Goal: Transaction & Acquisition: Subscribe to service/newsletter

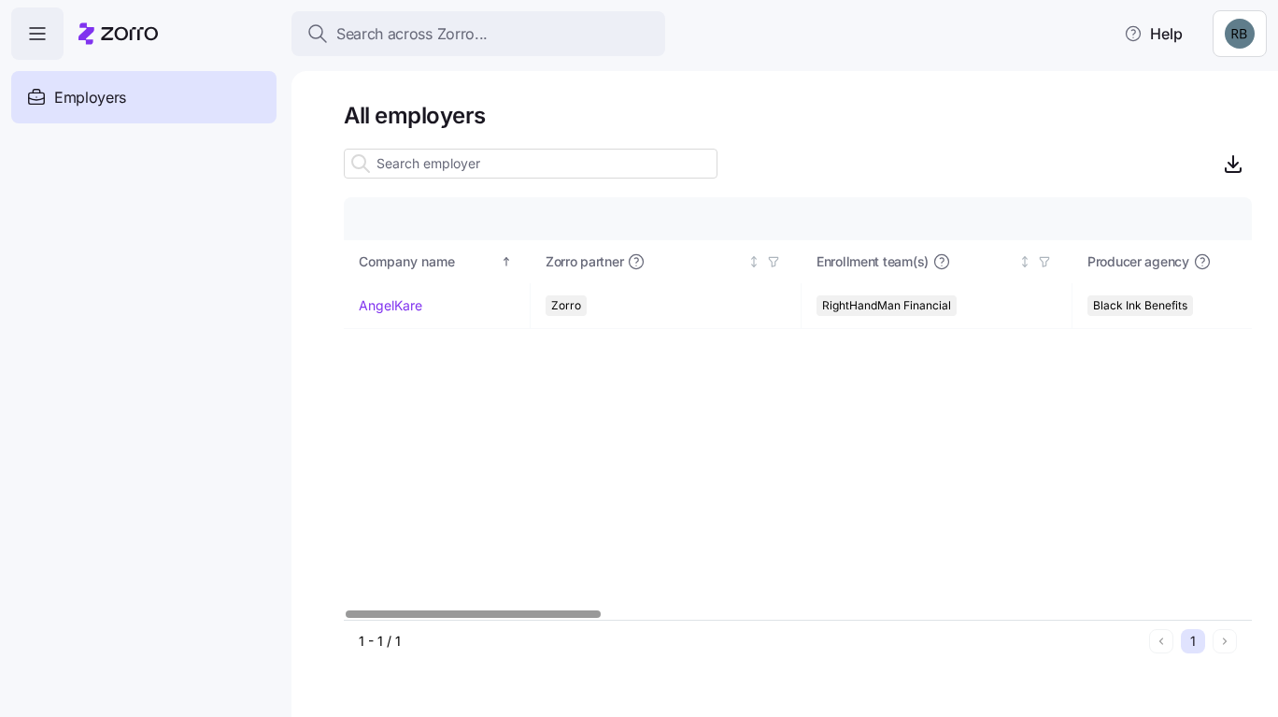
click at [391, 312] on link "AngelKare" at bounding box center [391, 305] width 64 height 19
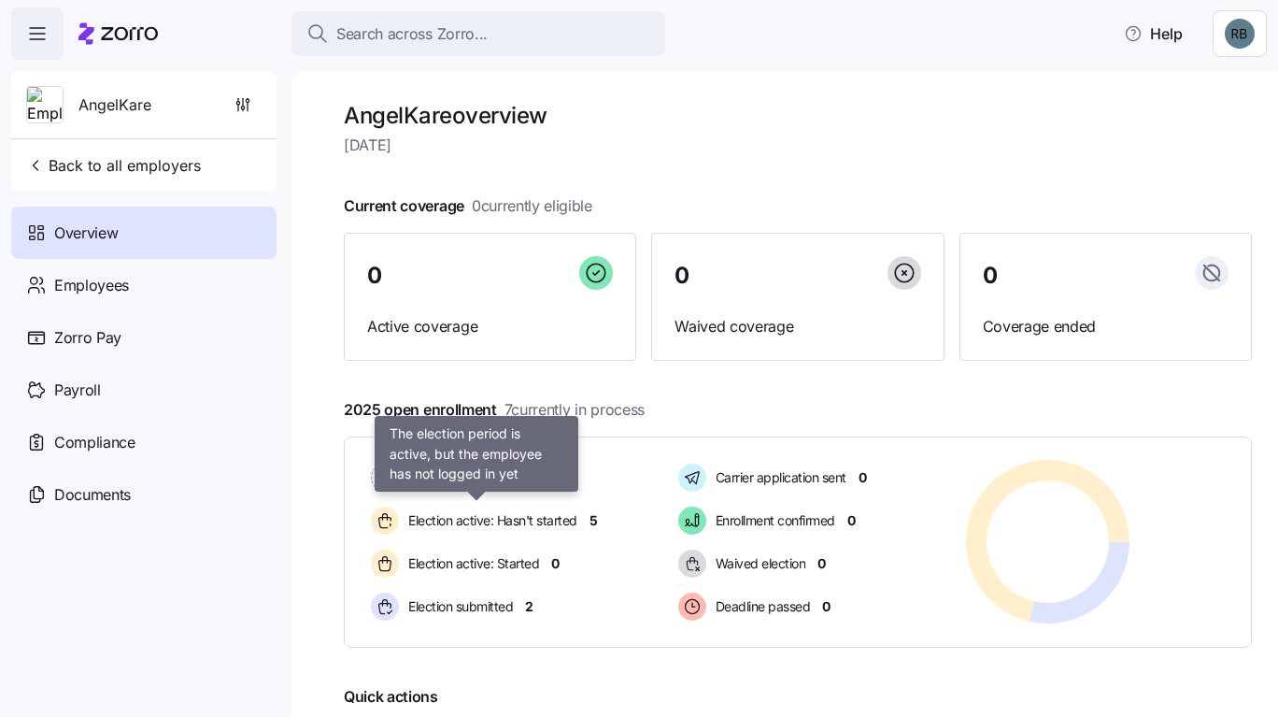
click at [550, 523] on span "Election active: Hasn't started" at bounding box center [490, 520] width 175 height 19
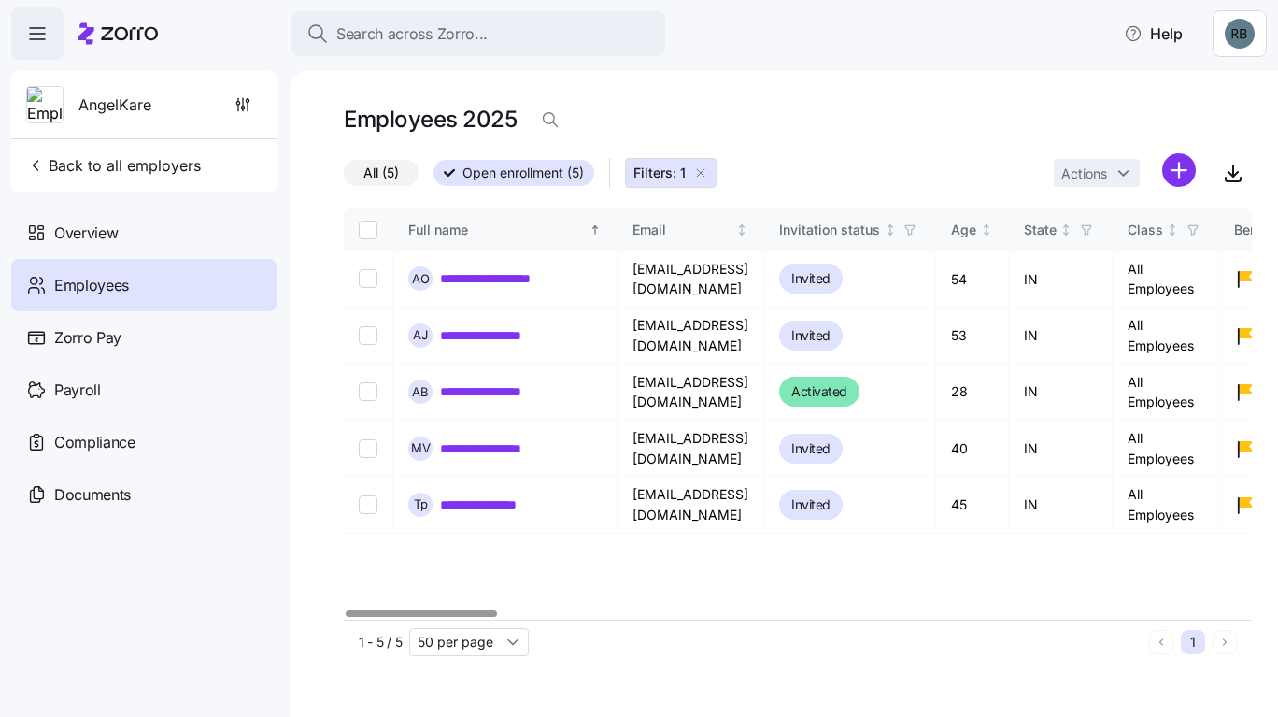
click at [499, 454] on link "**********" at bounding box center [499, 448] width 118 height 19
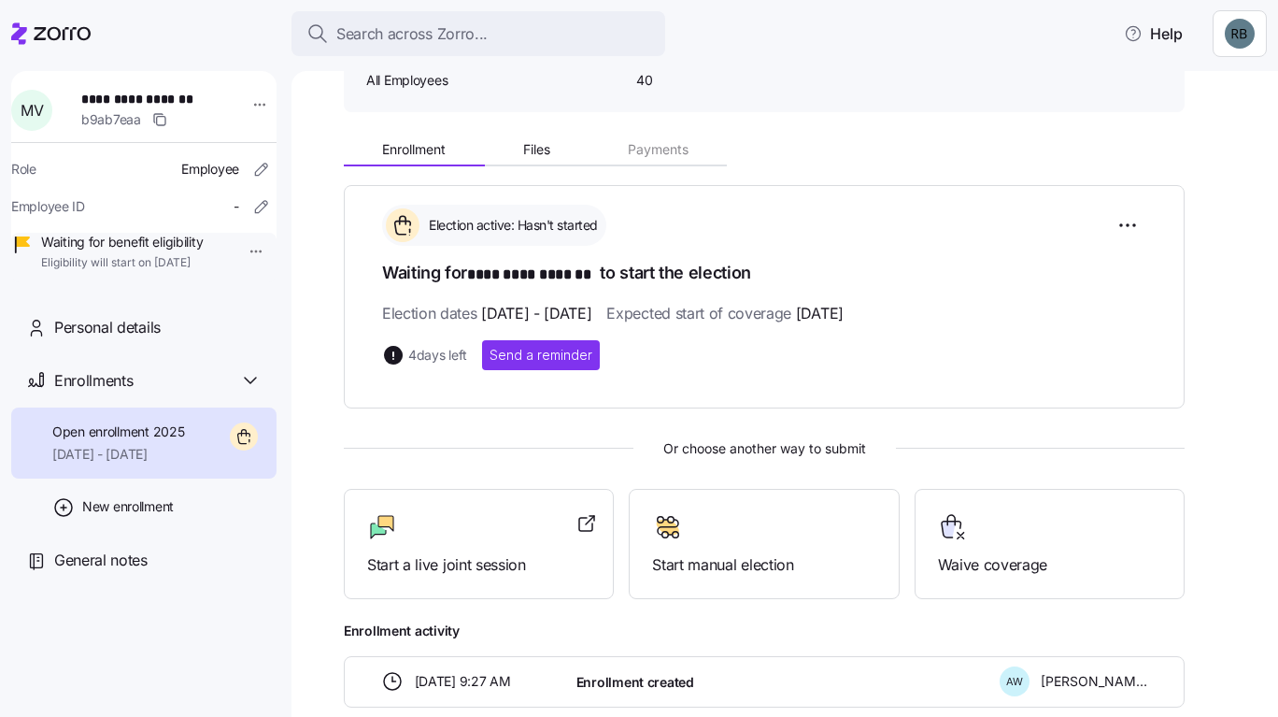
scroll to position [187, 0]
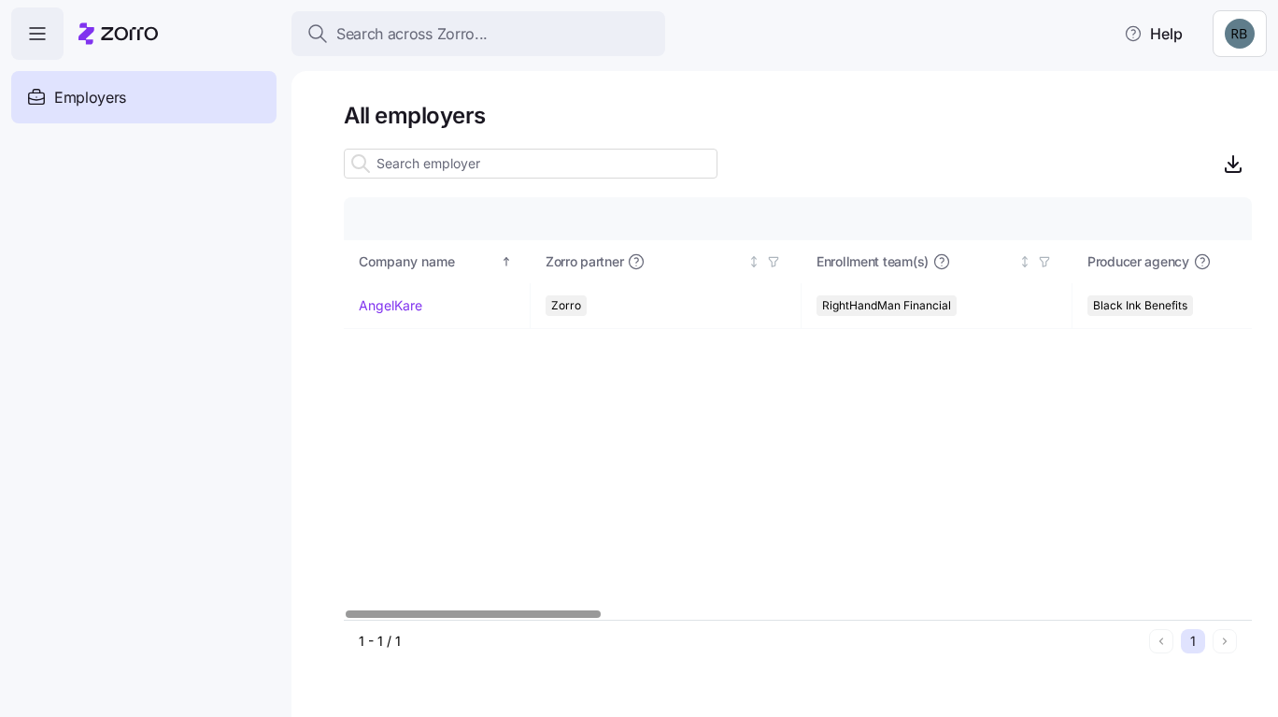
click at [412, 306] on link "AngelKare" at bounding box center [391, 305] width 64 height 19
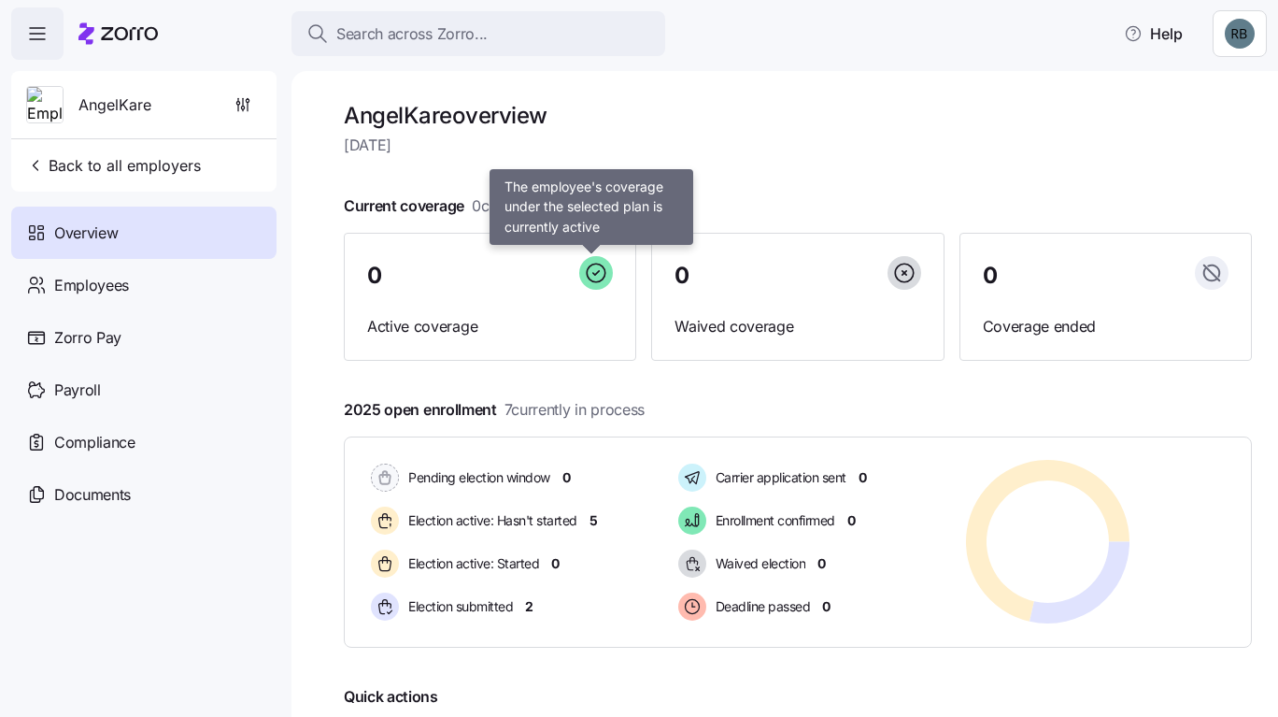
scroll to position [205, 0]
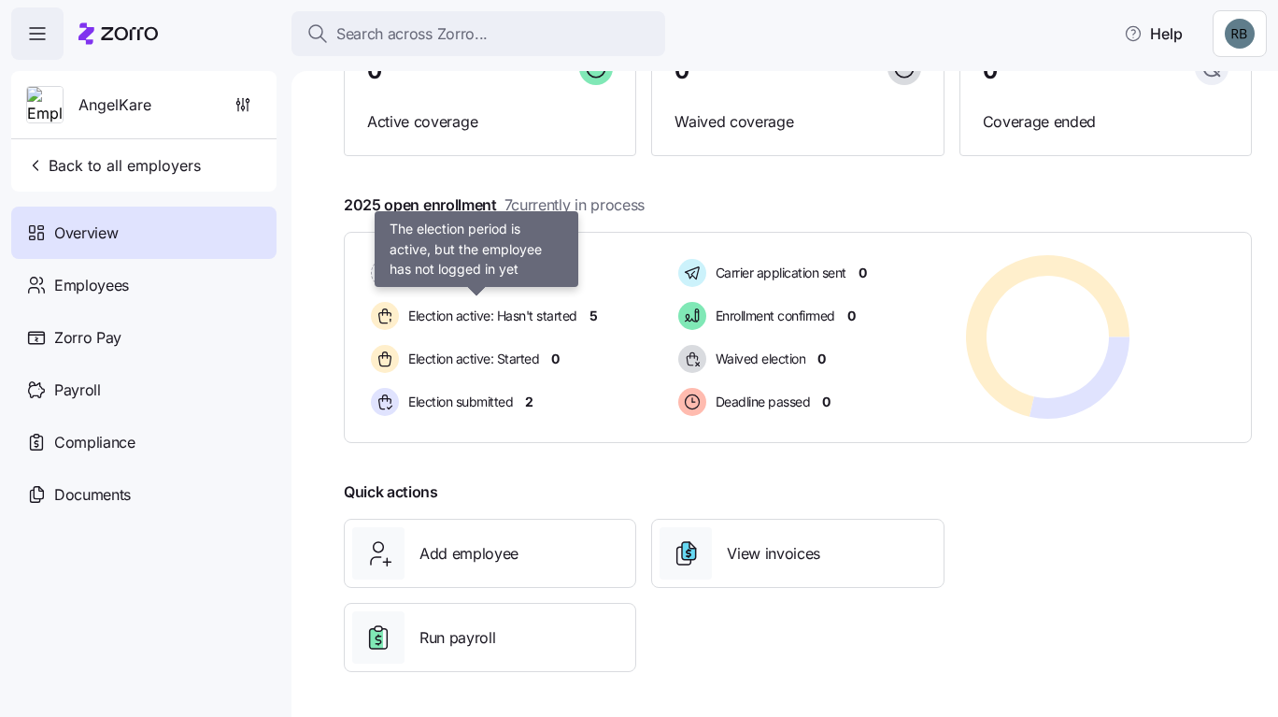
click at [561, 304] on div "Election active: Hasn't started" at bounding box center [476, 316] width 219 height 36
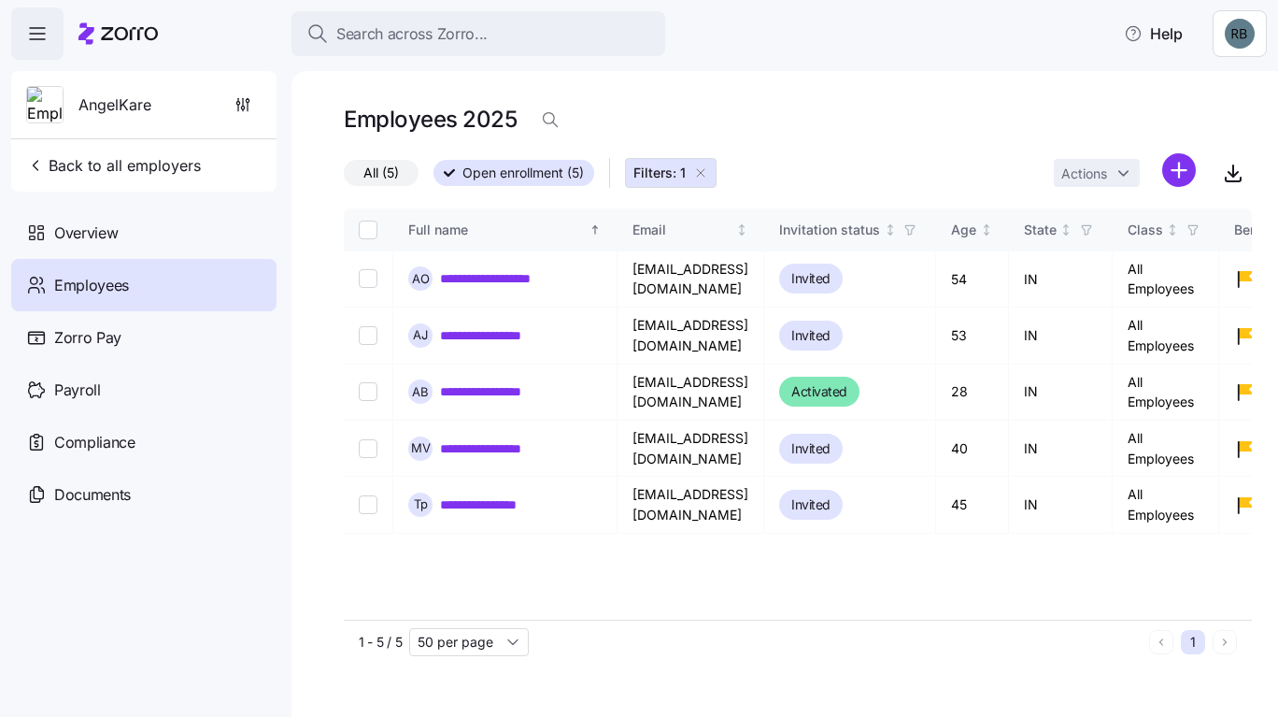
click at [107, 234] on span "Overview" at bounding box center [86, 232] width 64 height 23
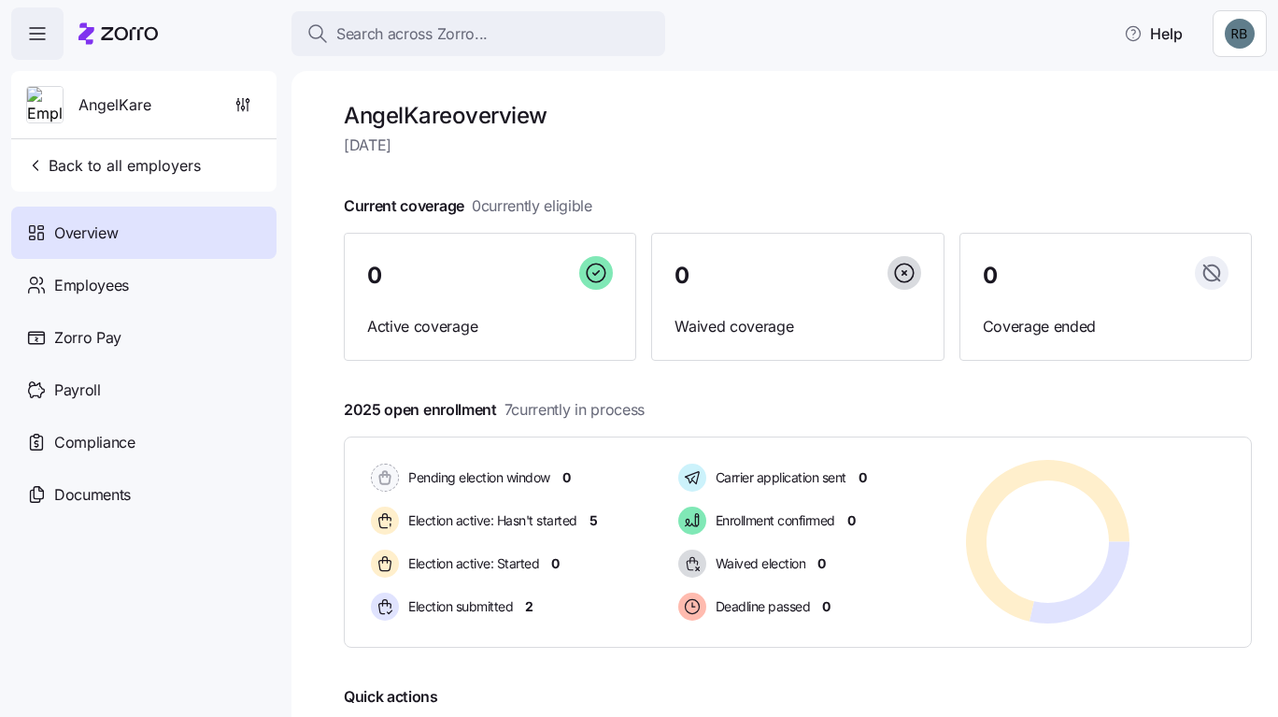
click at [103, 277] on span "Employees" at bounding box center [91, 285] width 75 height 23
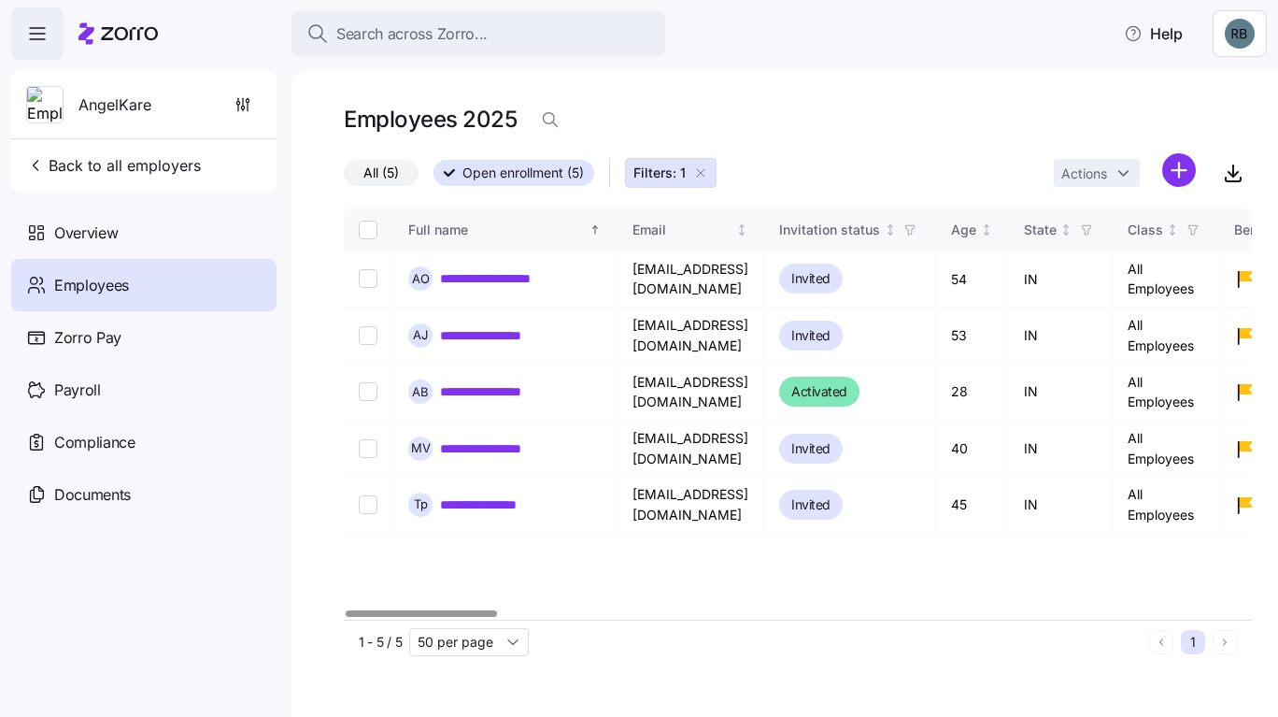
click at [535, 344] on link "**********" at bounding box center [495, 335] width 110 height 19
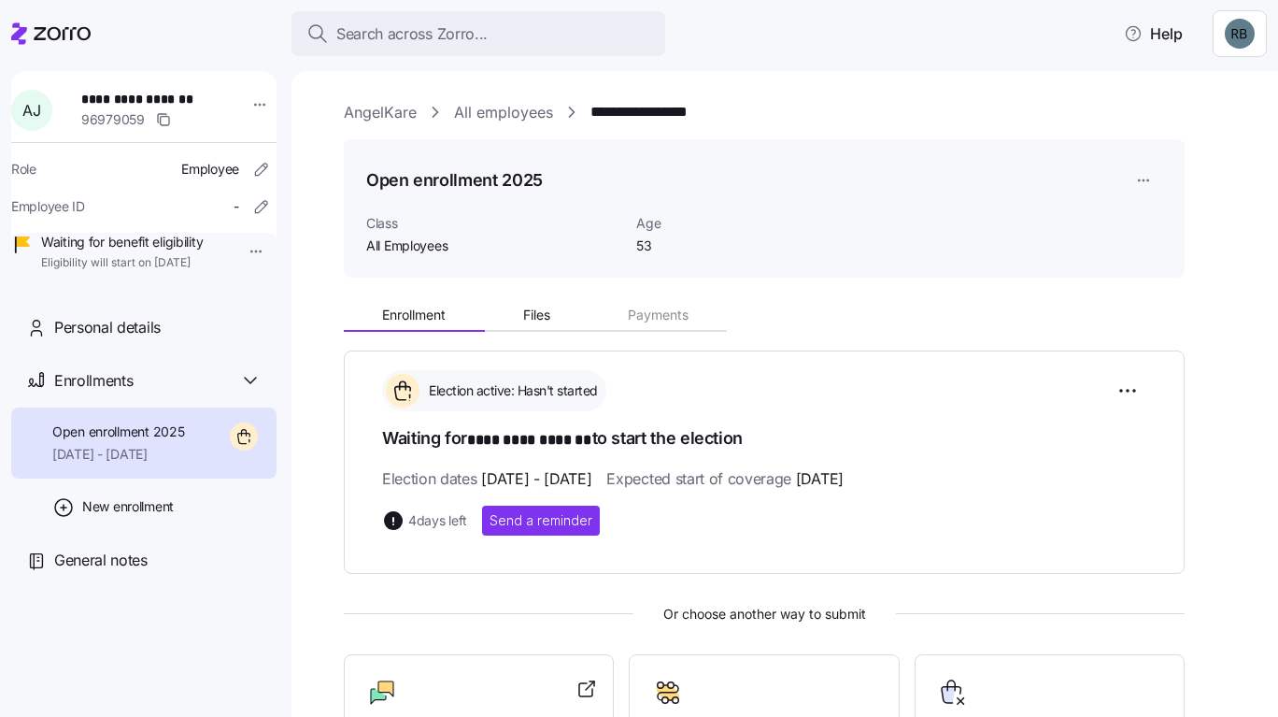
scroll to position [266, 0]
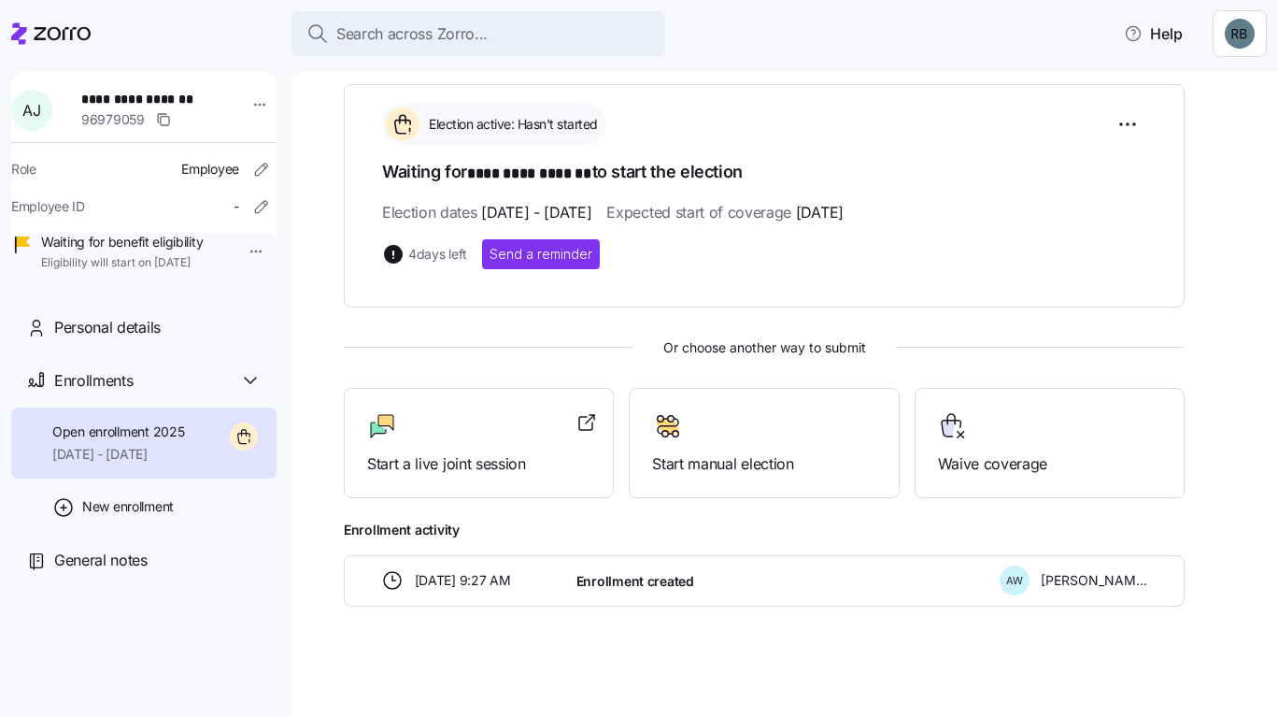
click at [438, 452] on span "Start a live joint session" at bounding box center [478, 463] width 223 height 23
click at [170, 339] on div "Personal details" at bounding box center [157, 327] width 207 height 23
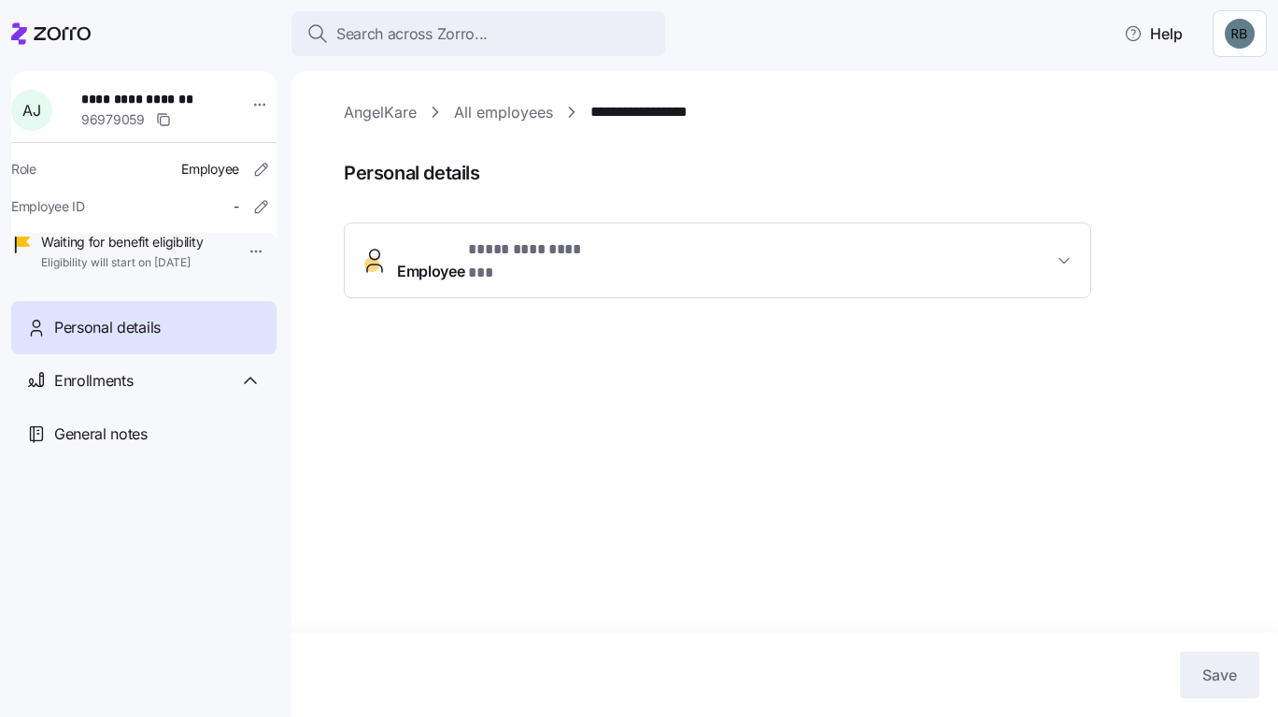
click at [577, 235] on button "Employee * ********* ******* *" at bounding box center [718, 260] width 746 height 75
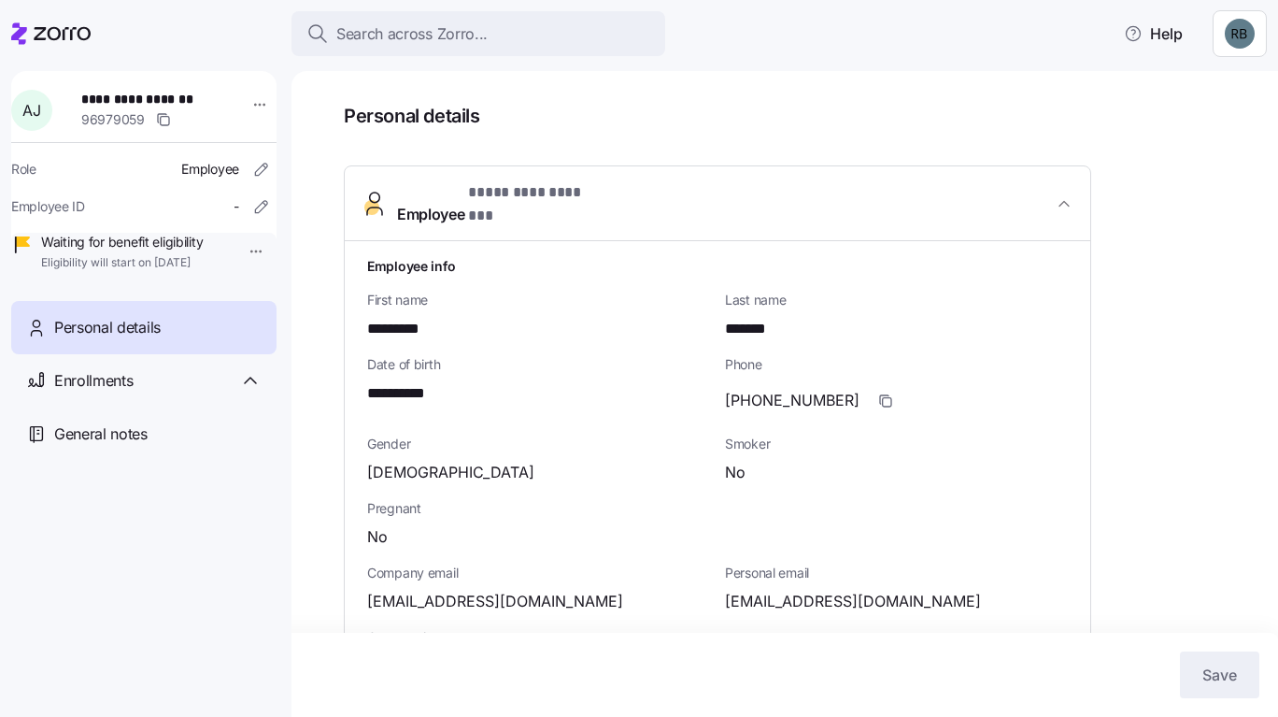
scroll to position [55, 0]
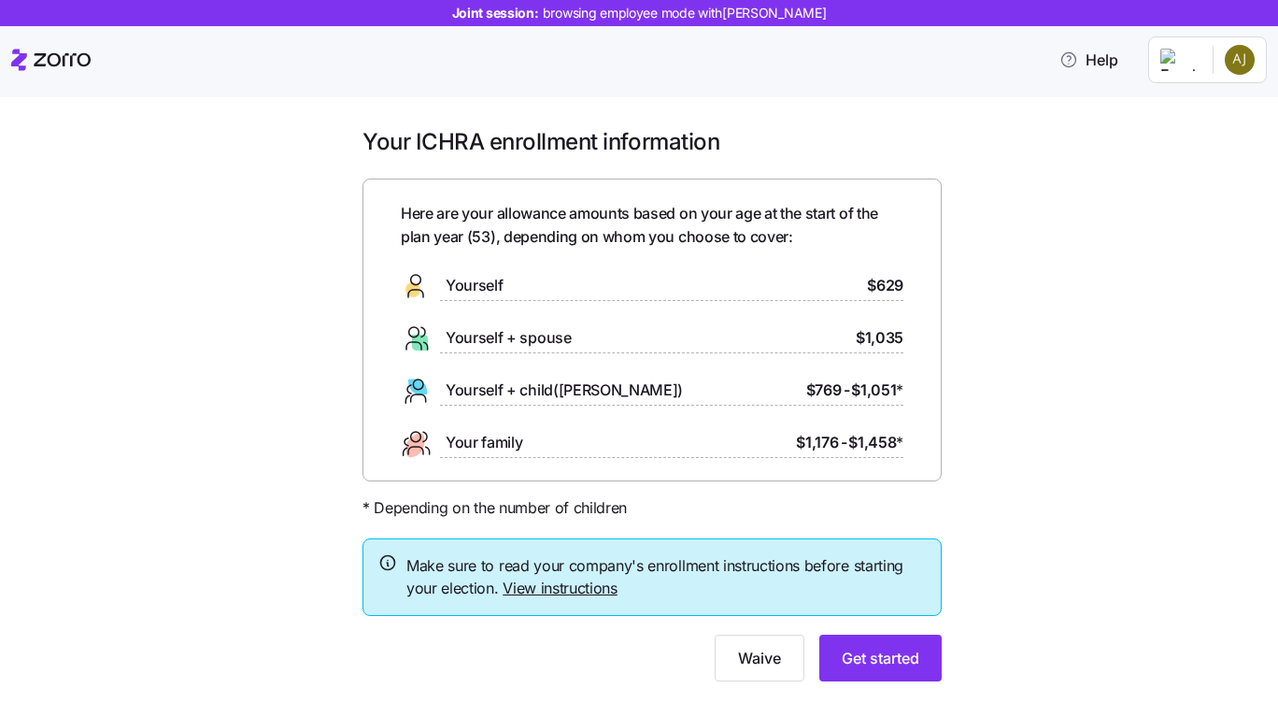
click at [890, 654] on span "Get started" at bounding box center [881, 658] width 78 height 22
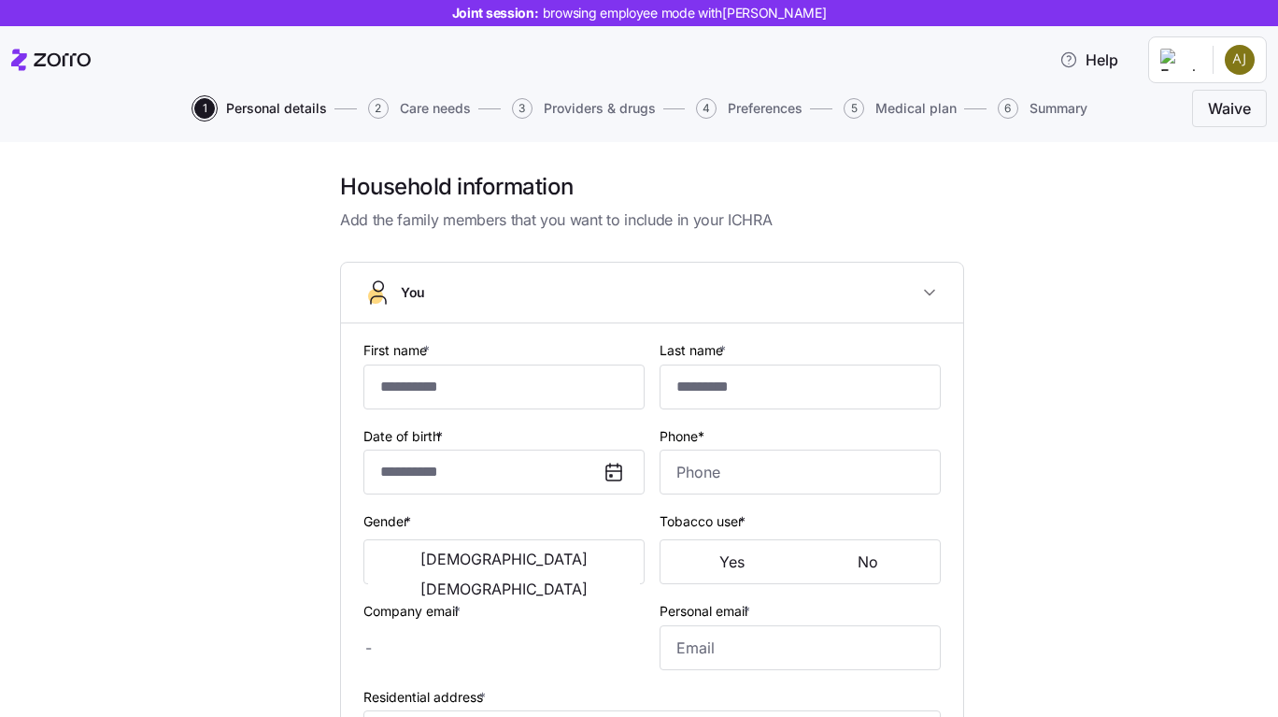
type input "*********"
type input "*******"
type input "[EMAIL_ADDRESS][DOMAIN_NAME]"
type input "**********"
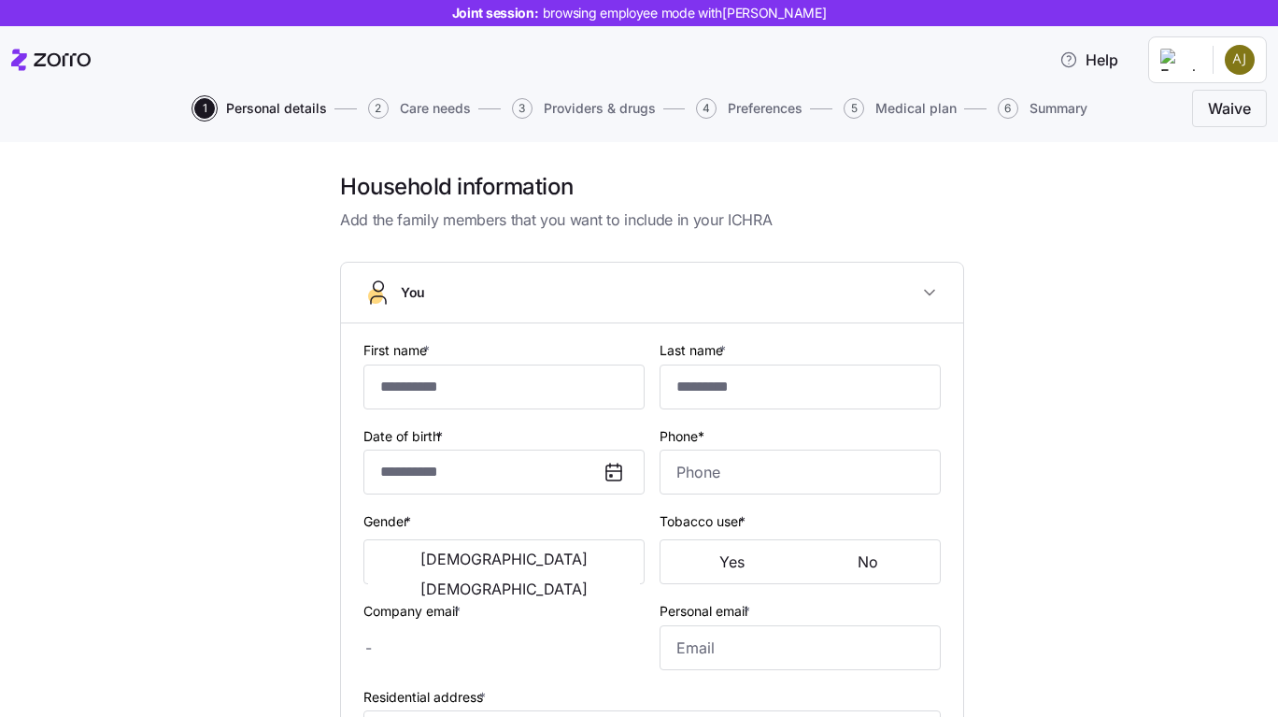
checkbox input "true"
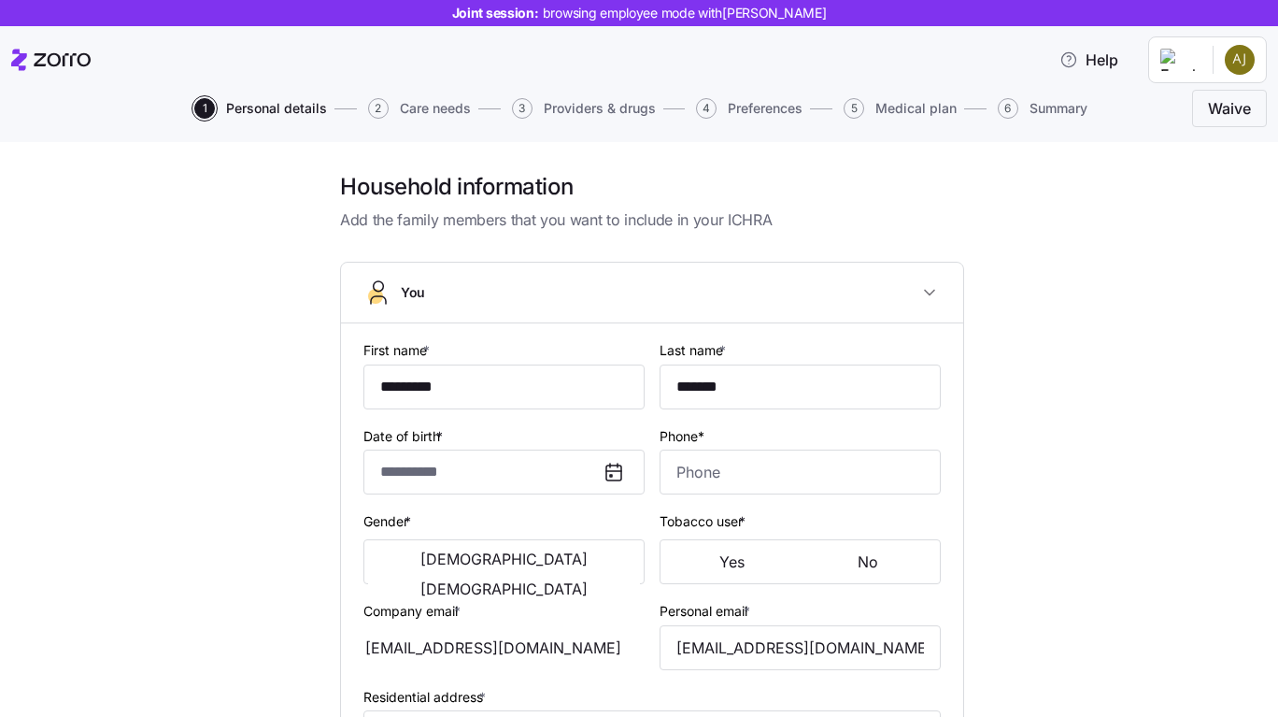
type input "**********"
type input "[PHONE_NUMBER]"
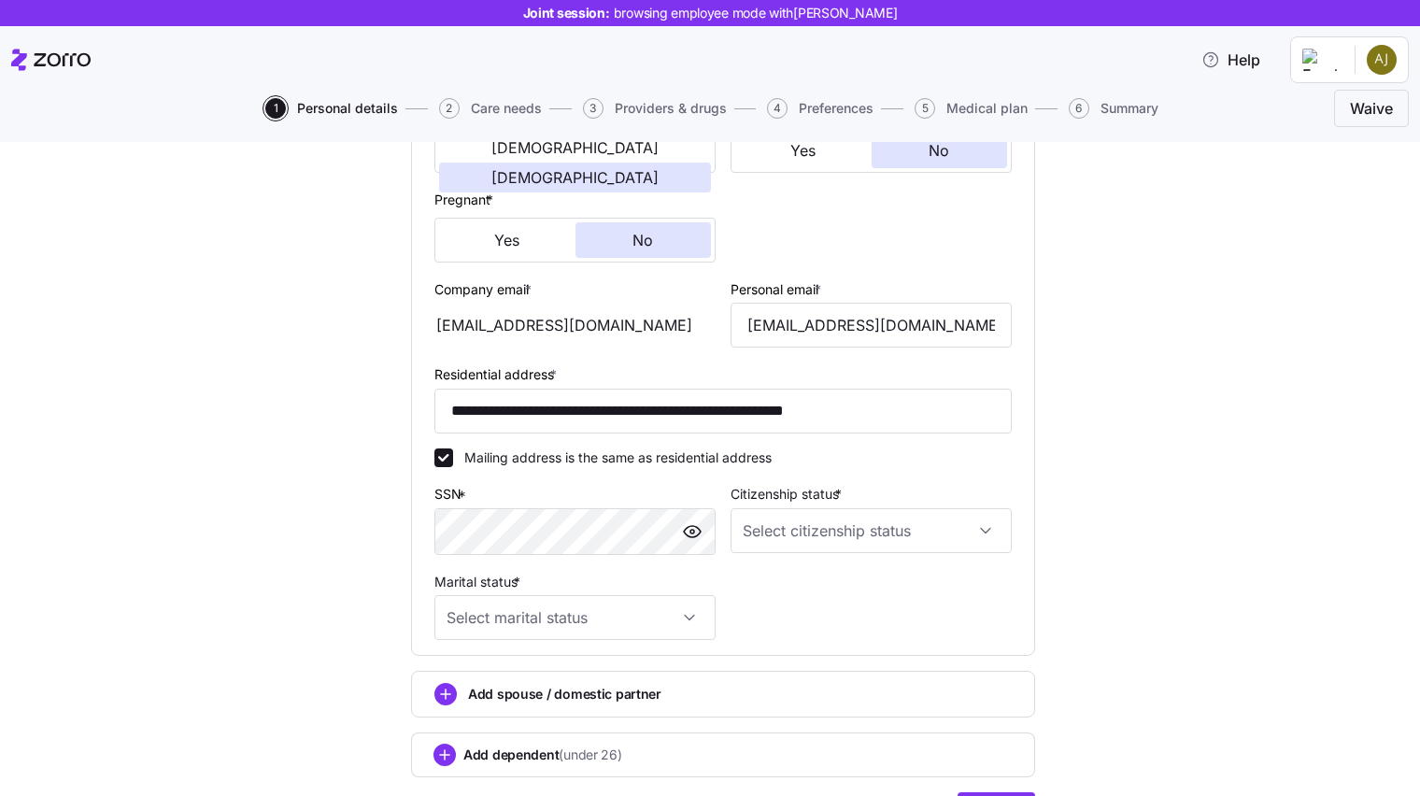
scroll to position [498, 0]
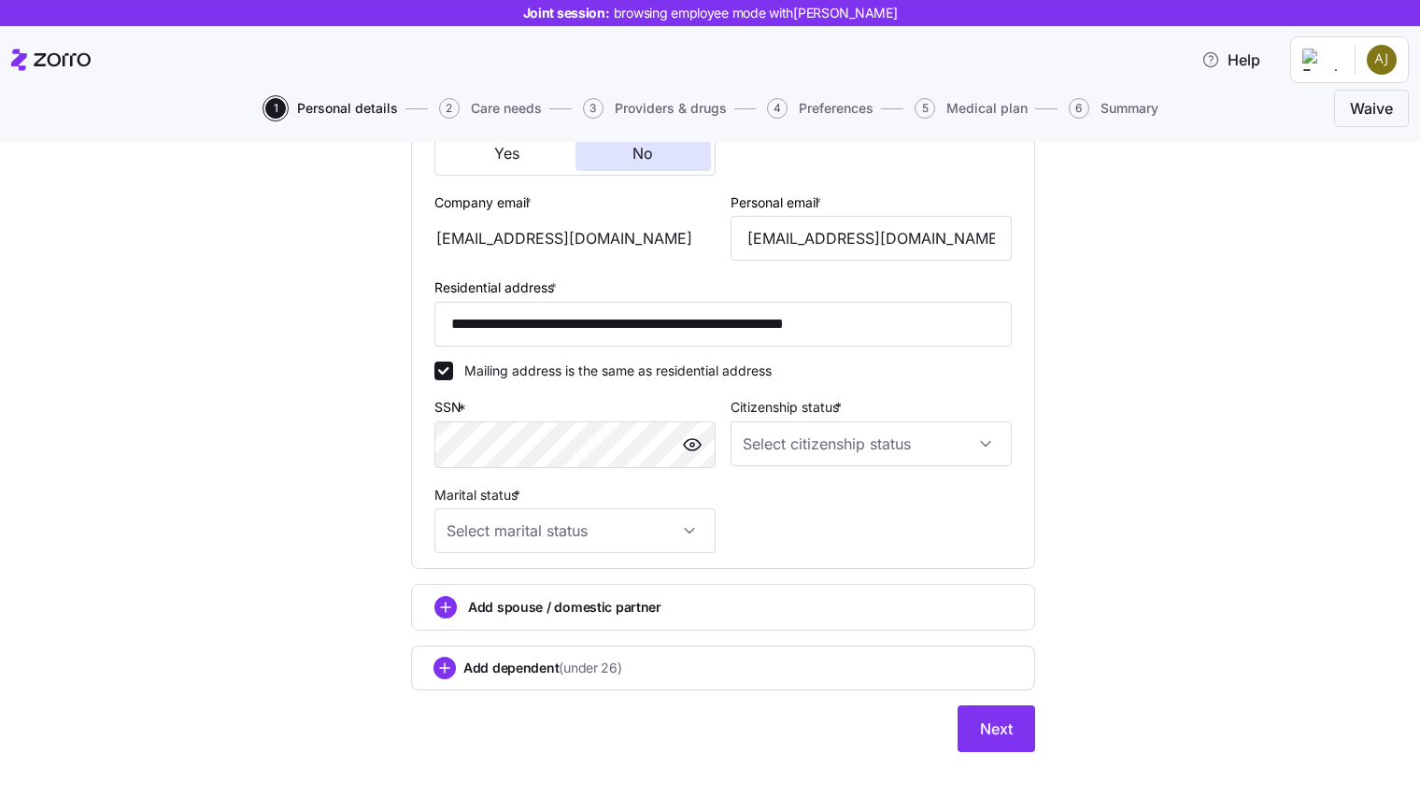
click at [796, 456] on input "Citizenship status *" at bounding box center [871, 443] width 281 height 45
click at [793, 488] on div "[DEMOGRAPHIC_DATA] citizen" at bounding box center [864, 500] width 266 height 39
type input "[DEMOGRAPHIC_DATA] citizen"
click at [651, 511] on input "Marital status *" at bounding box center [574, 530] width 281 height 45
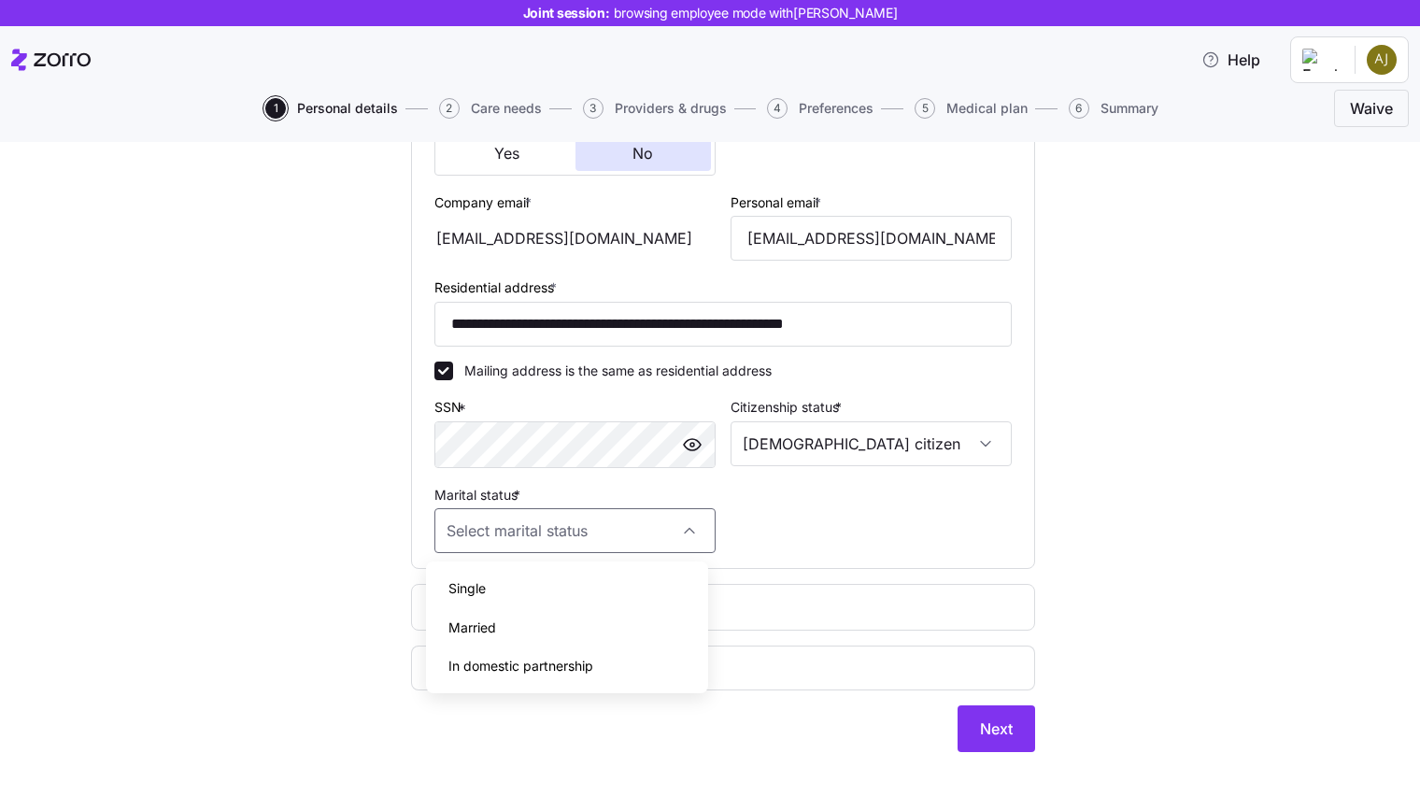
click at [472, 581] on span "Single" at bounding box center [467, 588] width 37 height 21
type input "Single"
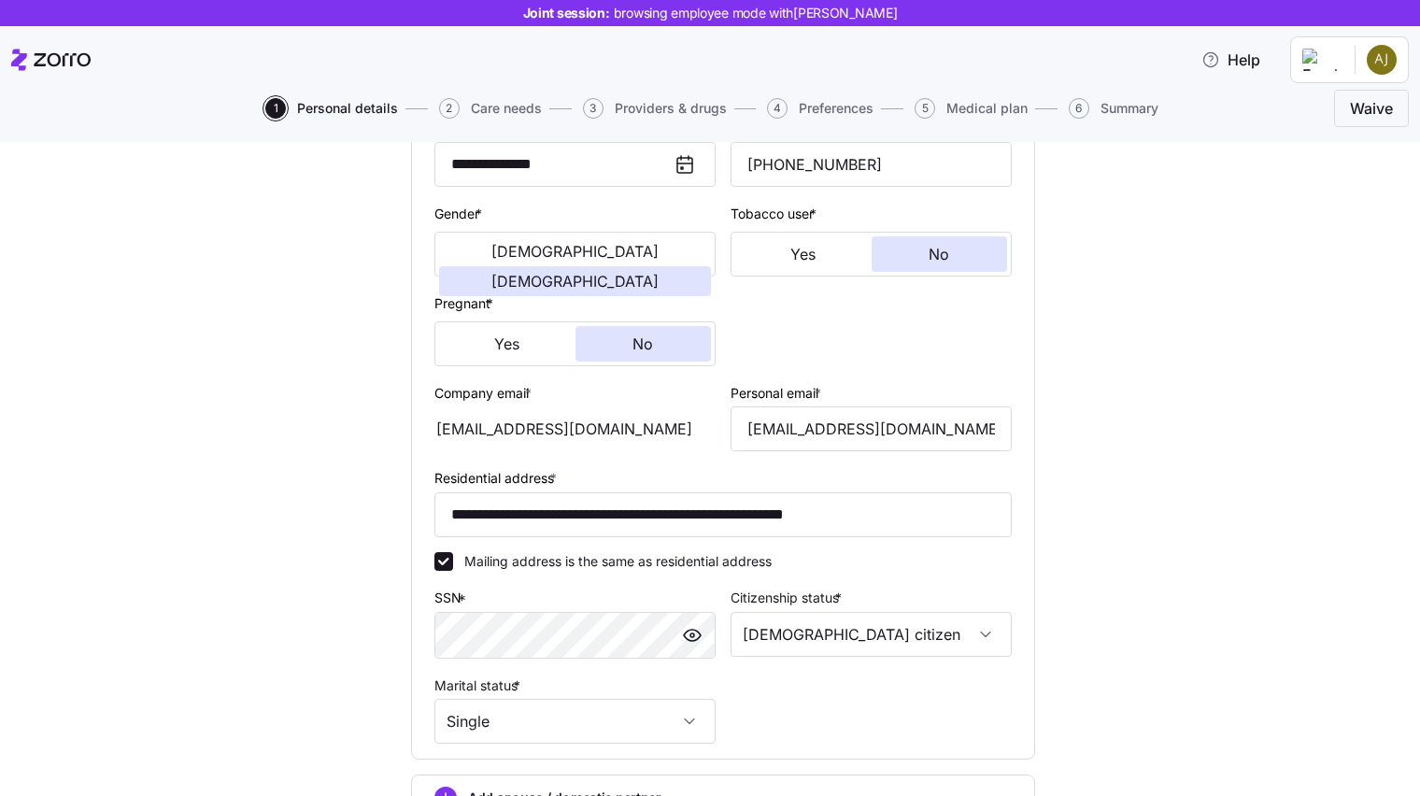
scroll to position [520, 0]
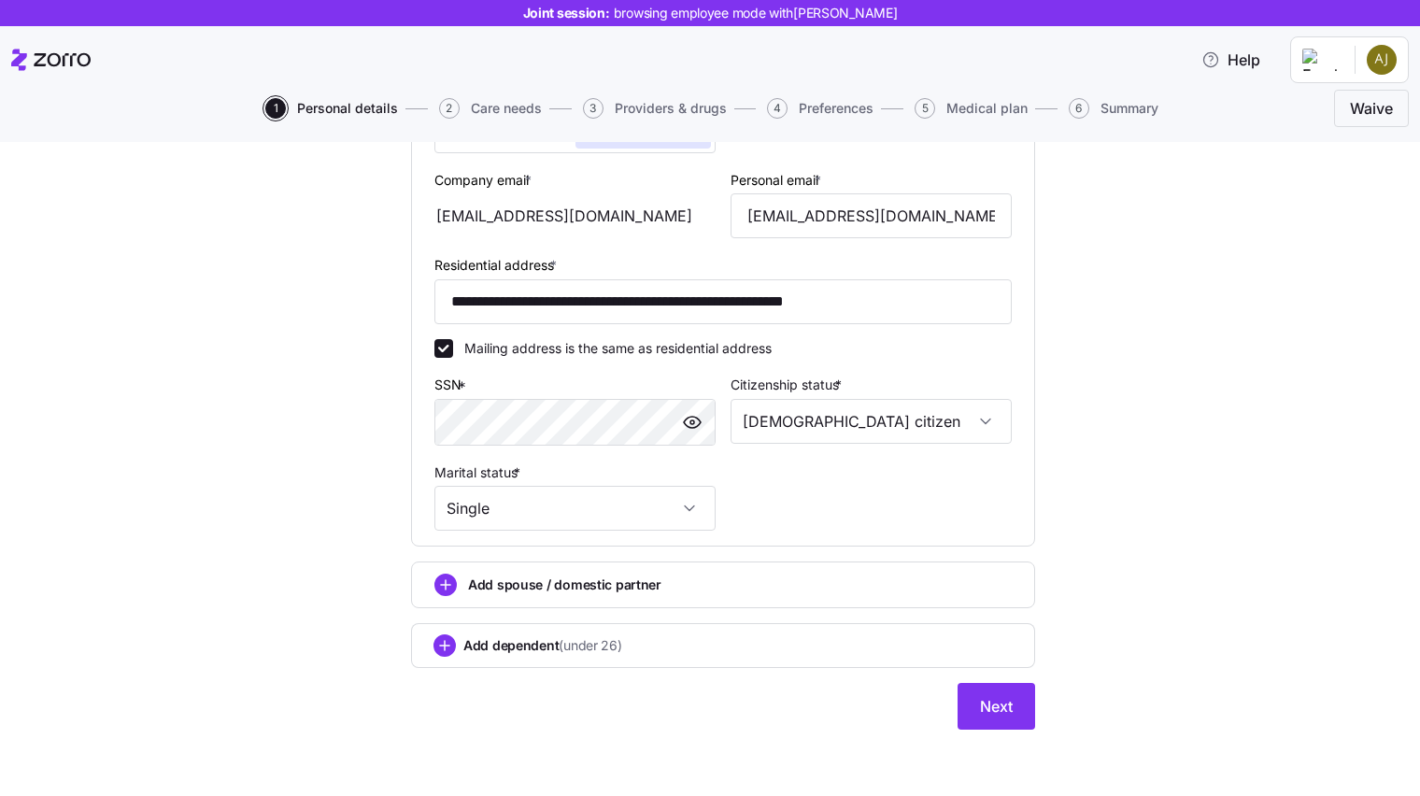
click at [989, 710] on span "Next" at bounding box center [996, 706] width 33 height 22
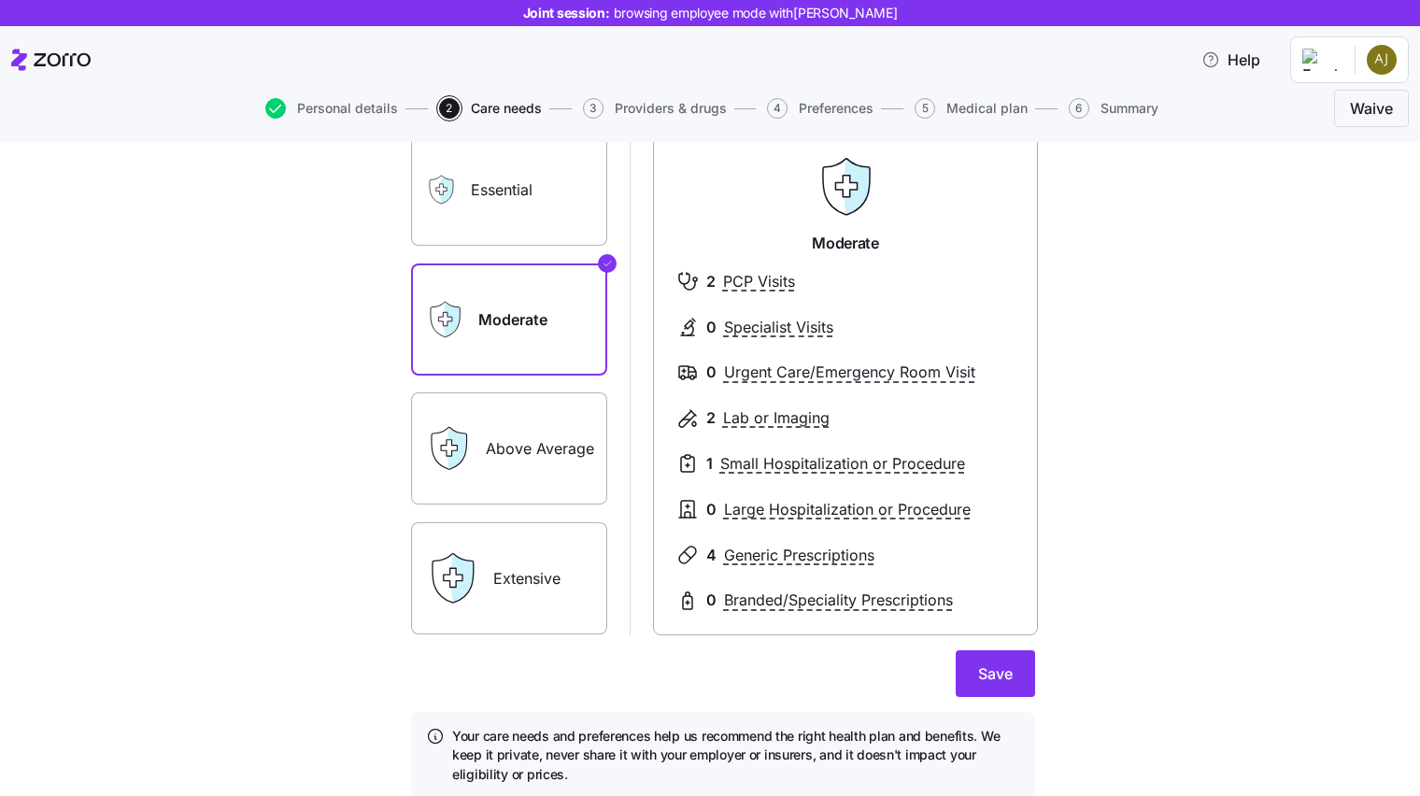
scroll to position [104, 0]
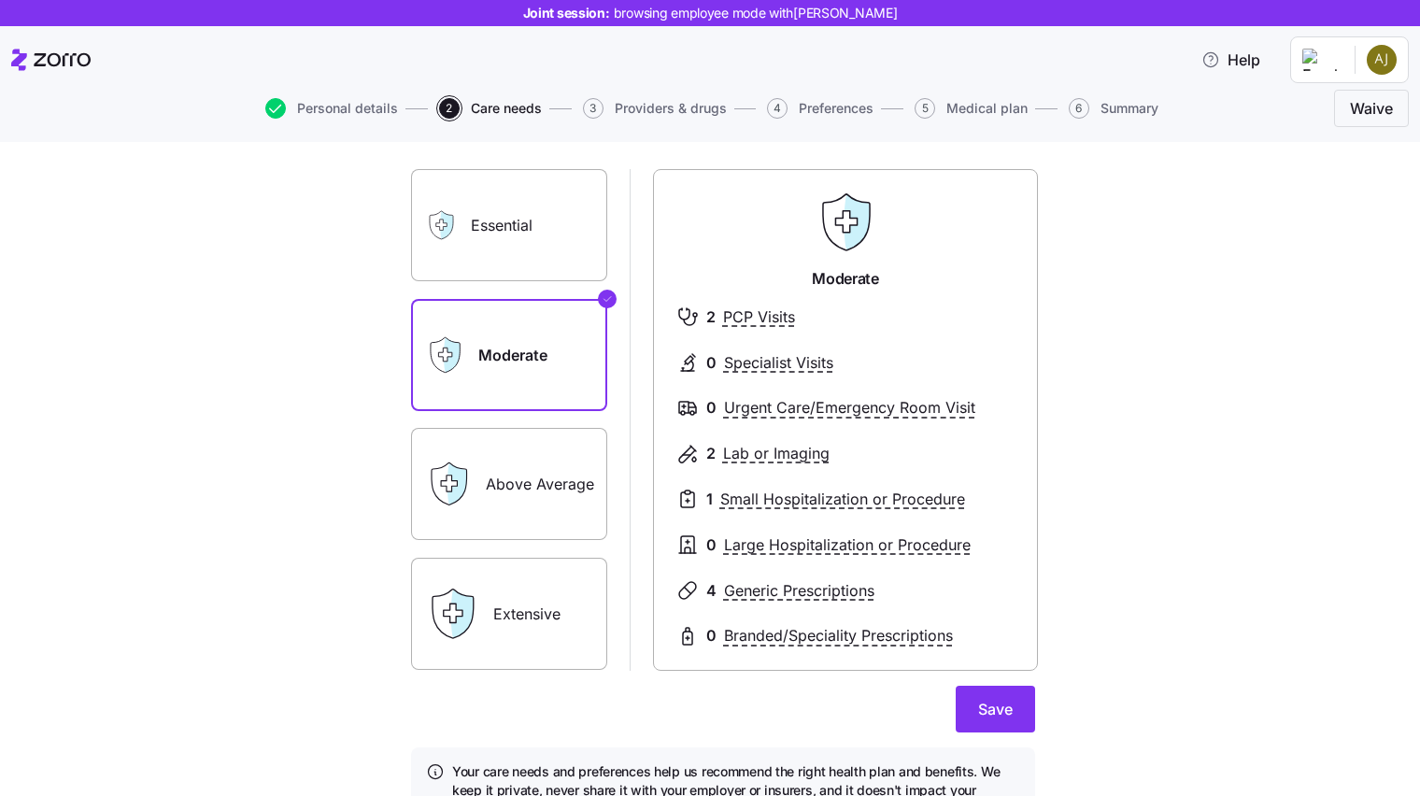
click at [539, 495] on label "Above Average" at bounding box center [509, 484] width 196 height 112
click at [0, 0] on input "Above Average" at bounding box center [0, 0] width 0 height 0
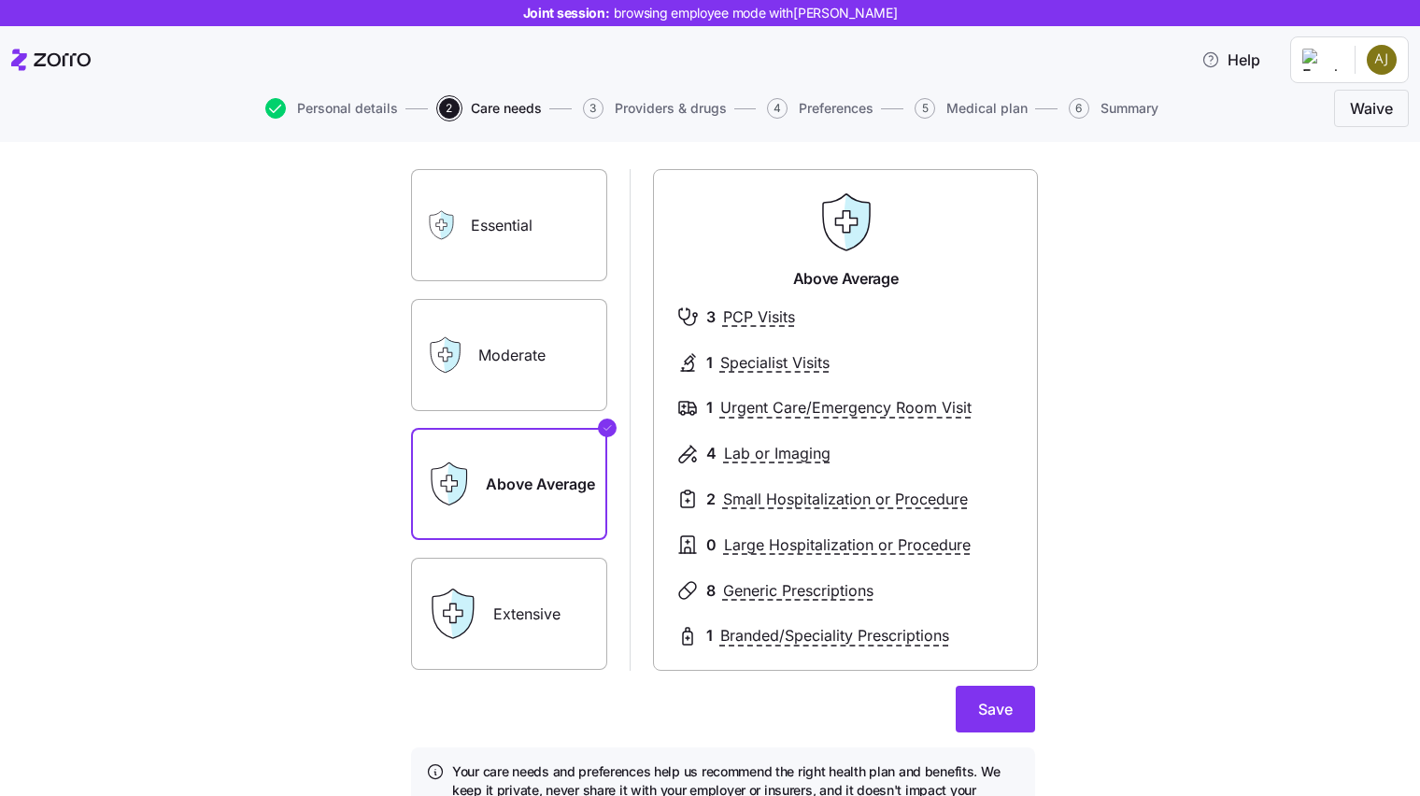
click at [517, 596] on label "Extensive" at bounding box center [509, 614] width 196 height 112
click at [0, 0] on input "Extensive" at bounding box center [0, 0] width 0 height 0
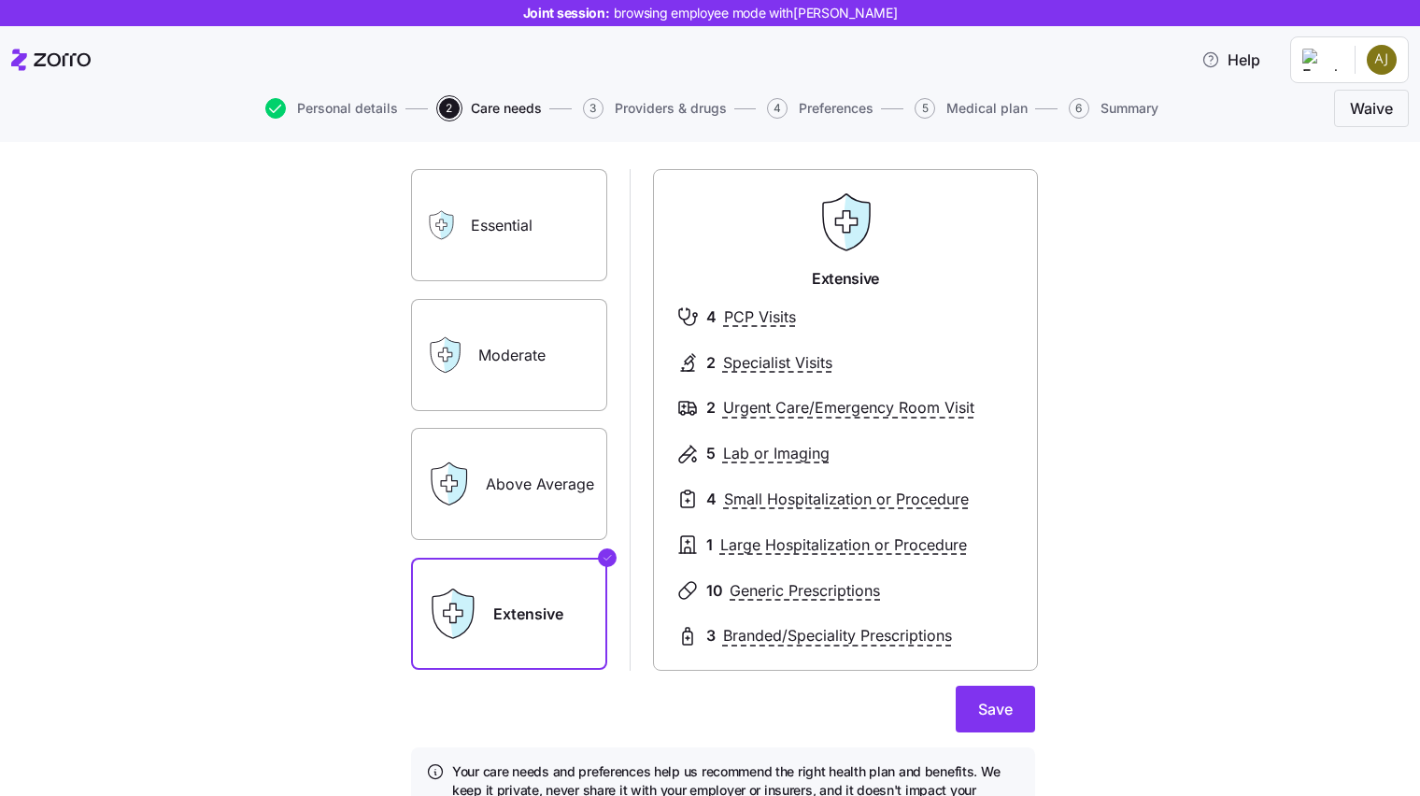
click at [535, 470] on label "Above Average" at bounding box center [509, 484] width 196 height 112
click at [0, 0] on input "Above Average" at bounding box center [0, 0] width 0 height 0
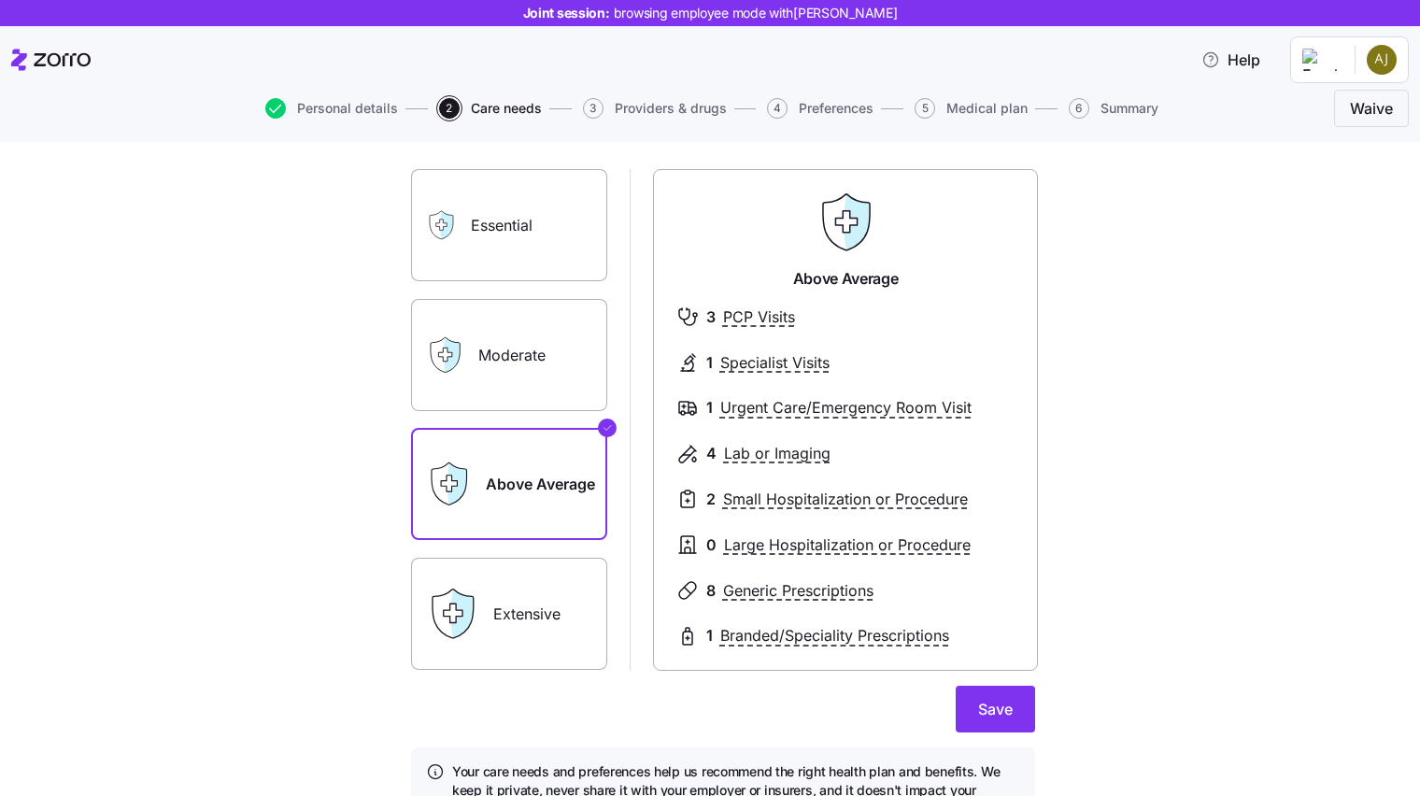
click at [558, 363] on label "Moderate" at bounding box center [509, 355] width 196 height 112
click at [0, 0] on input "Moderate" at bounding box center [0, 0] width 0 height 0
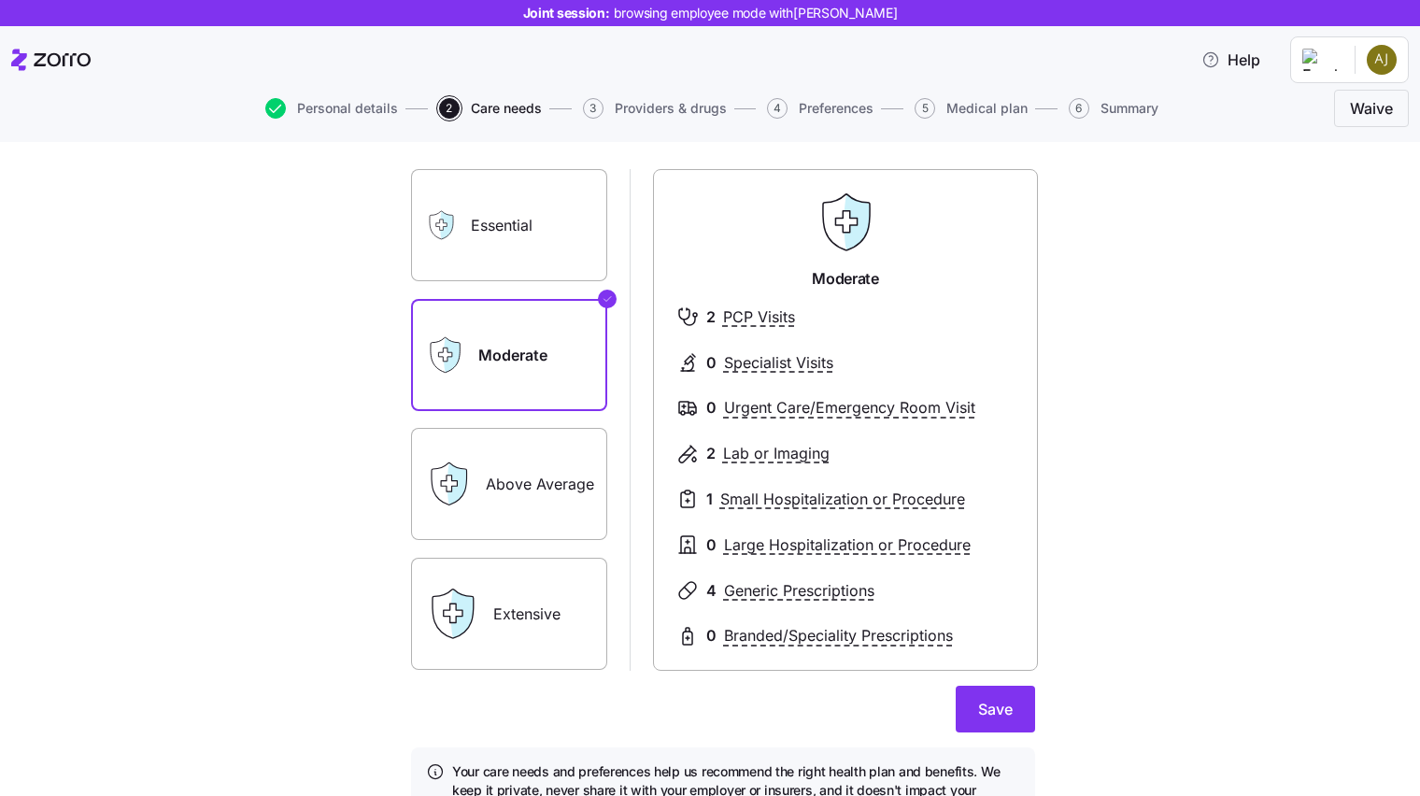
click at [520, 498] on label "Above Average" at bounding box center [509, 484] width 196 height 112
click at [0, 0] on input "Above Average" at bounding box center [0, 0] width 0 height 0
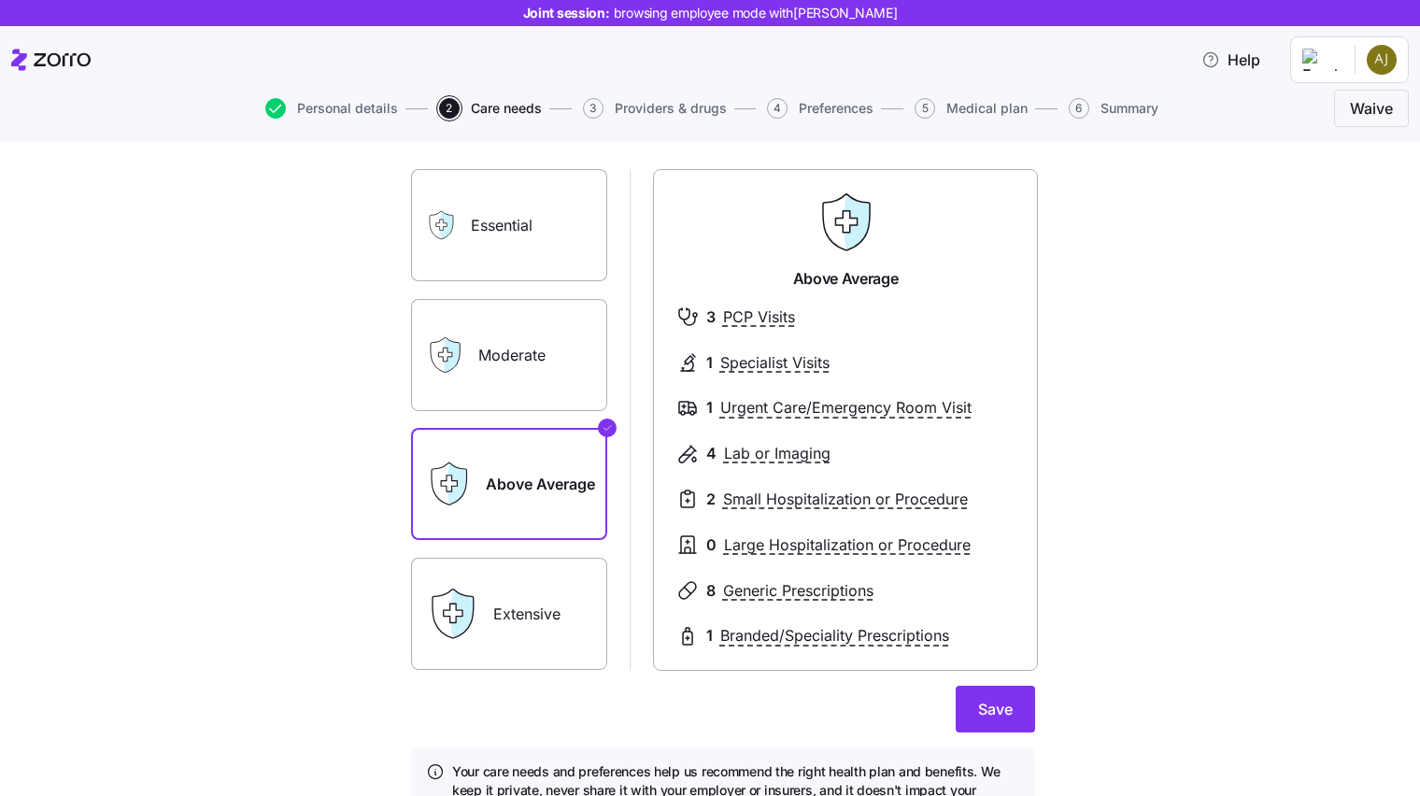
click at [521, 371] on label "Moderate" at bounding box center [509, 355] width 196 height 112
click at [0, 0] on input "Moderate" at bounding box center [0, 0] width 0 height 0
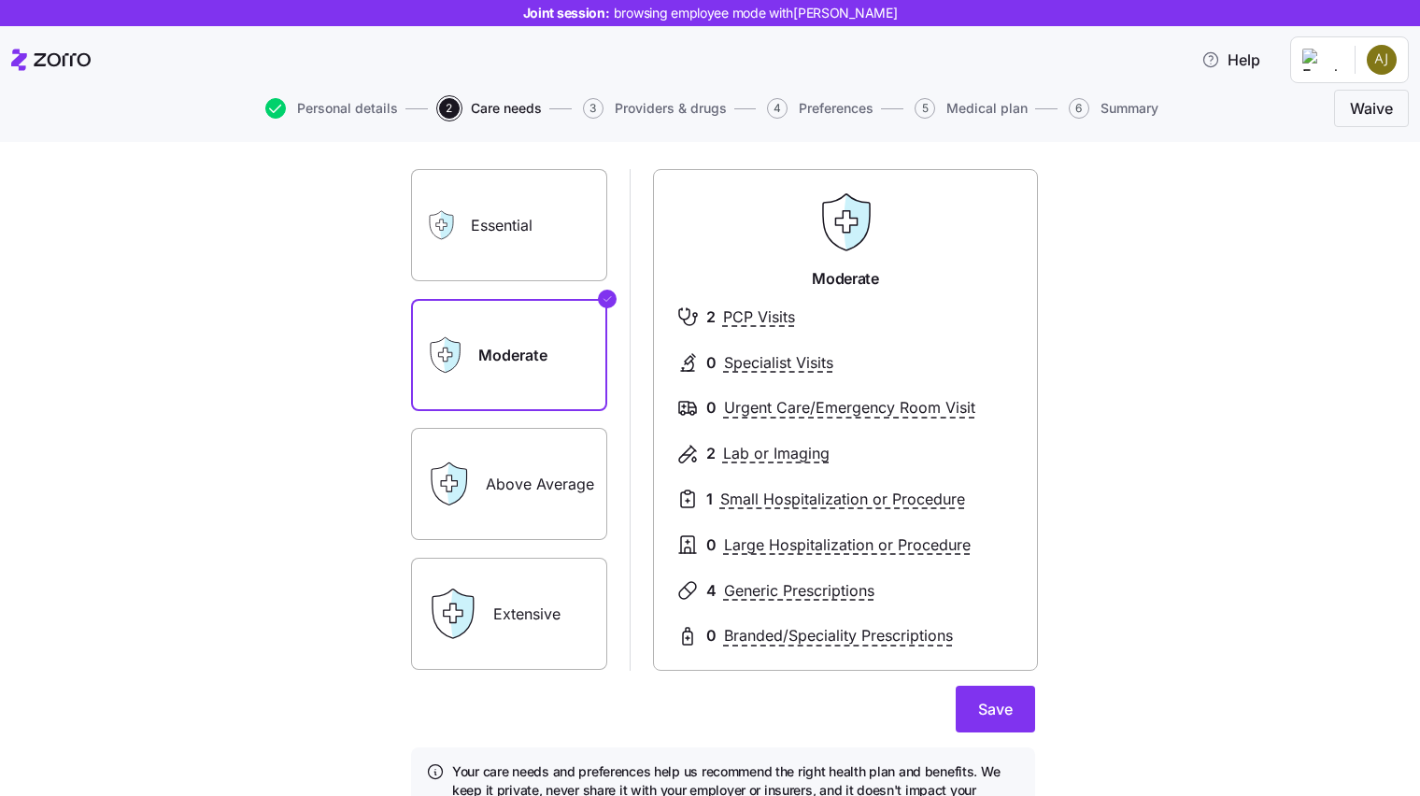
click at [531, 477] on label "Above Average" at bounding box center [509, 484] width 196 height 112
click at [0, 0] on input "Above Average" at bounding box center [0, 0] width 0 height 0
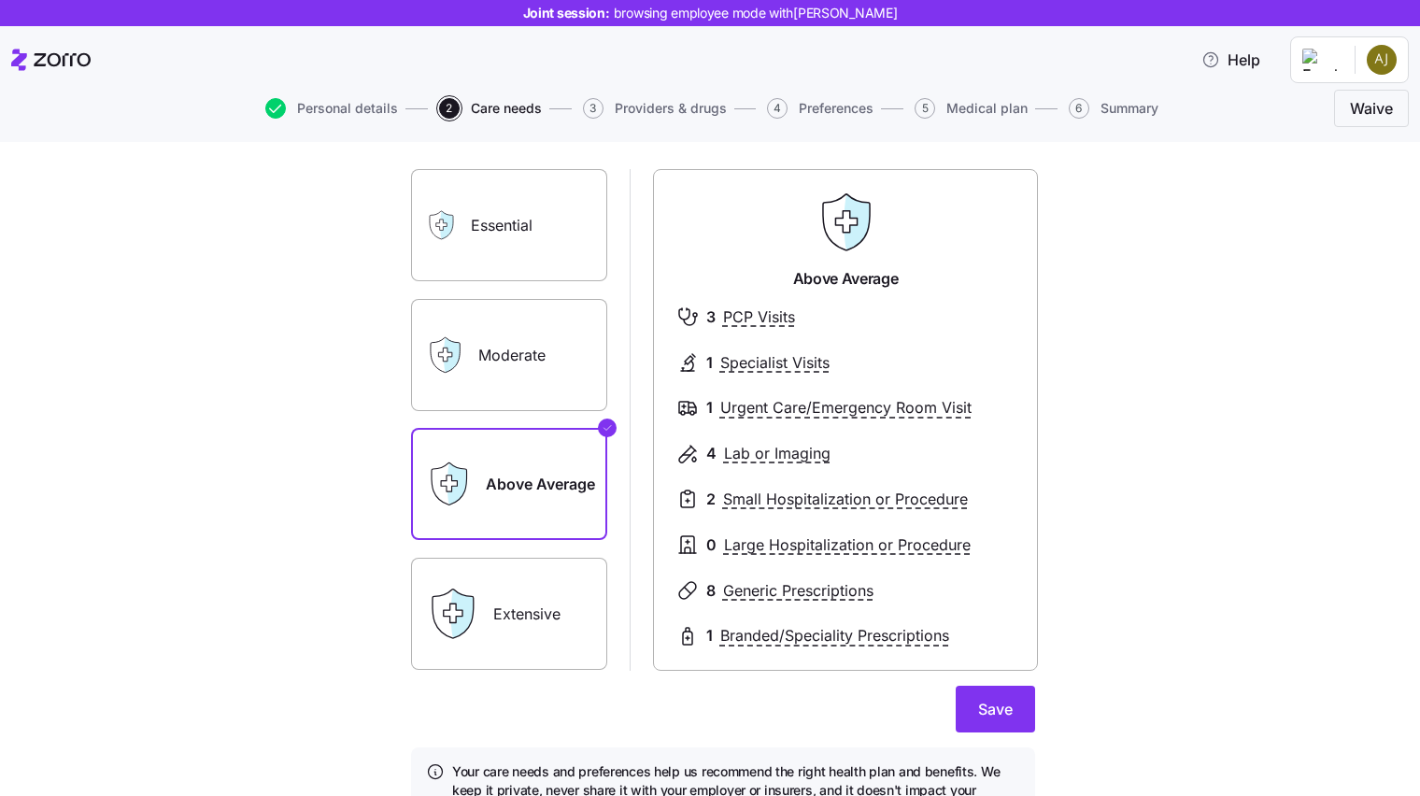
click at [514, 609] on label "Extensive" at bounding box center [509, 614] width 196 height 112
click at [0, 0] on input "Extensive" at bounding box center [0, 0] width 0 height 0
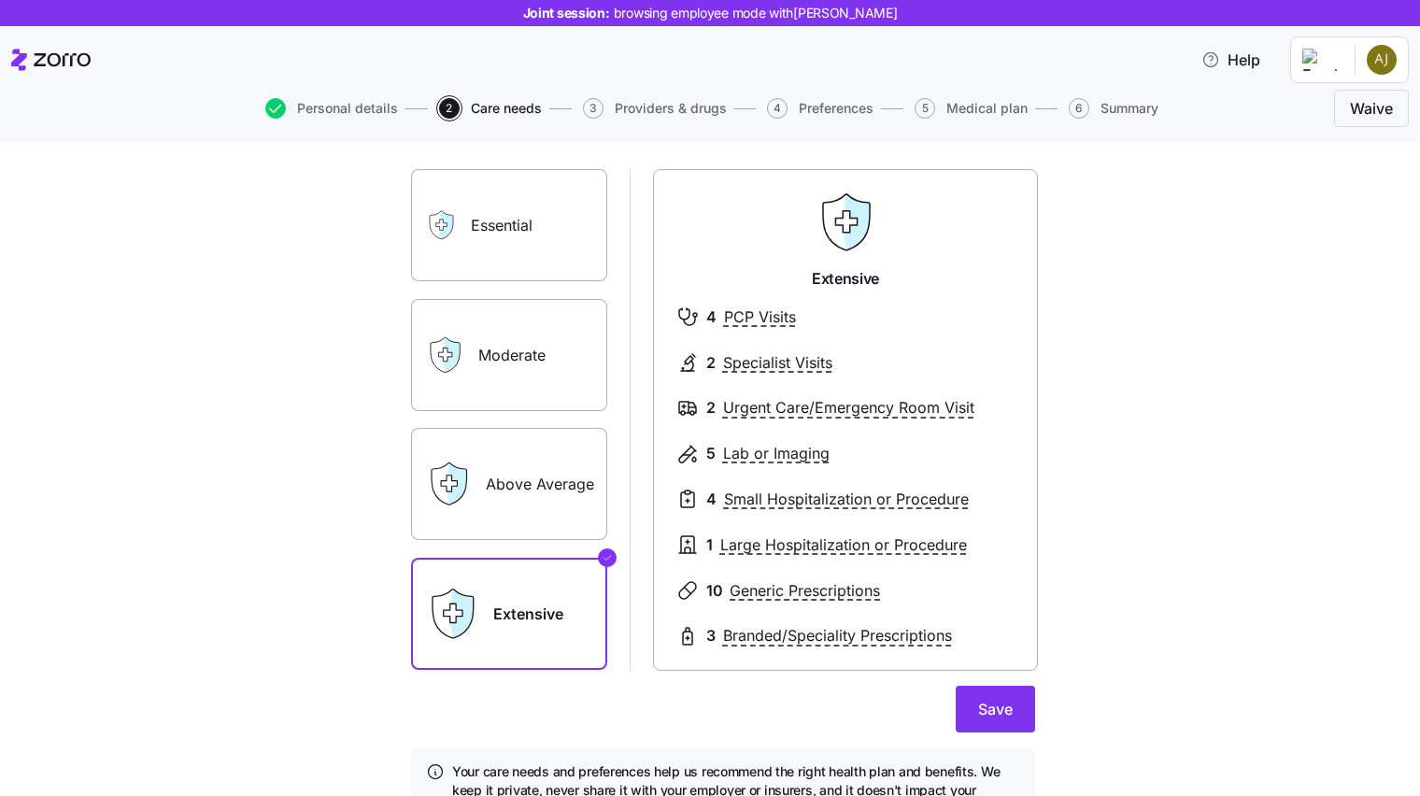
click at [521, 513] on label "Above Average" at bounding box center [509, 484] width 196 height 112
click at [0, 0] on input "Above Average" at bounding box center [0, 0] width 0 height 0
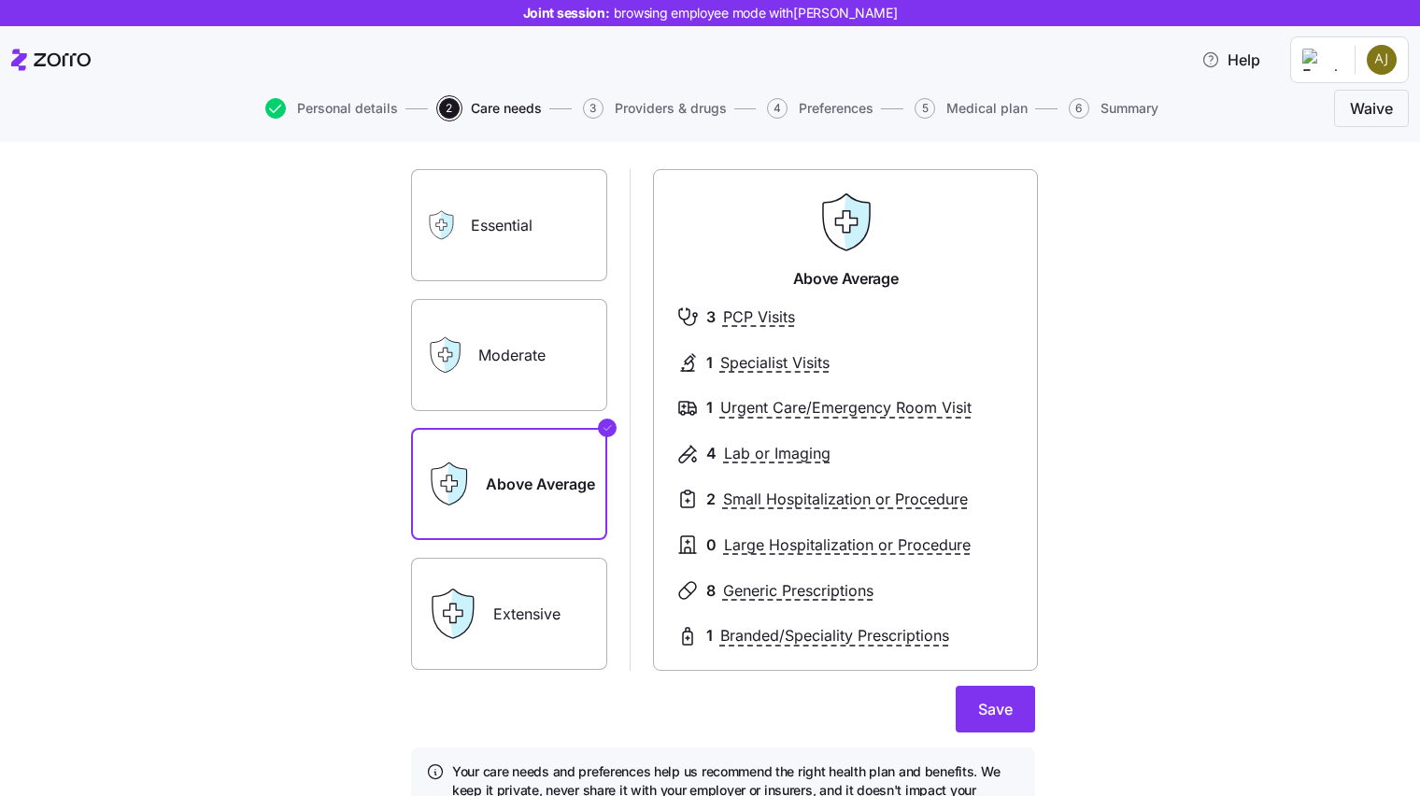
click at [547, 348] on label "Moderate" at bounding box center [509, 355] width 196 height 112
click at [0, 0] on input "Moderate" at bounding box center [0, 0] width 0 height 0
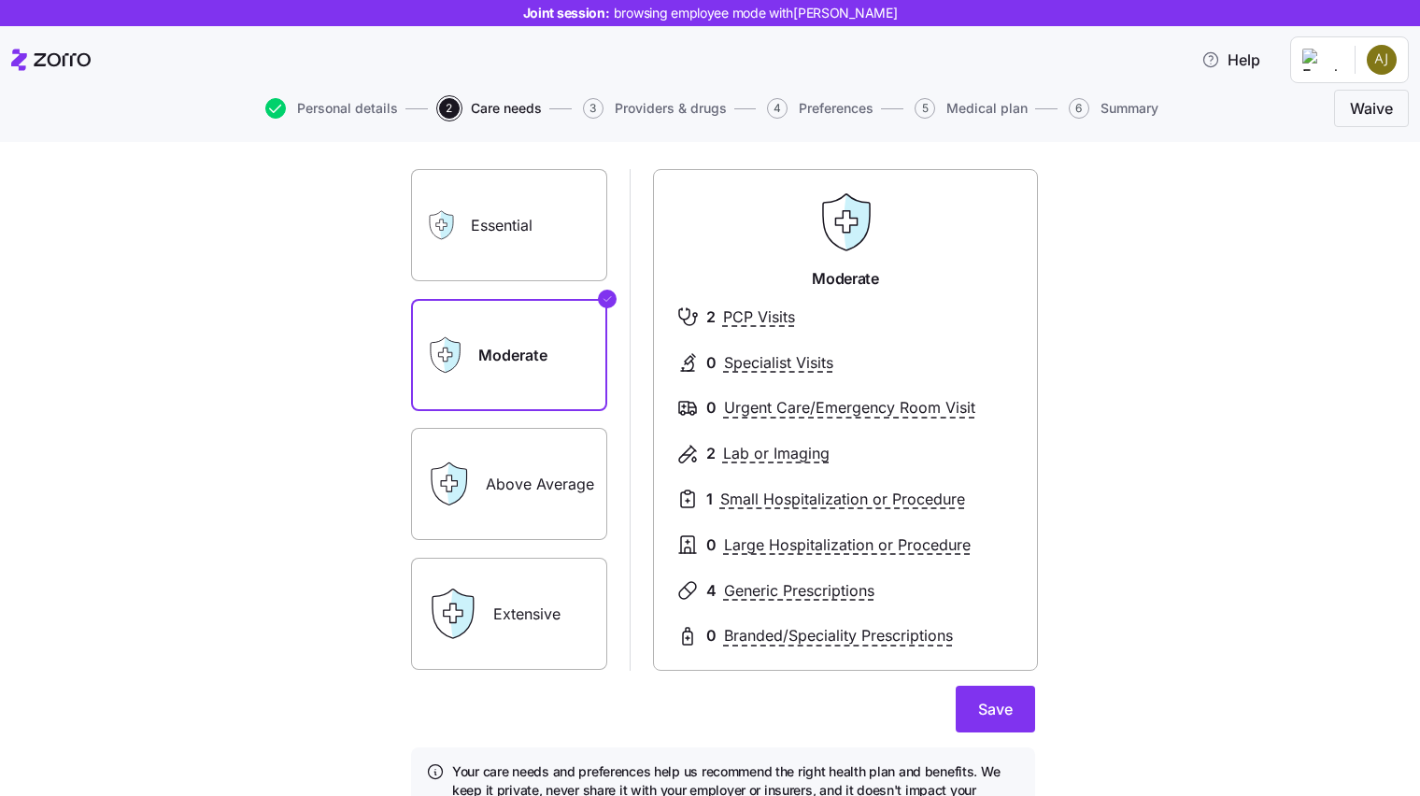
click at [513, 483] on label "Above Average" at bounding box center [509, 484] width 196 height 112
click at [0, 0] on input "Above Average" at bounding box center [0, 0] width 0 height 0
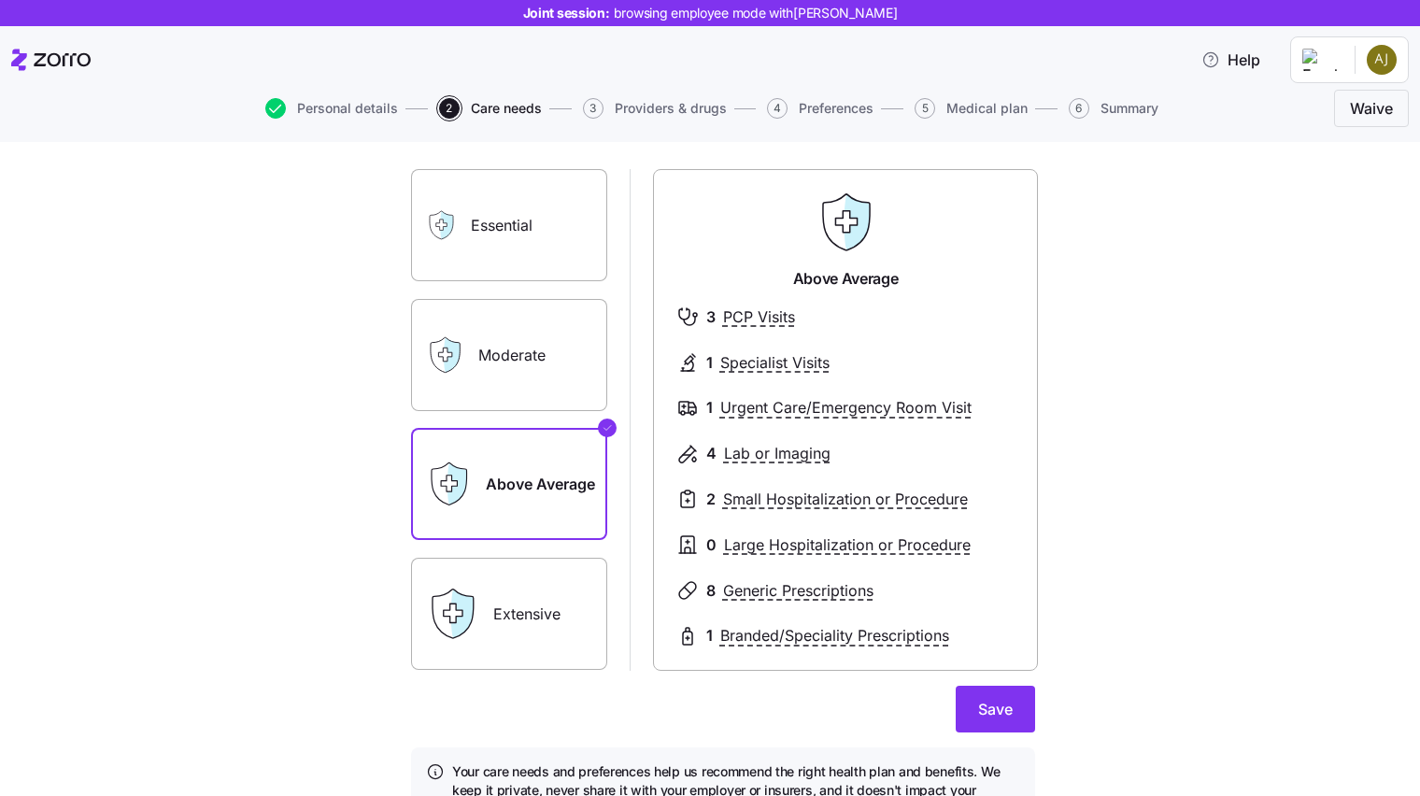
click at [983, 713] on span "Save" at bounding box center [995, 709] width 35 height 22
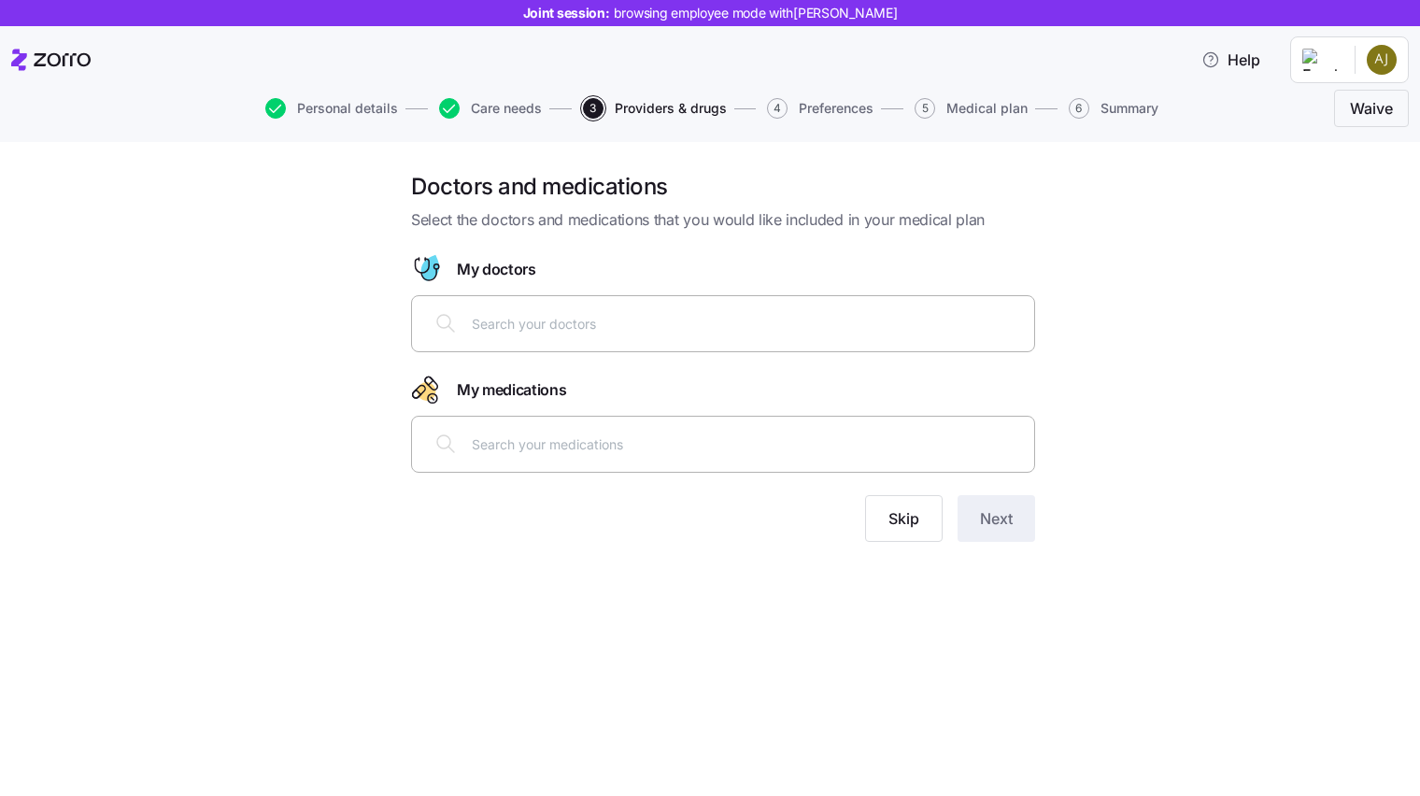
click at [559, 334] on div at bounding box center [723, 323] width 600 height 45
type input "a"
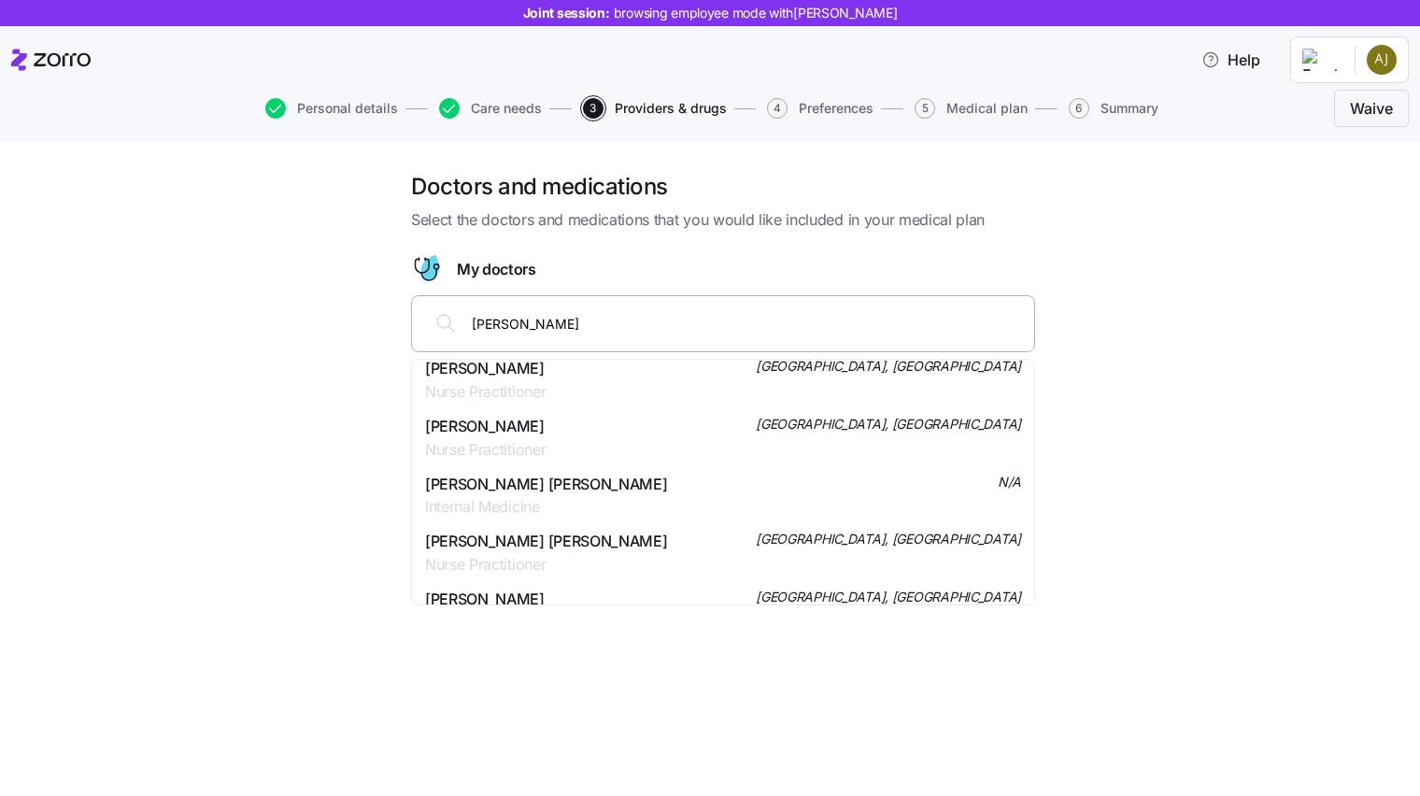
scroll to position [207, 0]
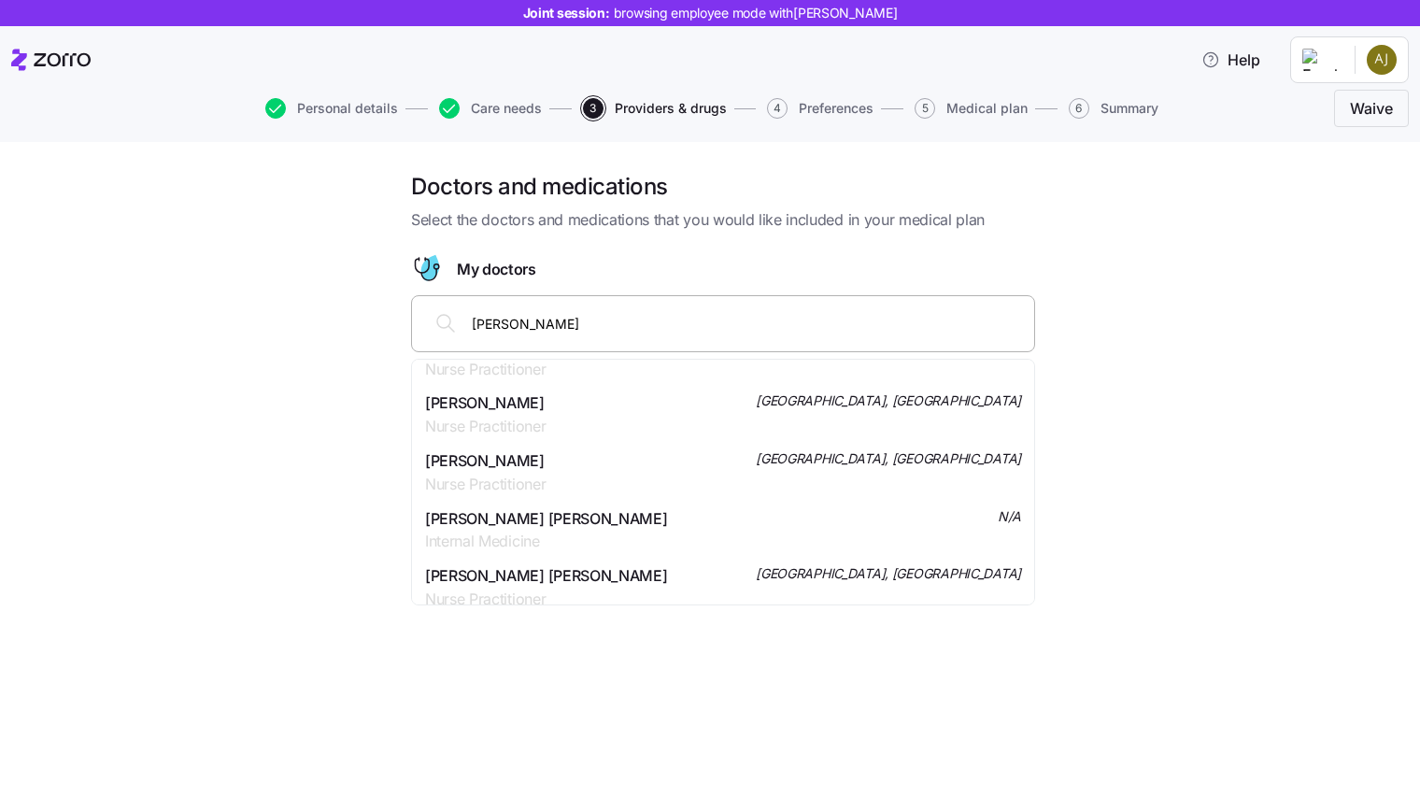
click at [599, 317] on input "[PERSON_NAME]" at bounding box center [747, 323] width 551 height 21
paste input "[PERSON_NAME], [GEOGRAPHIC_DATA]"
type input "[PERSON_NAME], [GEOGRAPHIC_DATA]"
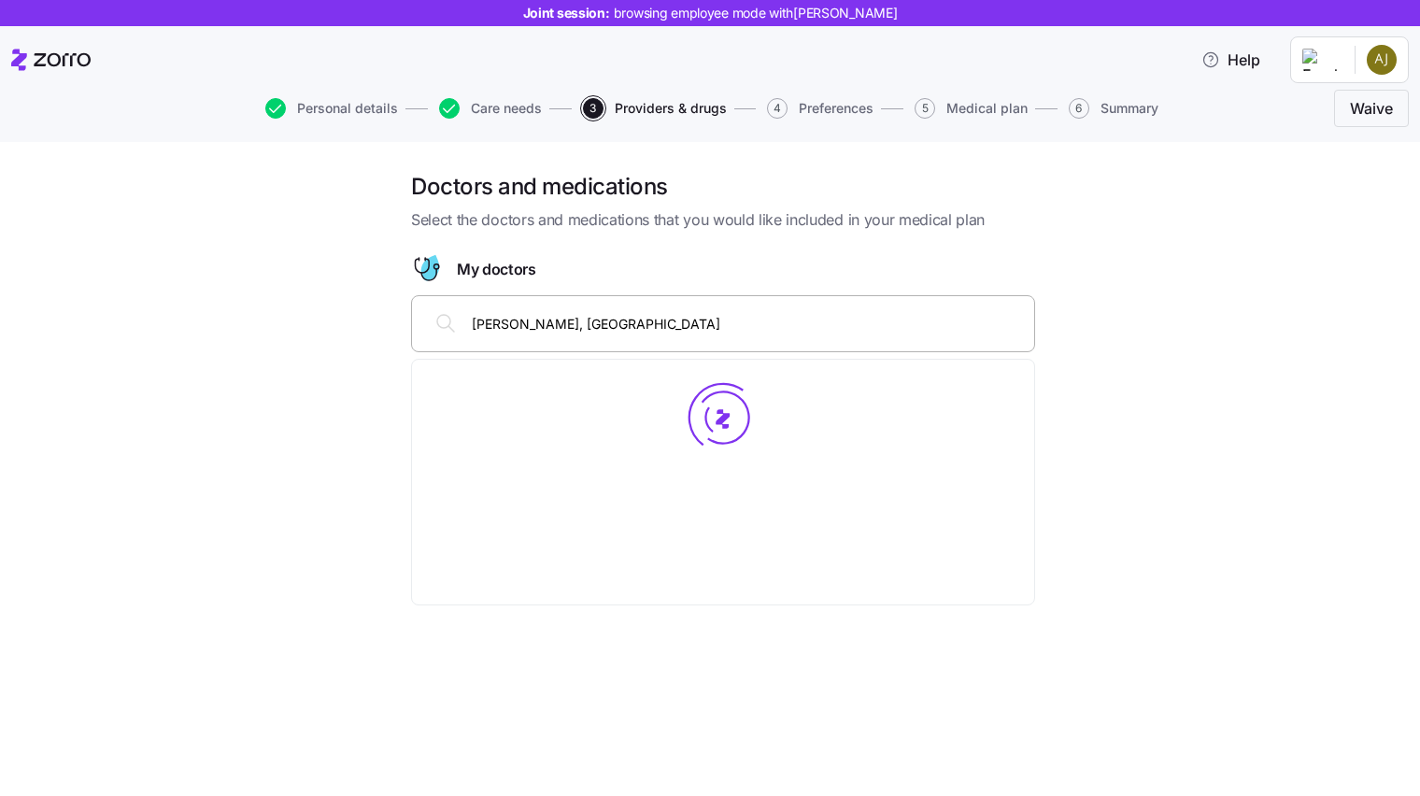
scroll to position [0, 0]
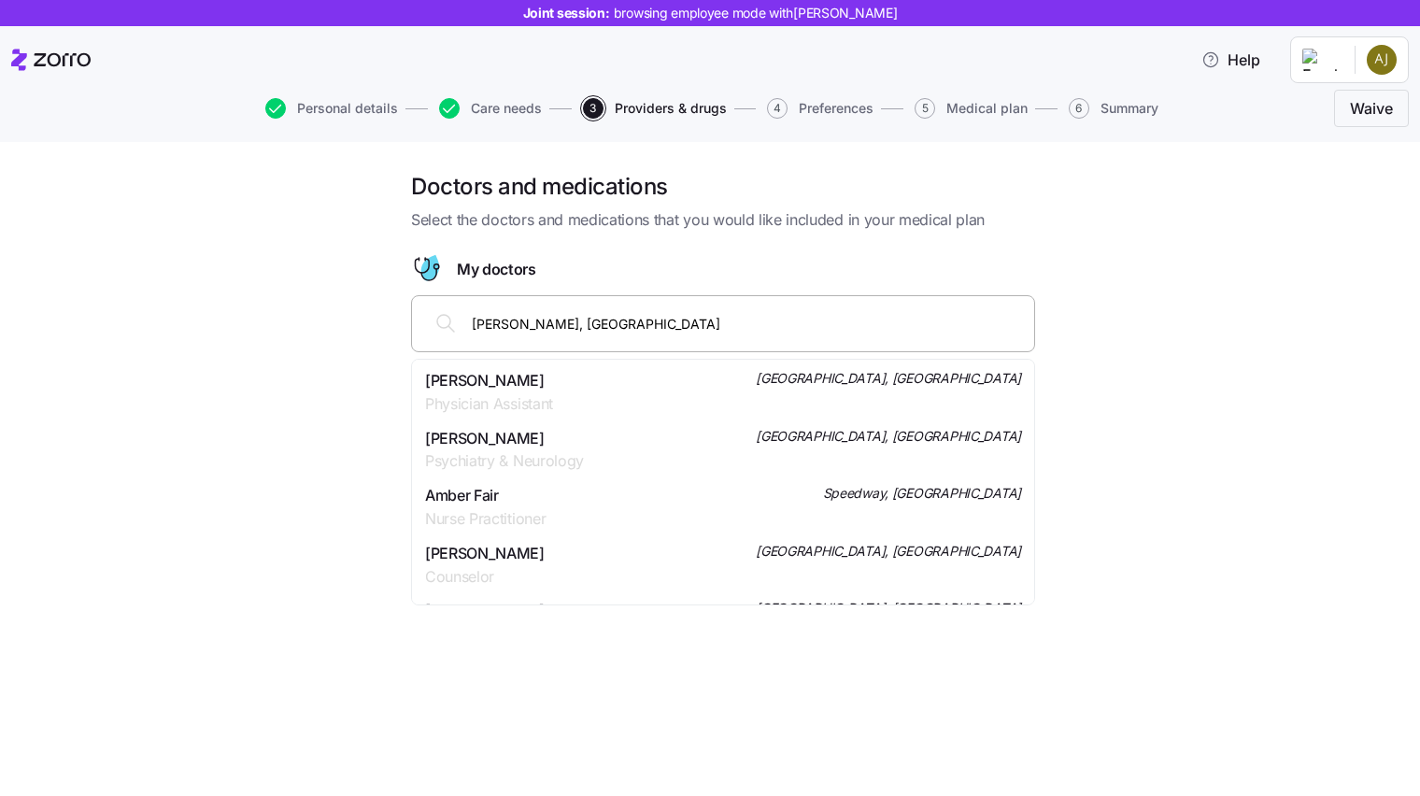
click at [577, 391] on div "[PERSON_NAME] Physician Assistant [GEOGRAPHIC_DATA], [GEOGRAPHIC_DATA]" at bounding box center [723, 392] width 596 height 47
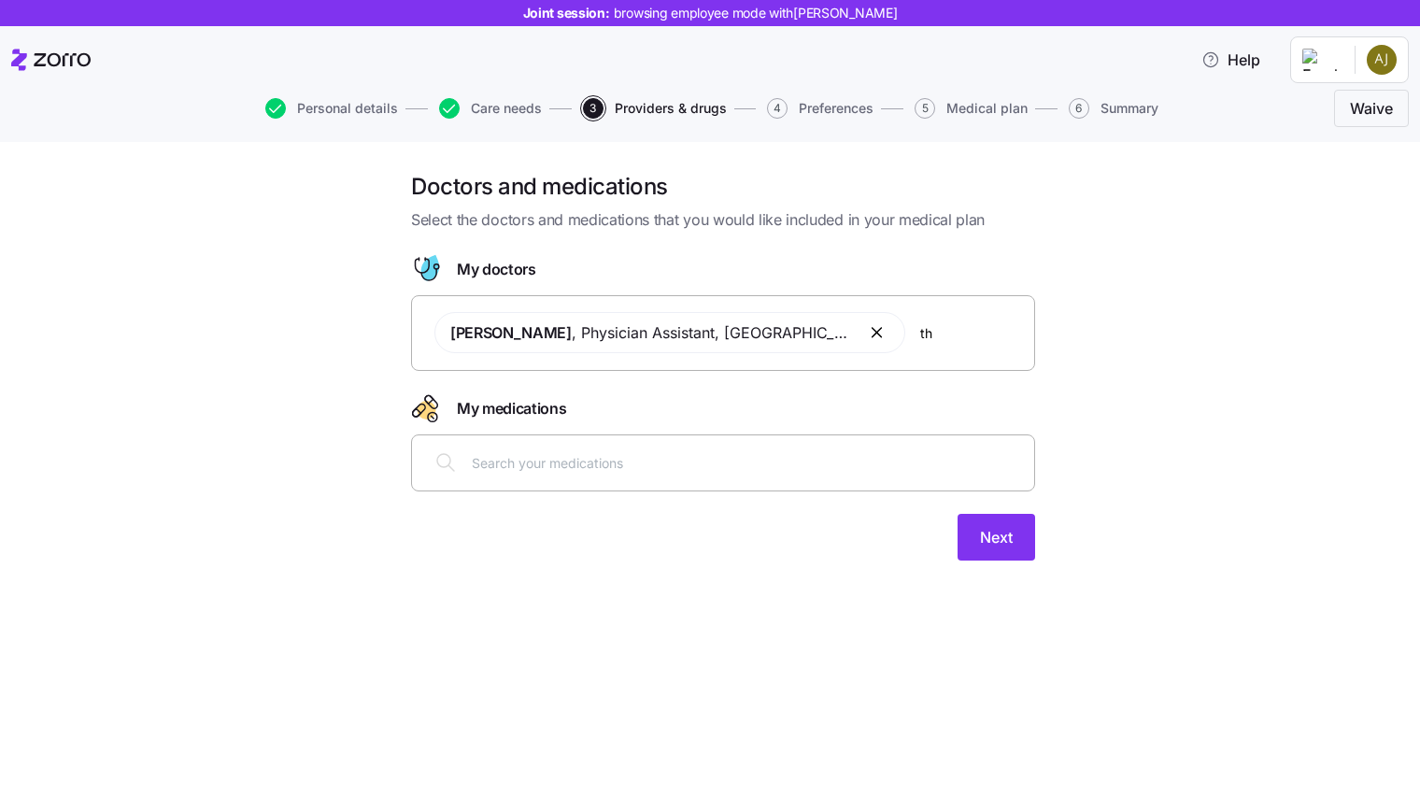
type input "t"
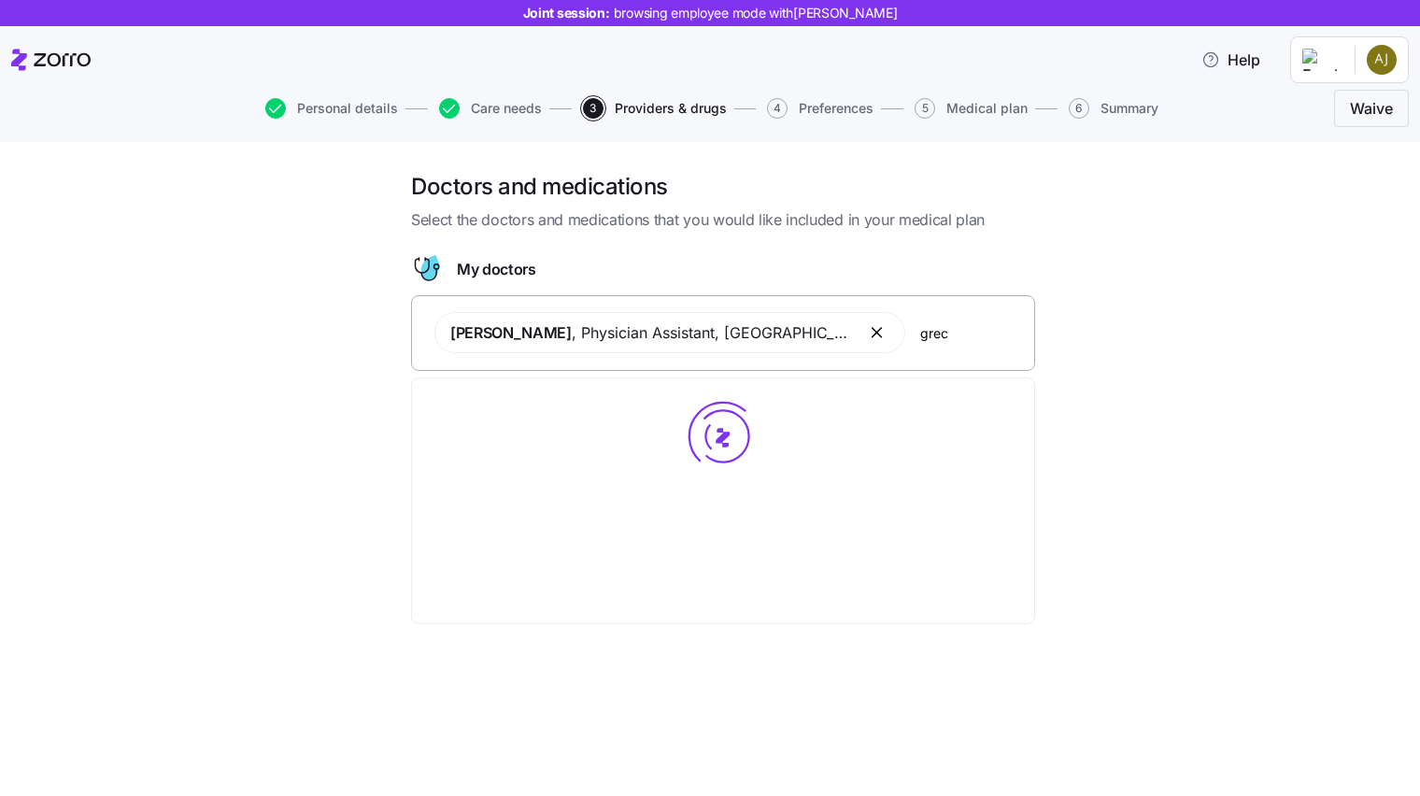
type input "[PERSON_NAME]"
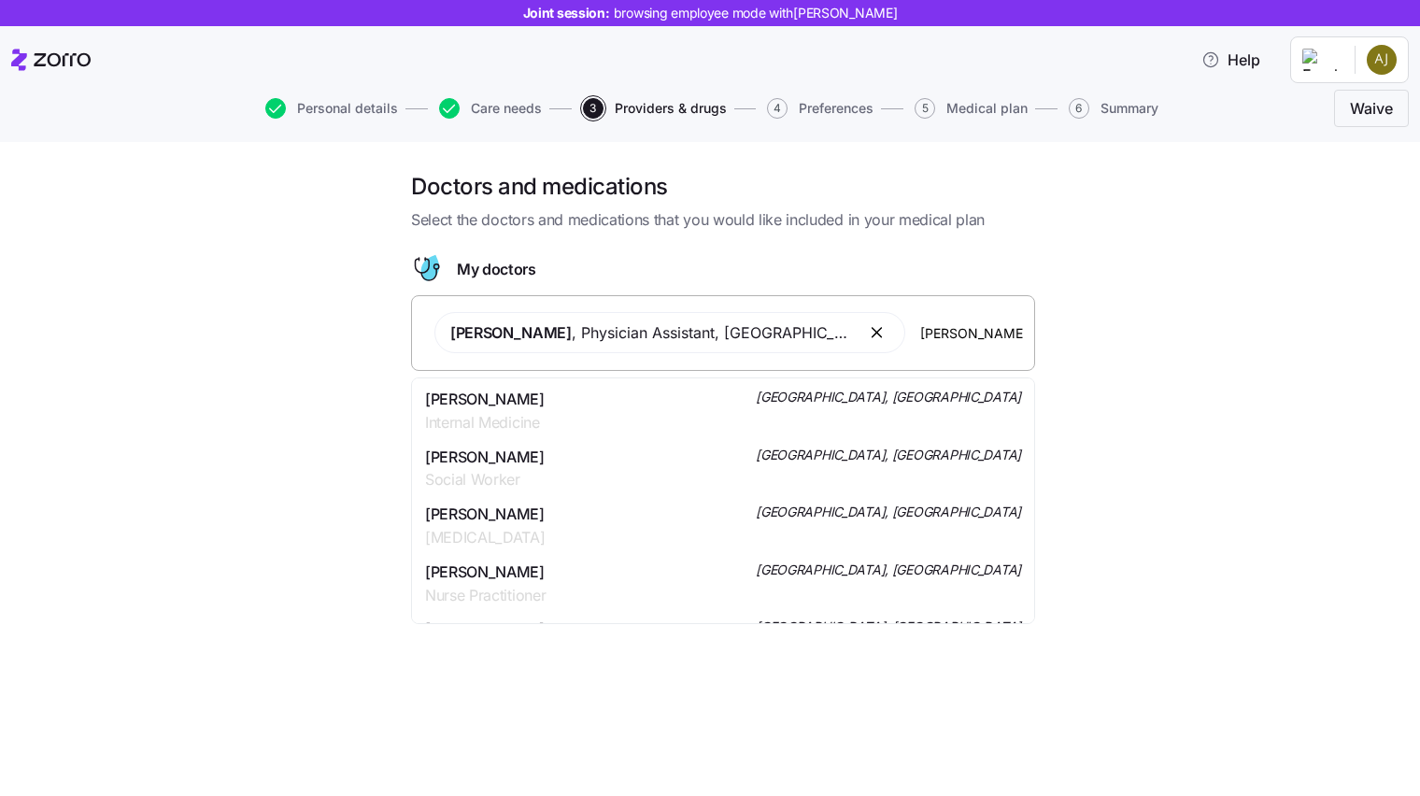
click at [520, 413] on span "Internal Medicine" at bounding box center [485, 422] width 120 height 23
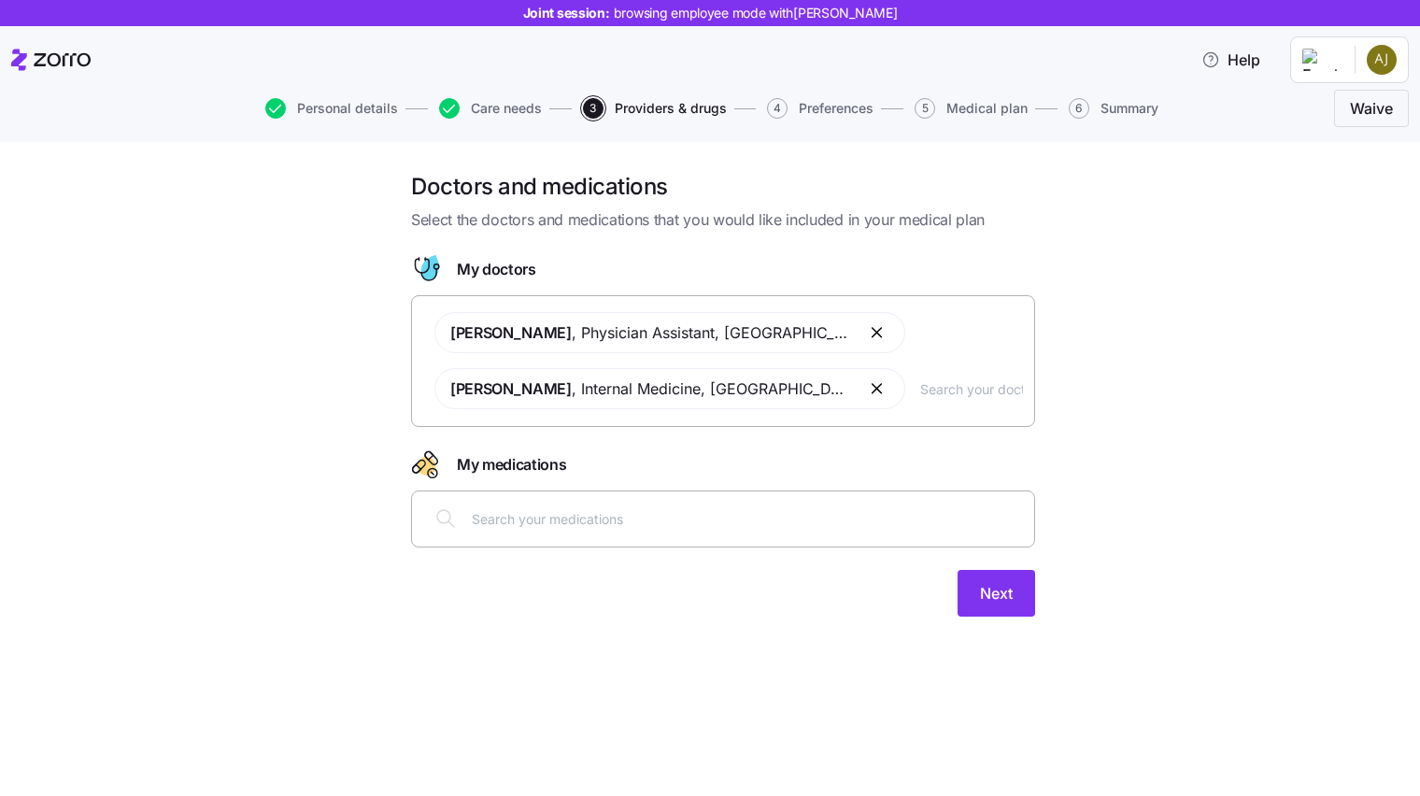
click at [539, 535] on div at bounding box center [723, 518] width 600 height 45
type input "ozem"
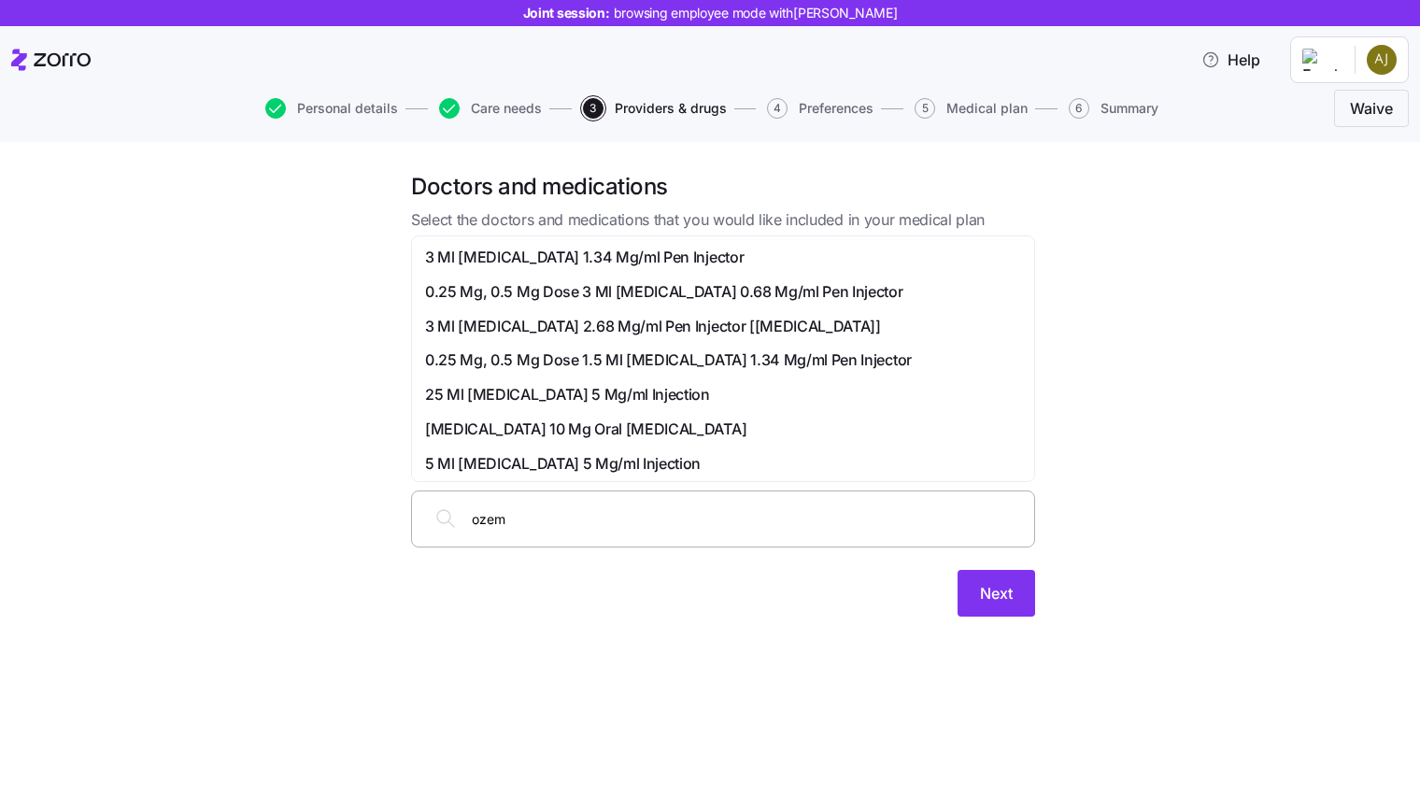
drag, startPoint x: 548, startPoint y: 289, endPoint x: 537, endPoint y: 355, distance: 67.1
click at [537, 356] on div "3 Ml [MEDICAL_DATA] 1.34 Mg/ml Pen Injector 0.25 Mg, 0.5 Mg Dose 3 Ml [MEDICAL_…" at bounding box center [723, 670] width 615 height 860
click at [547, 293] on span "0.25 Mg, 0.5 Mg Dose 3 Ml [MEDICAL_DATA] 0.68 Mg/ml Pen Injector" at bounding box center [664, 291] width 478 height 23
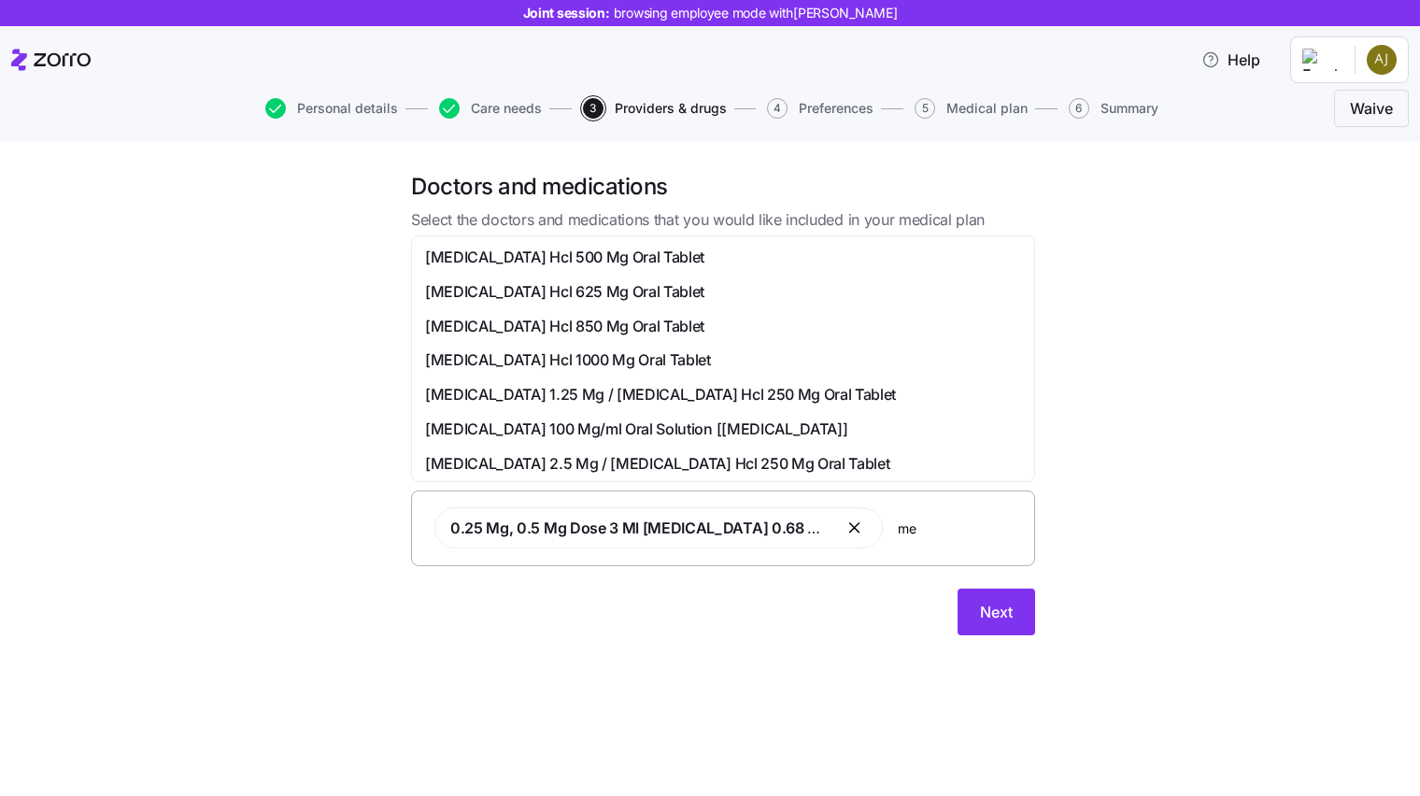
type input "m"
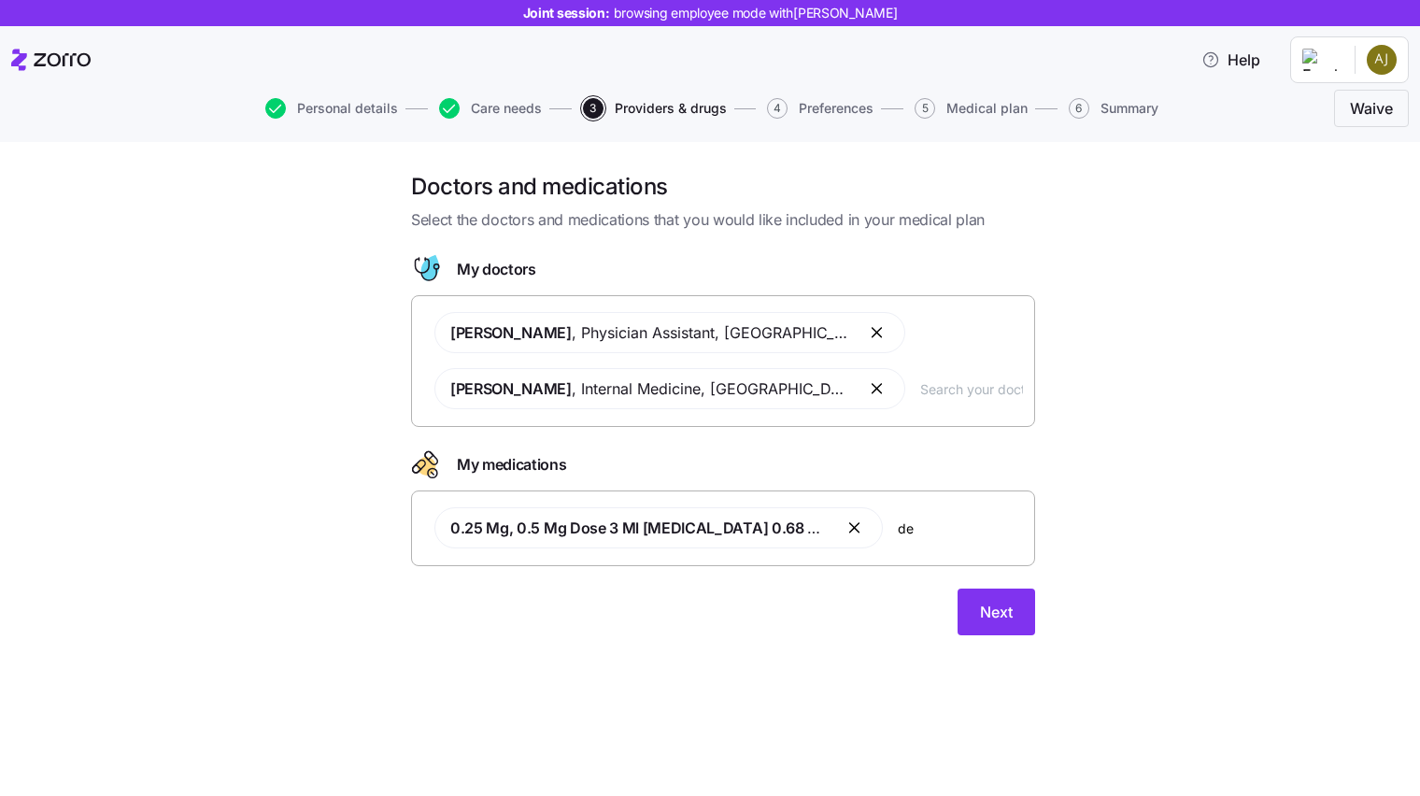
type input "d"
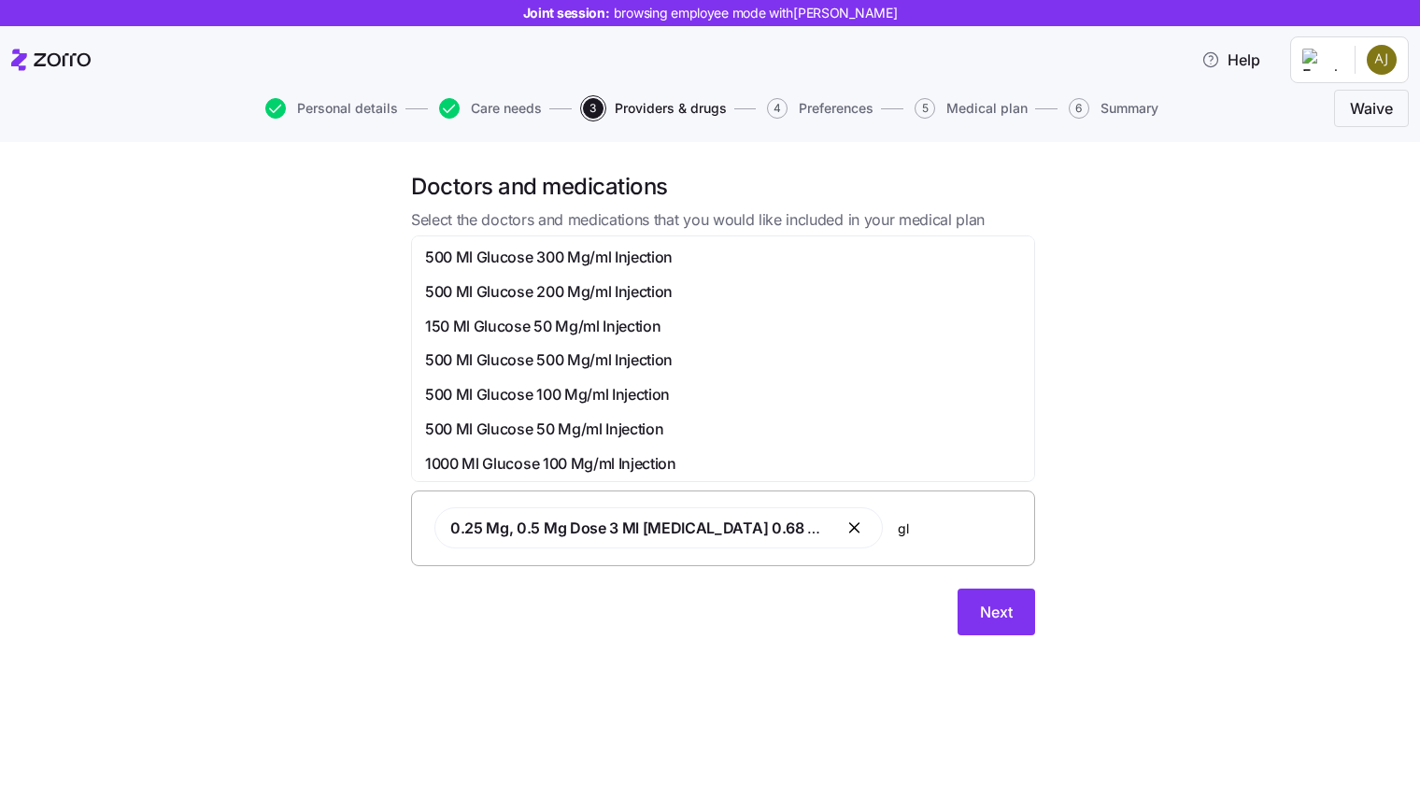
type input "g"
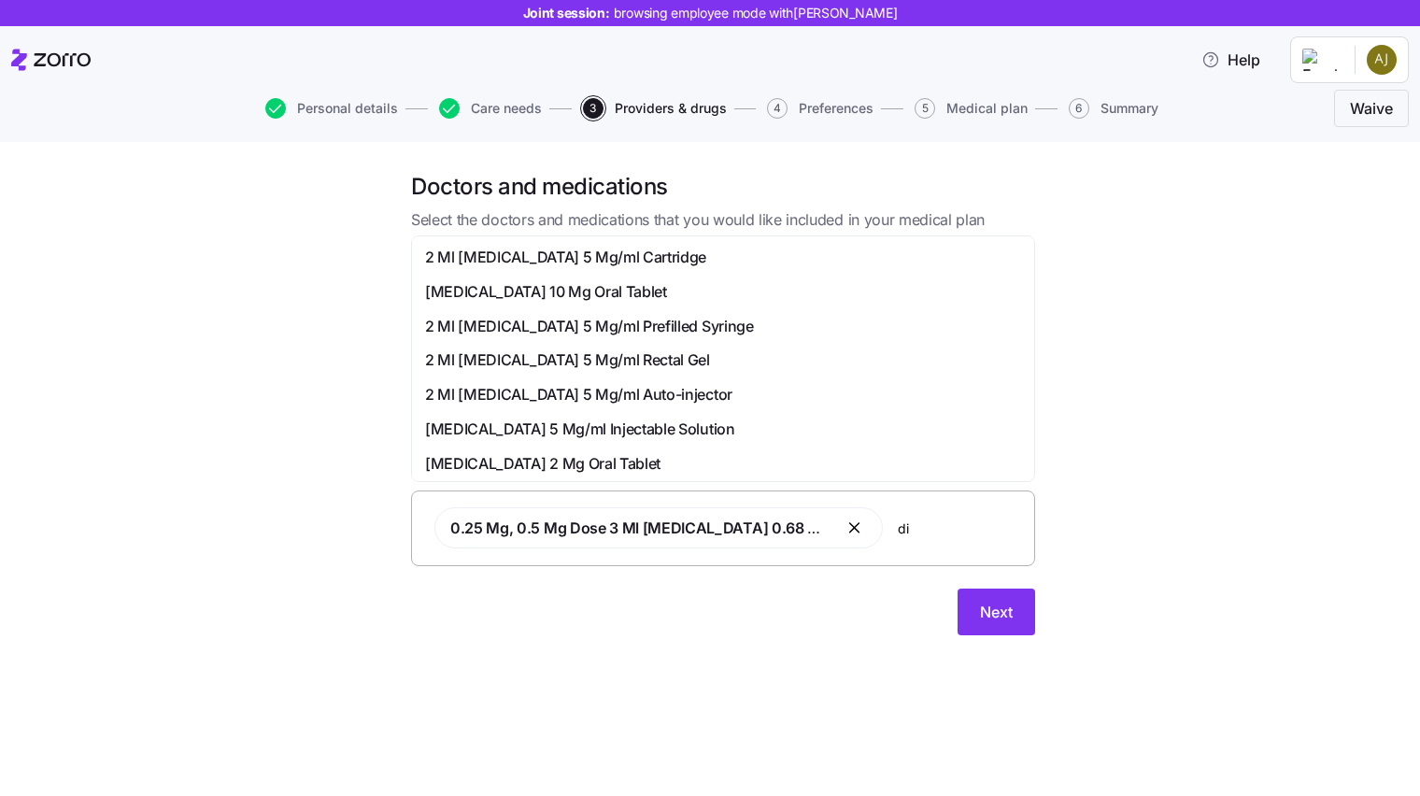
type input "d"
click at [860, 606] on div "Next" at bounding box center [723, 612] width 624 height 47
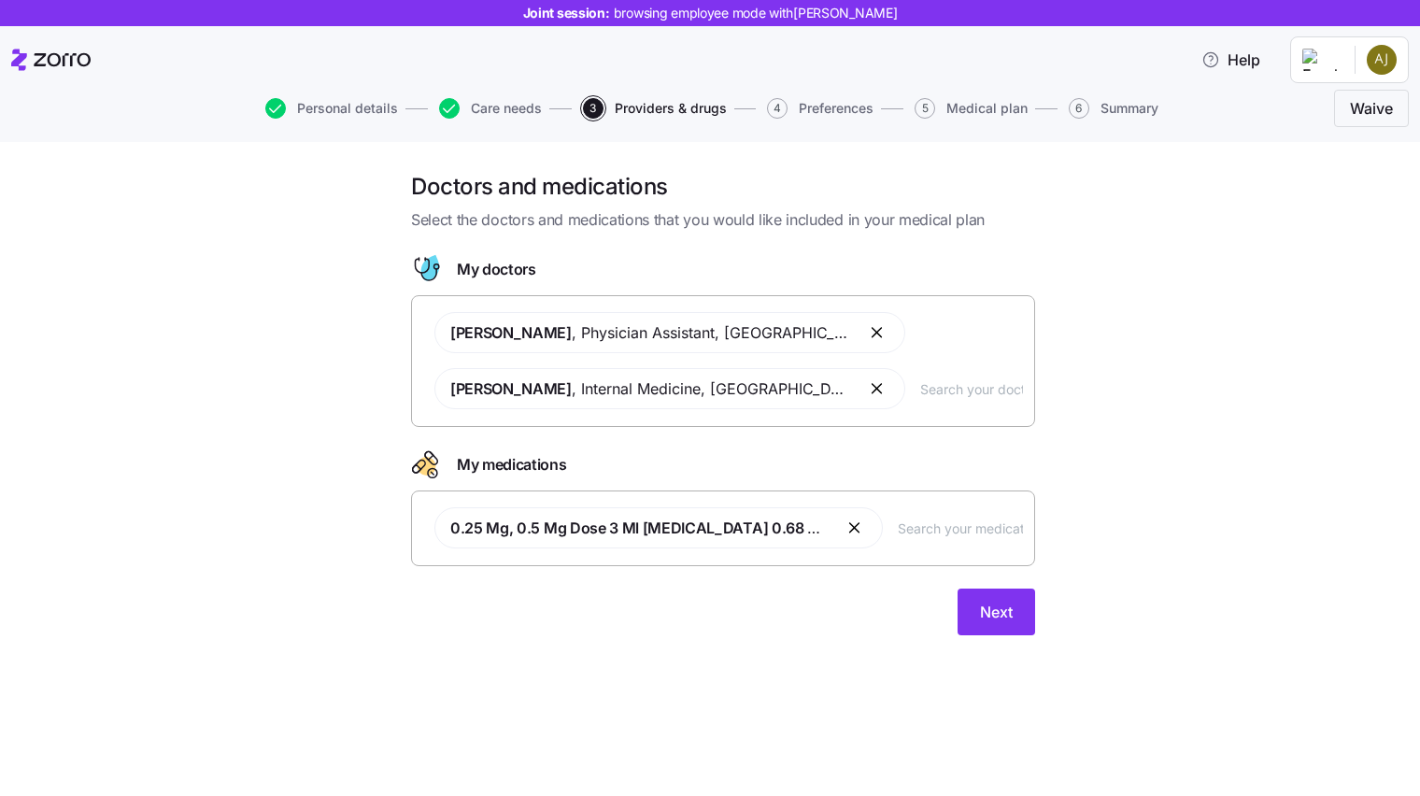
click at [998, 621] on button "Next" at bounding box center [997, 612] width 78 height 47
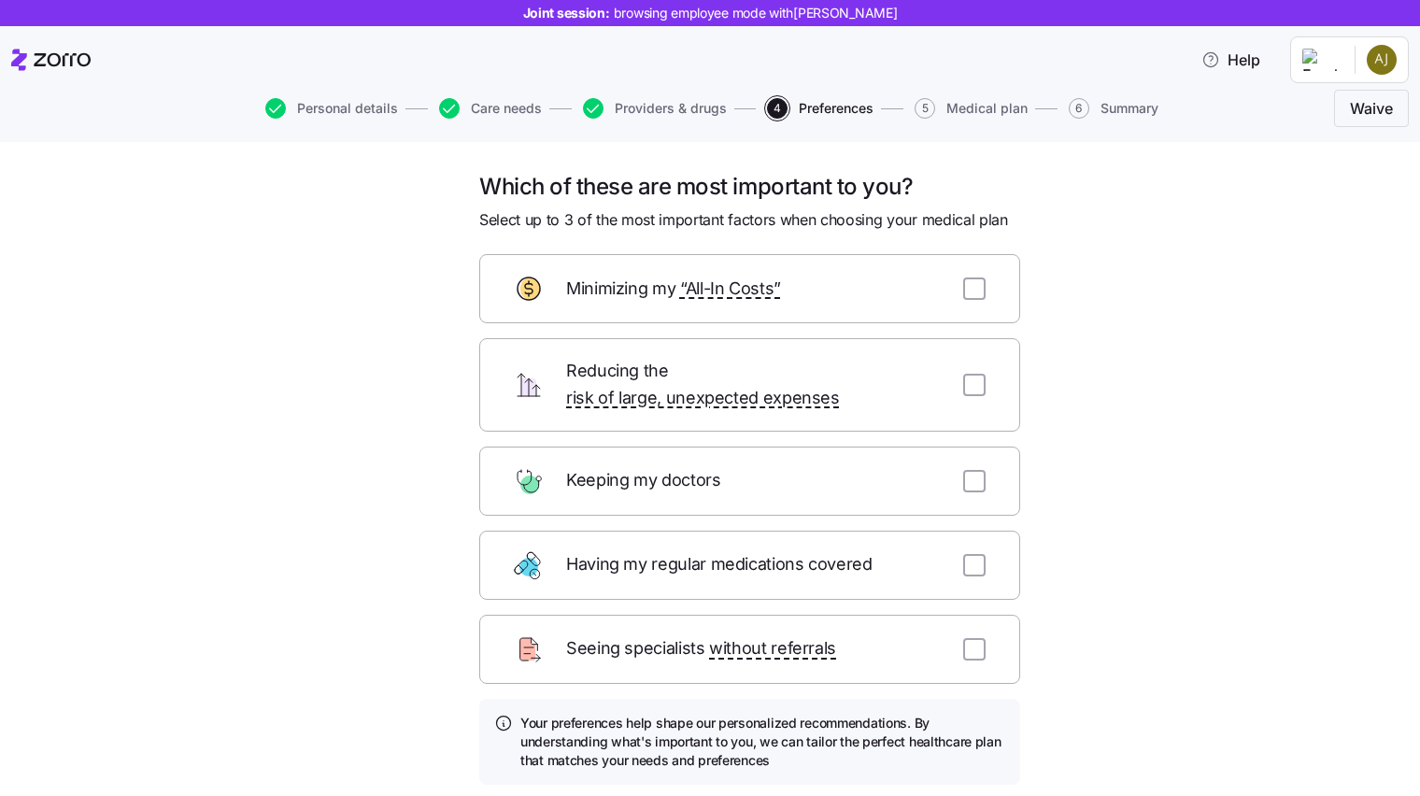
click at [967, 470] on input "checkbox" at bounding box center [974, 481] width 22 height 22
checkbox input "true"
click at [964, 554] on input "checkbox" at bounding box center [974, 565] width 22 height 22
checkbox input "true"
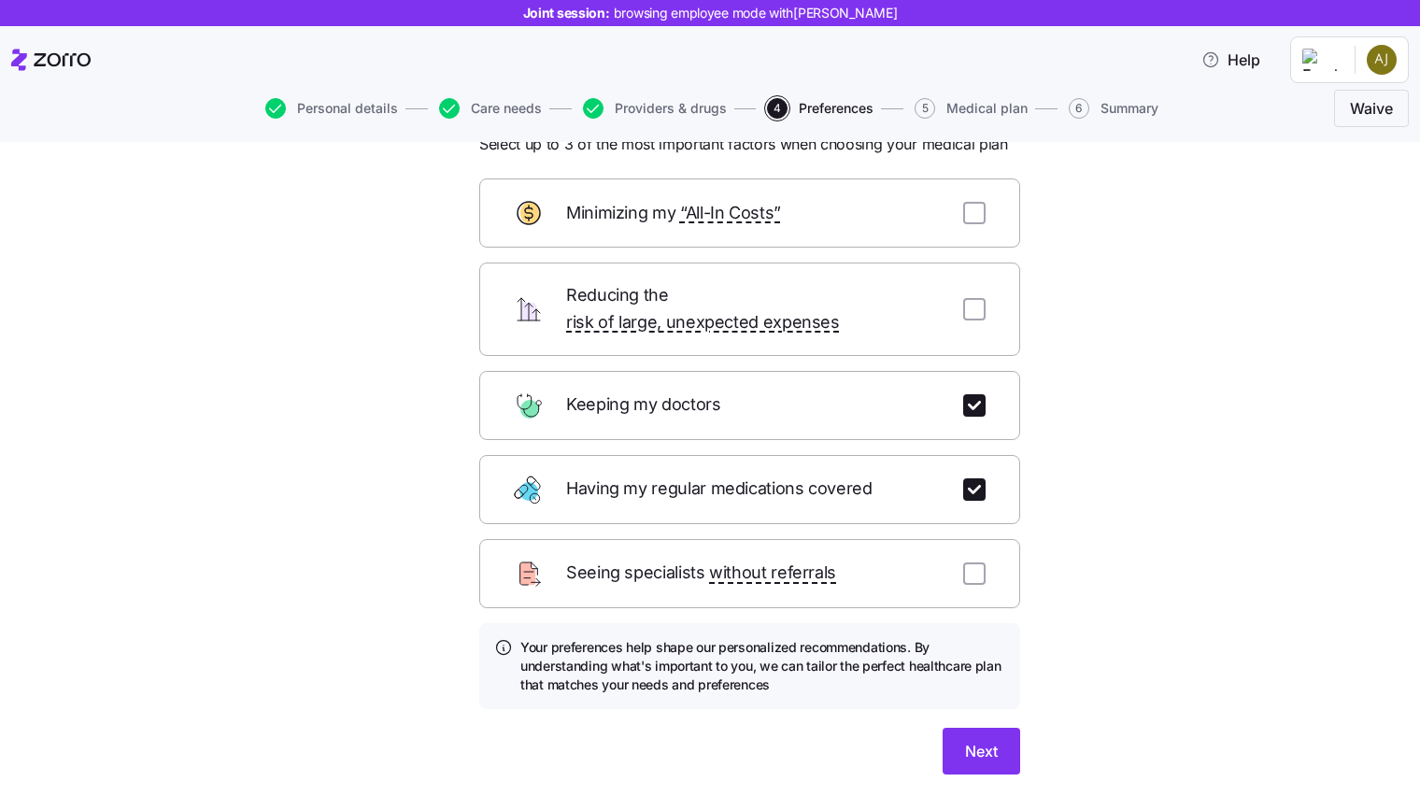
scroll to position [115, 0]
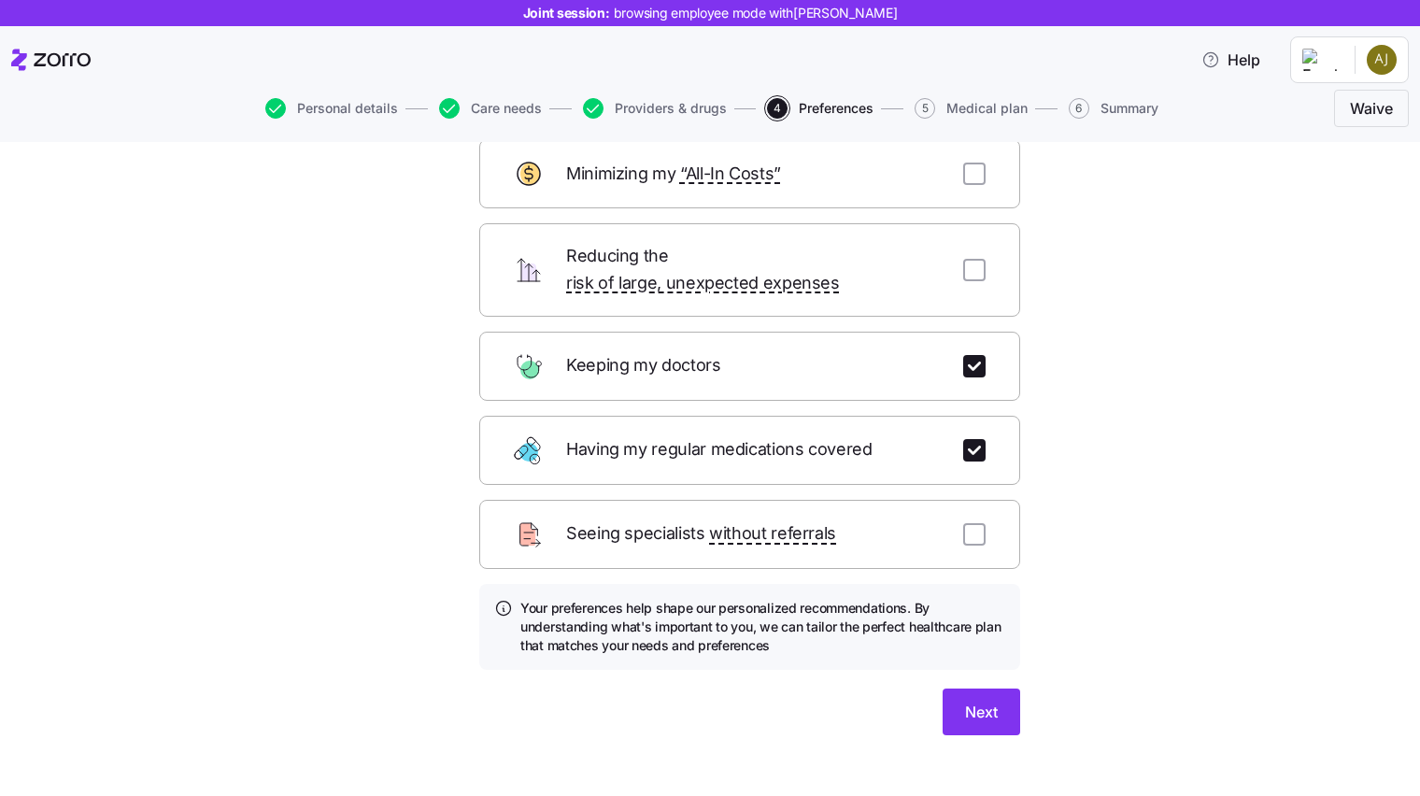
click at [994, 689] on button "Next" at bounding box center [982, 712] width 78 height 47
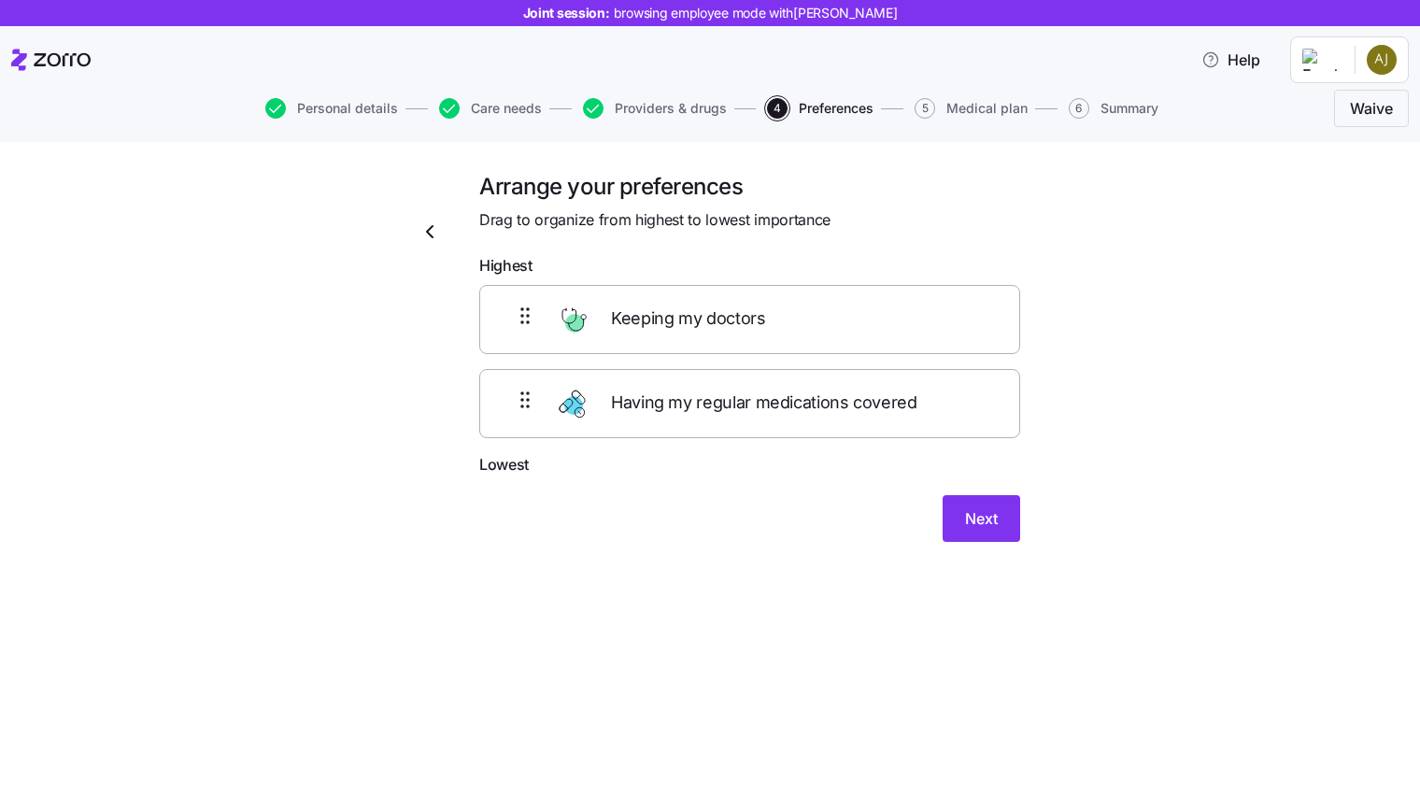
scroll to position [0, 0]
click at [990, 535] on button "Next" at bounding box center [982, 518] width 78 height 47
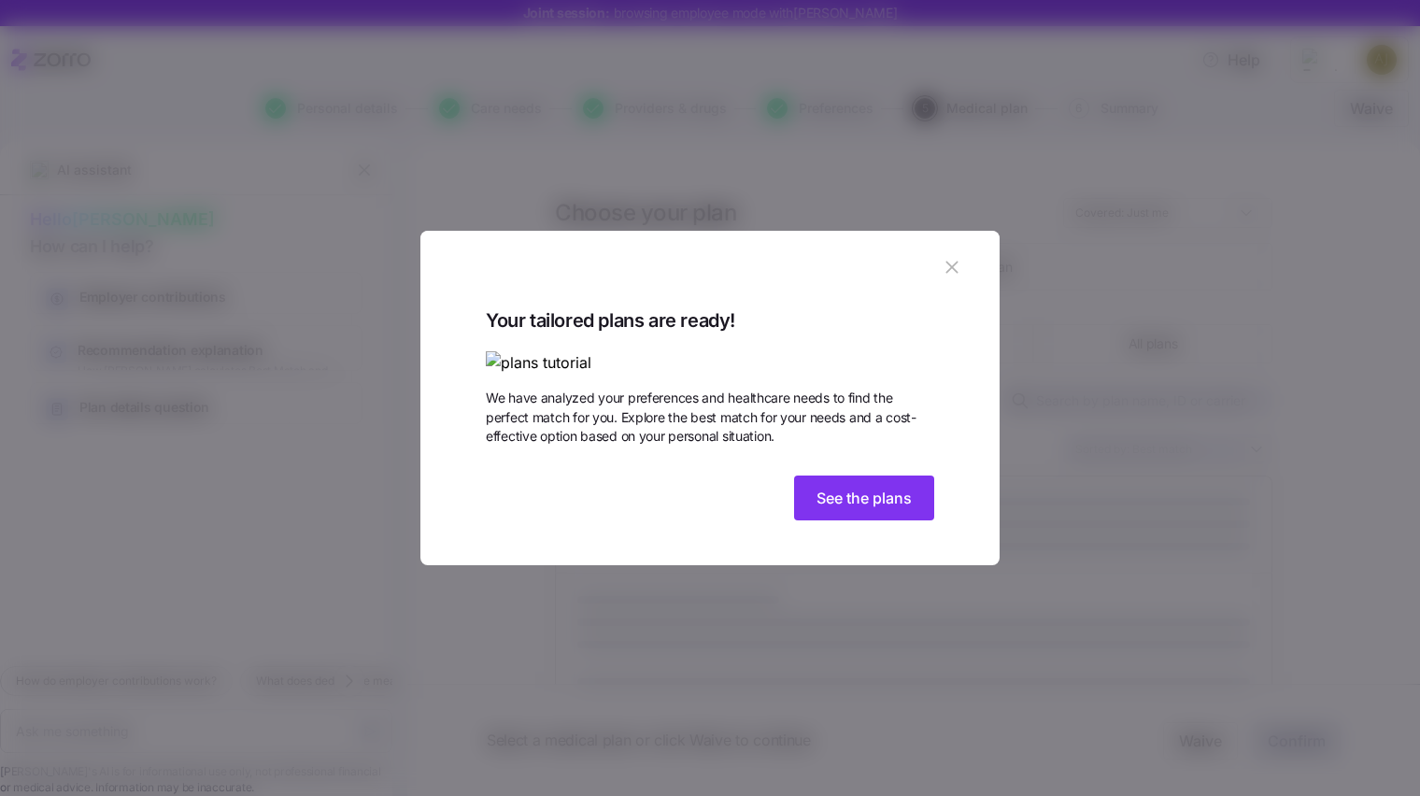
click at [860, 520] on button "See the plans" at bounding box center [864, 498] width 140 height 45
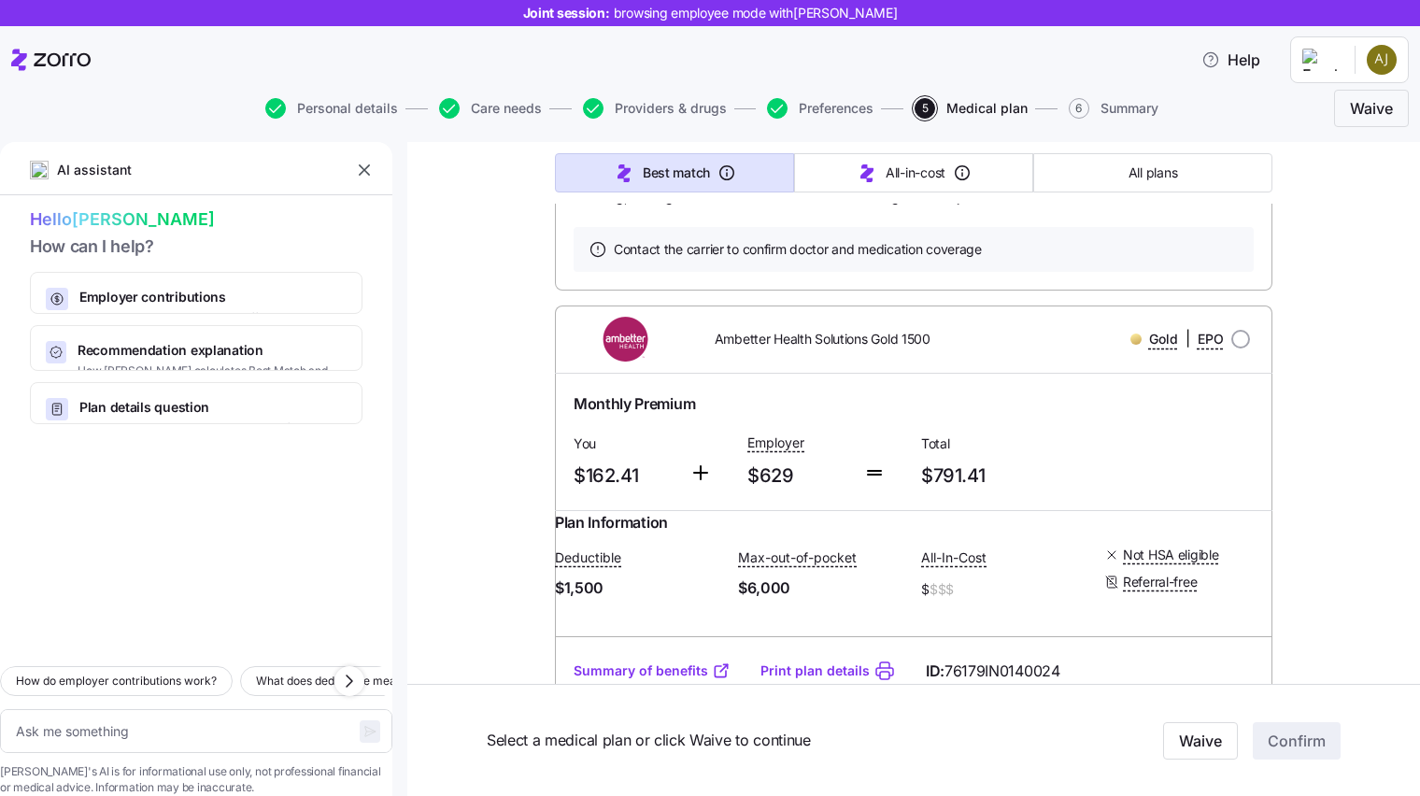
scroll to position [2161, 0]
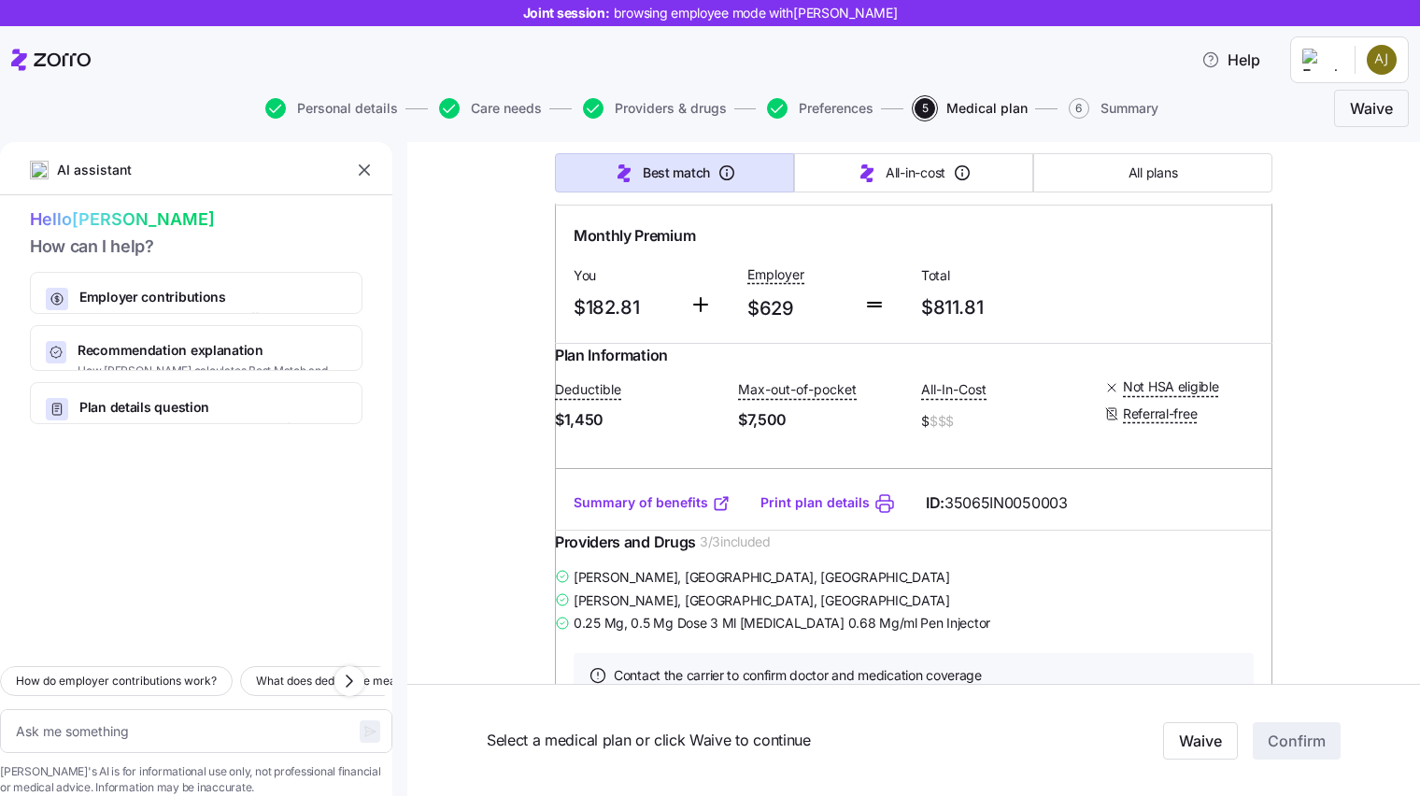
type textarea "x"
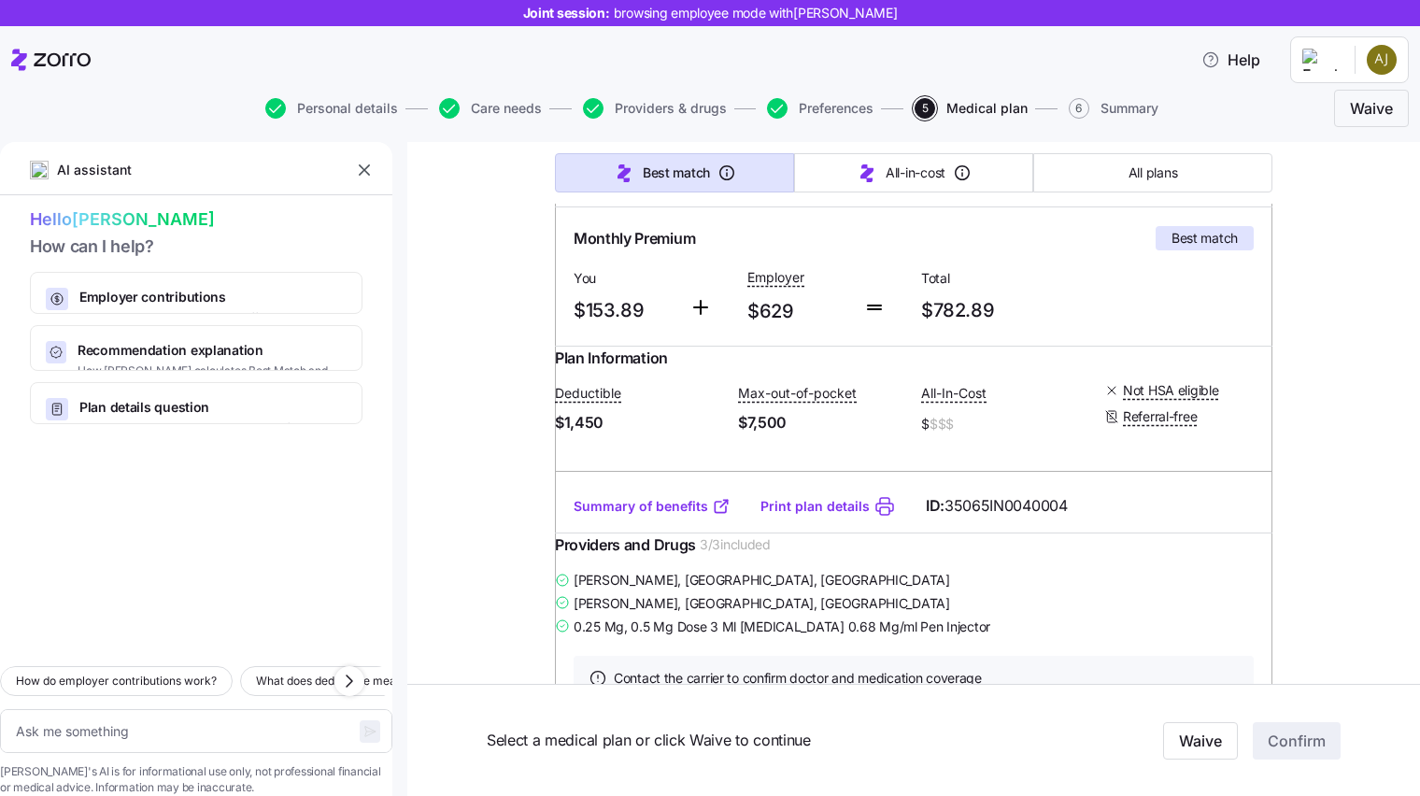
scroll to position [311, 0]
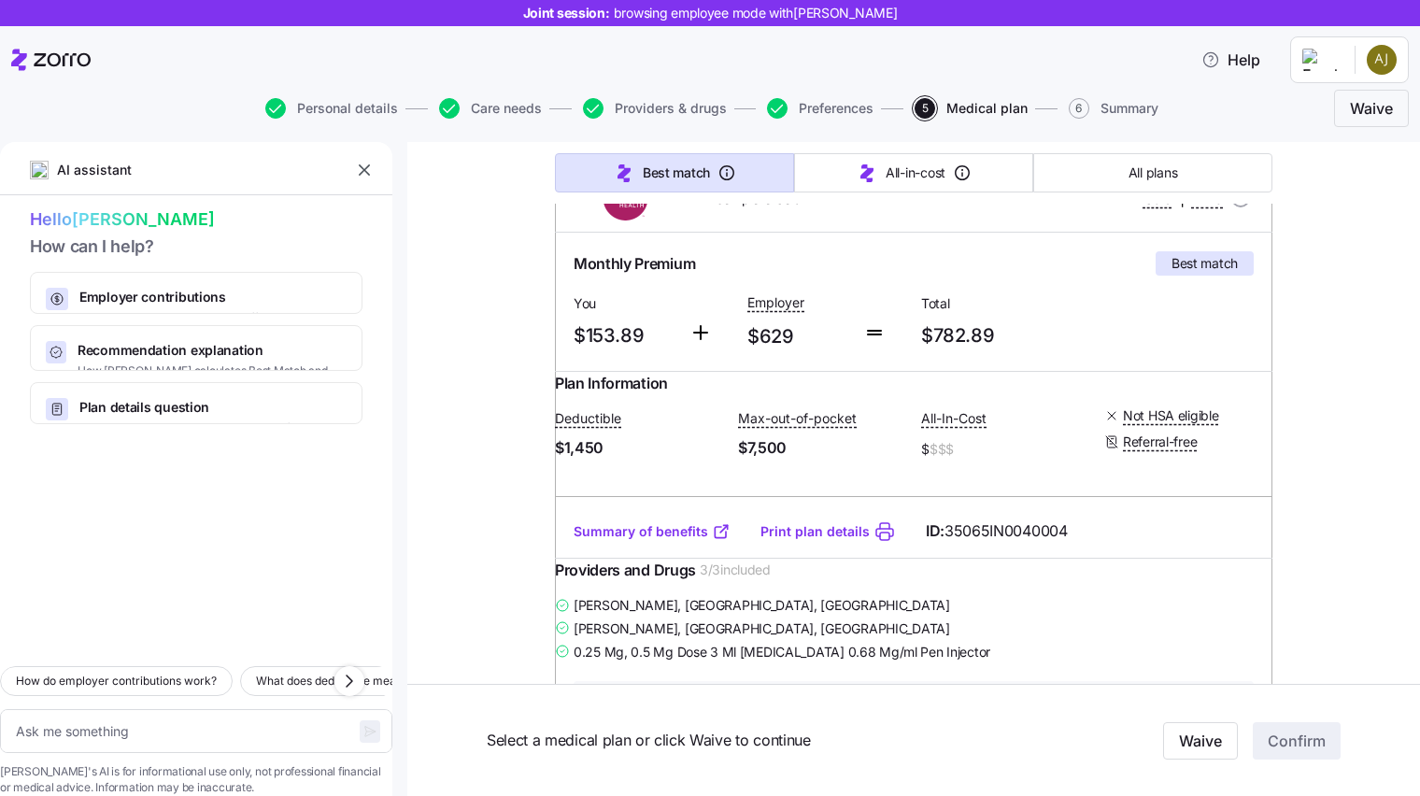
click at [650, 541] on link "Summary of benefits" at bounding box center [652, 531] width 157 height 19
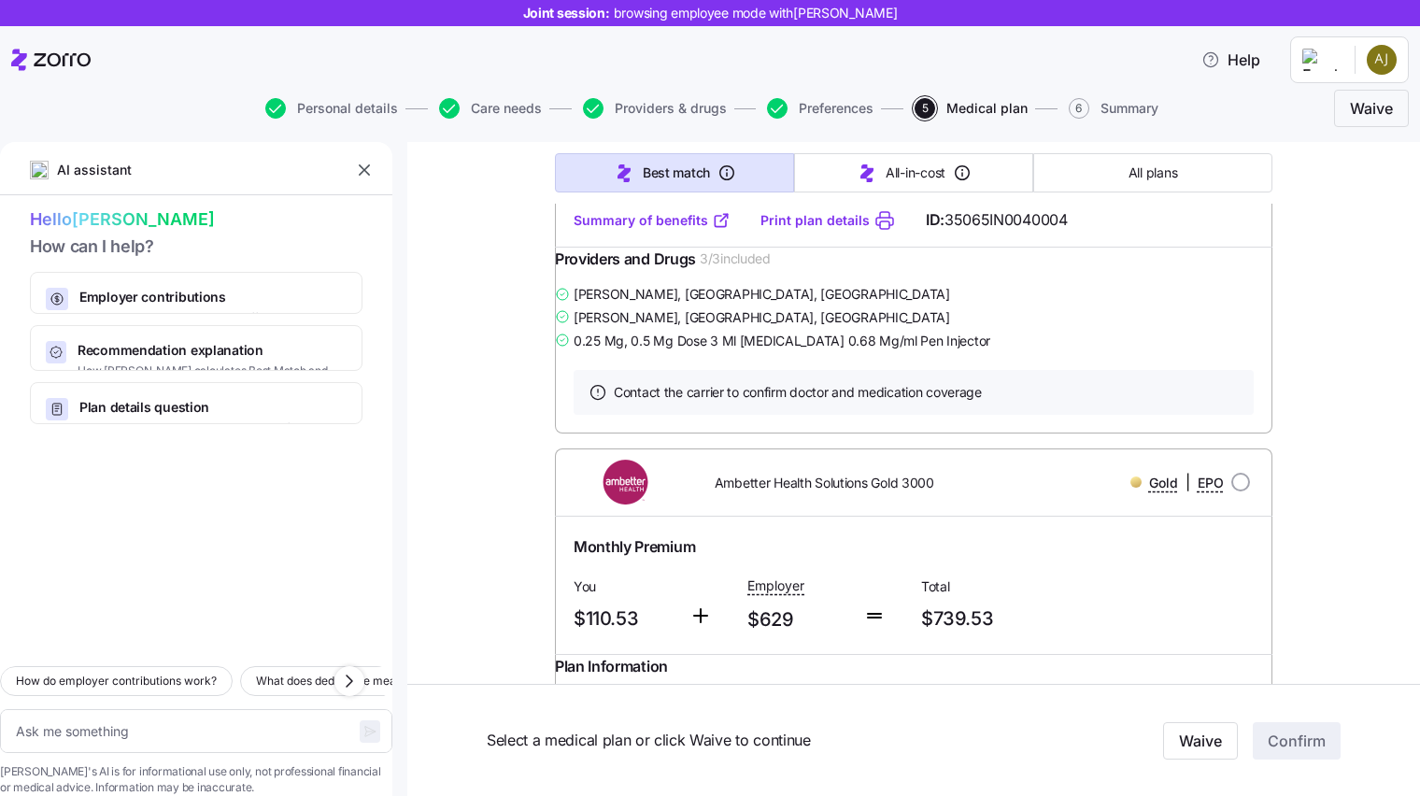
drag, startPoint x: 883, startPoint y: 411, endPoint x: 928, endPoint y: 399, distance: 46.5
click at [928, 399] on div "Plan Information Deductible $1,450 Max-out-of-pocket $7,500 All-In-Cost $ $$$ N…" at bounding box center [914, 248] width 718 height 374
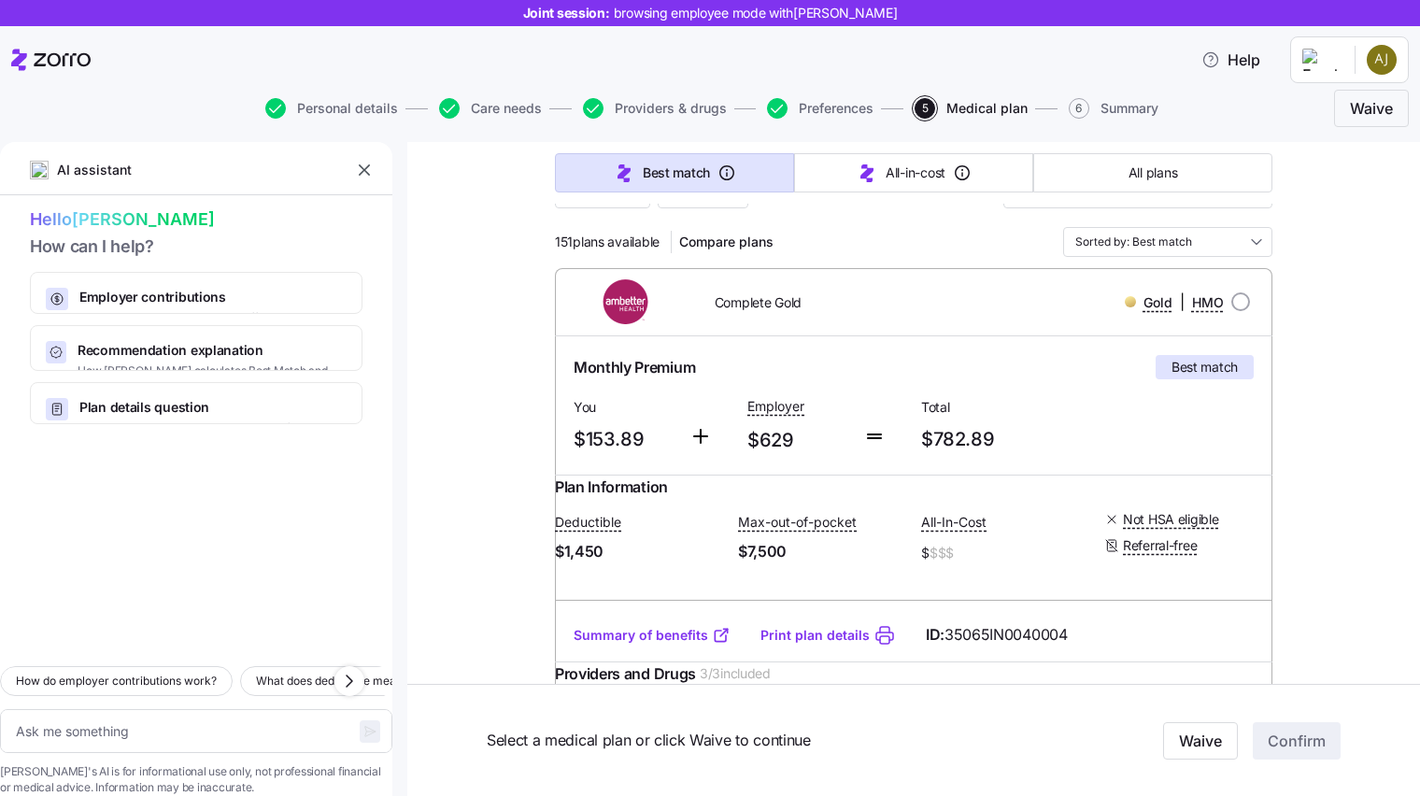
click at [1235, 296] on input "radio" at bounding box center [1241, 301] width 19 height 19
radio input "true"
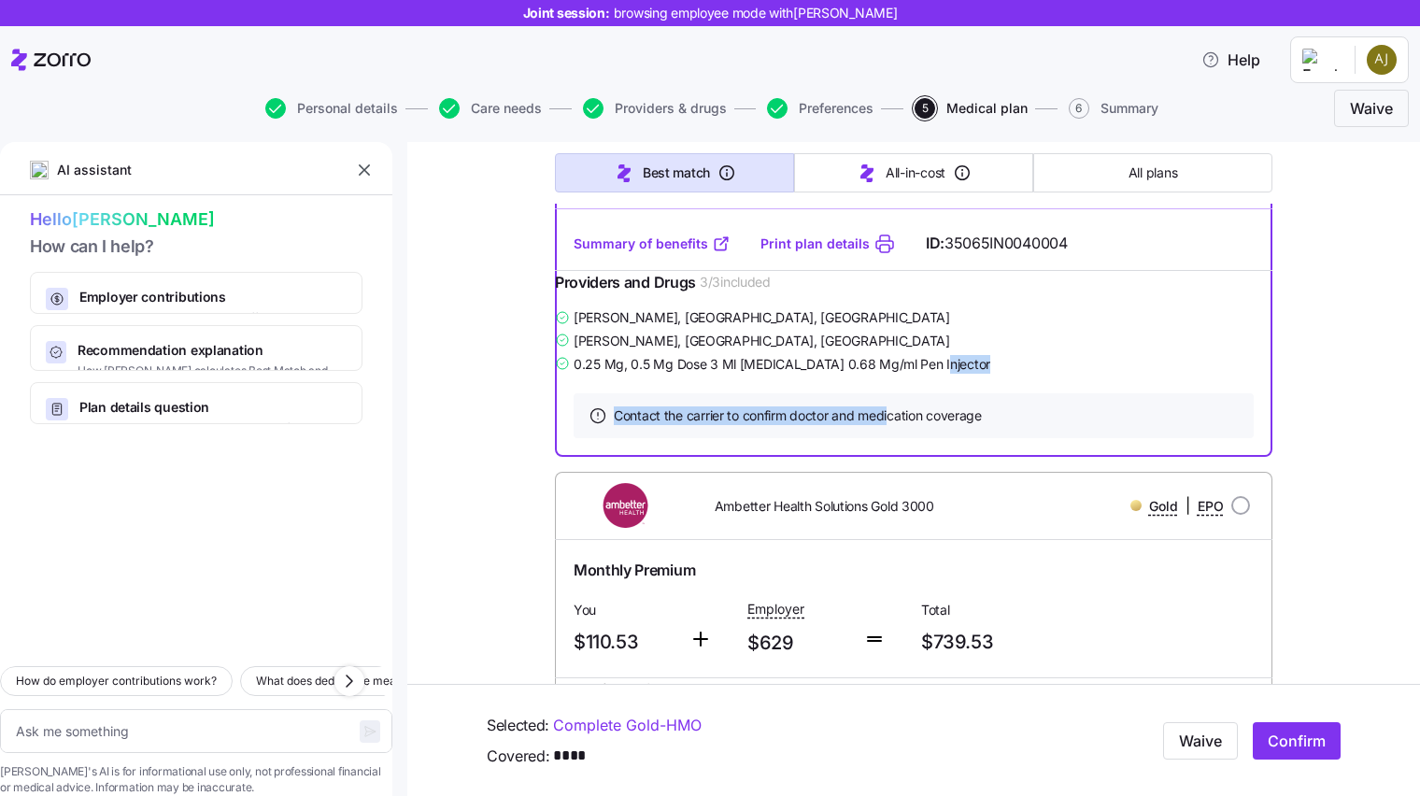
scroll to position [622, 0]
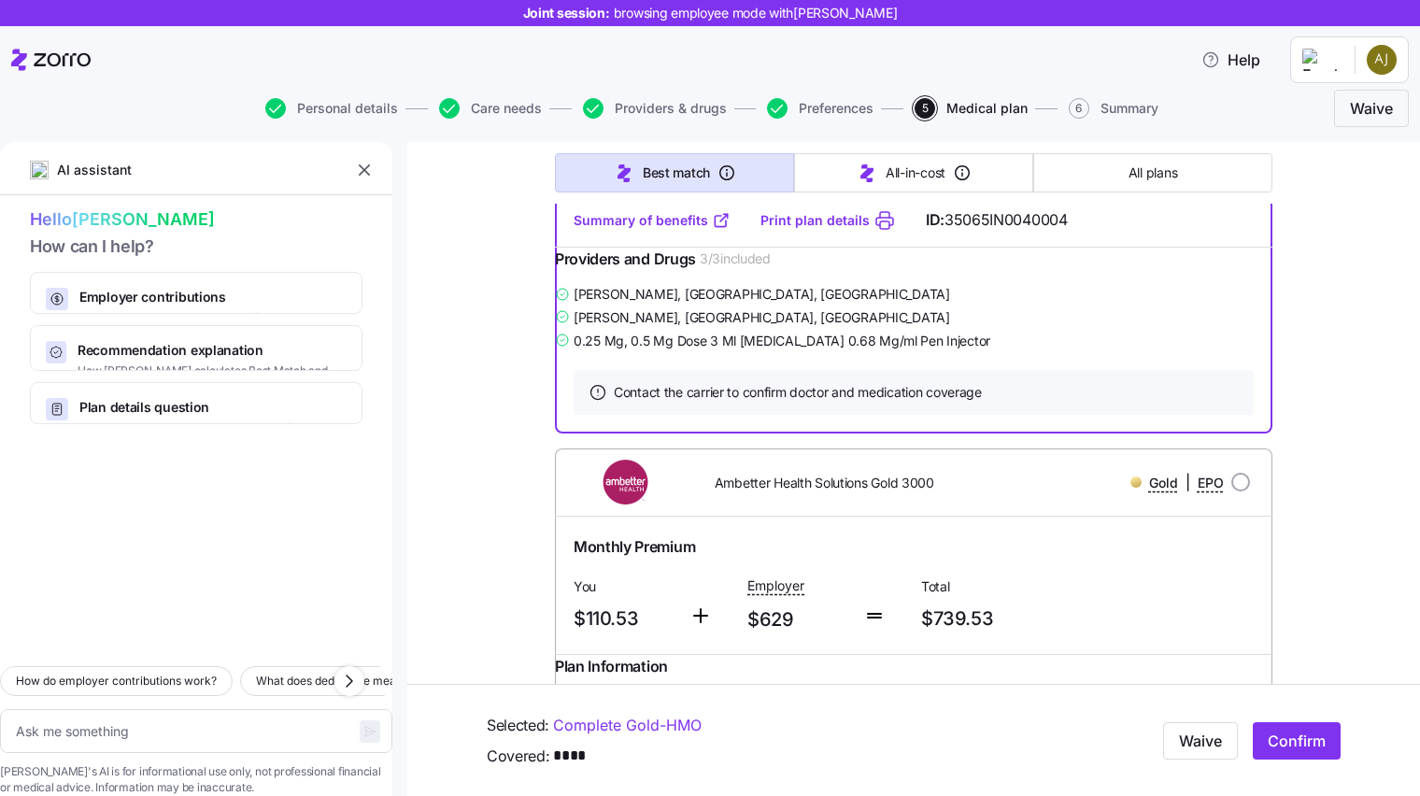
click at [1184, 329] on div "[PERSON_NAME] , [GEOGRAPHIC_DATA], [GEOGRAPHIC_DATA]" at bounding box center [914, 317] width 718 height 23
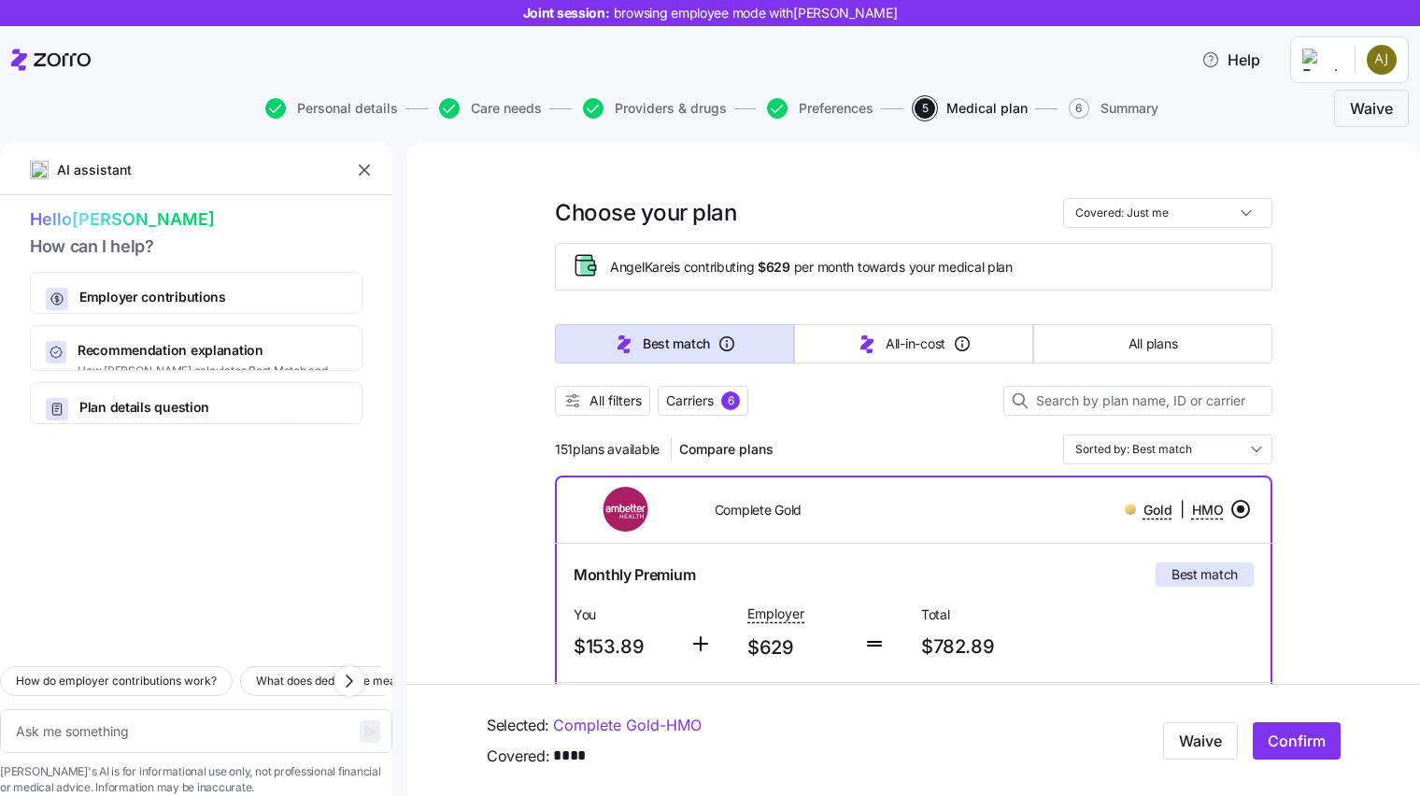
scroll to position [311, 0]
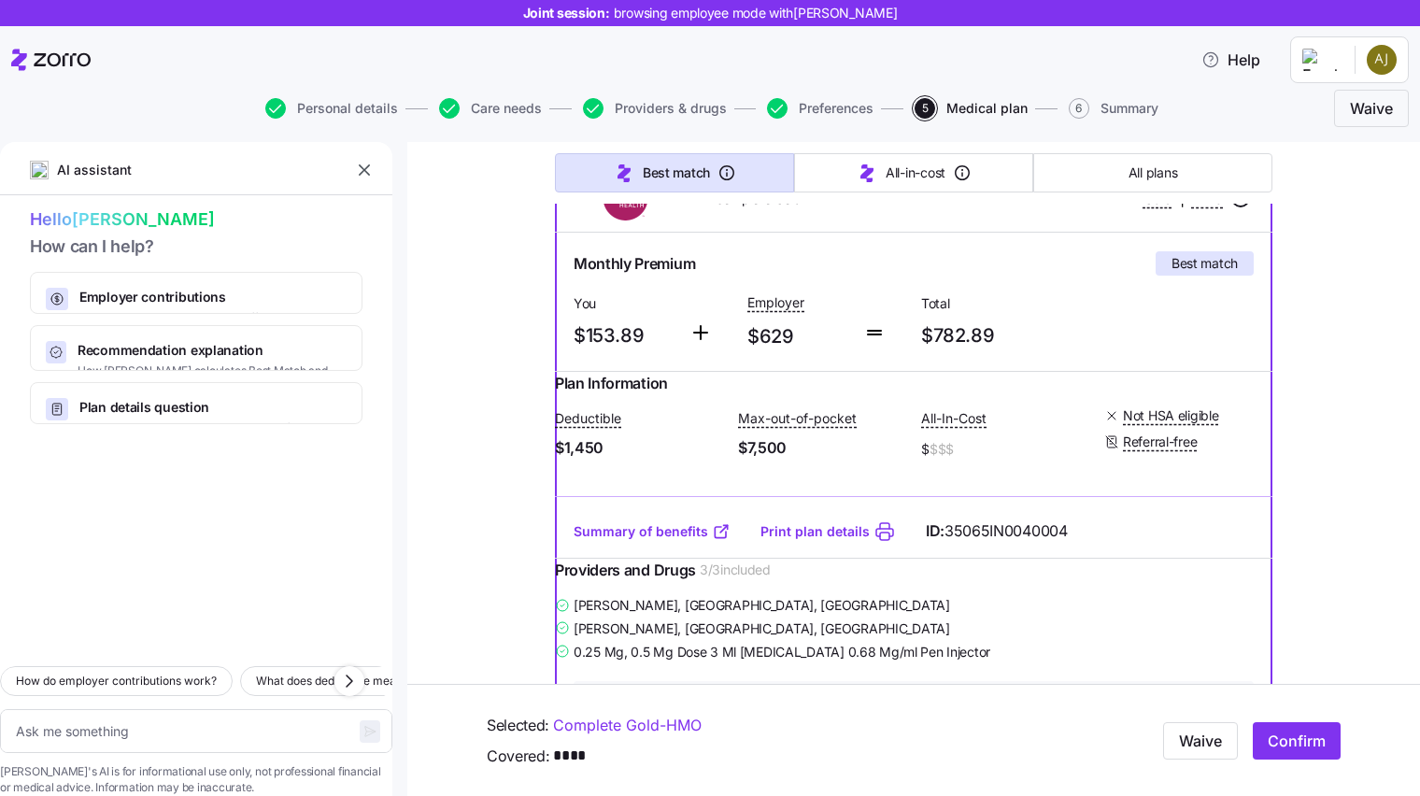
click at [1277, 716] on span "Confirm" at bounding box center [1297, 741] width 58 height 22
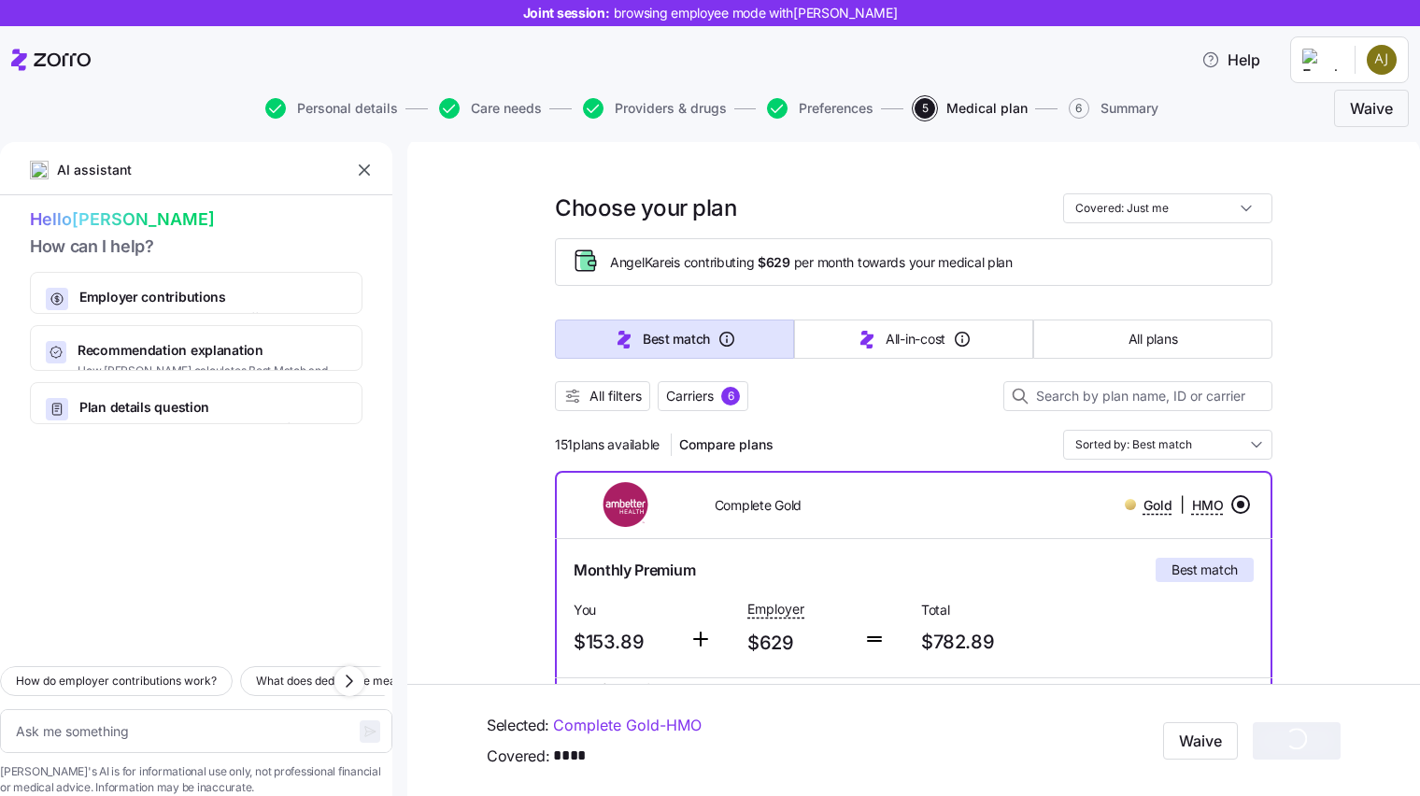
scroll to position [0, 0]
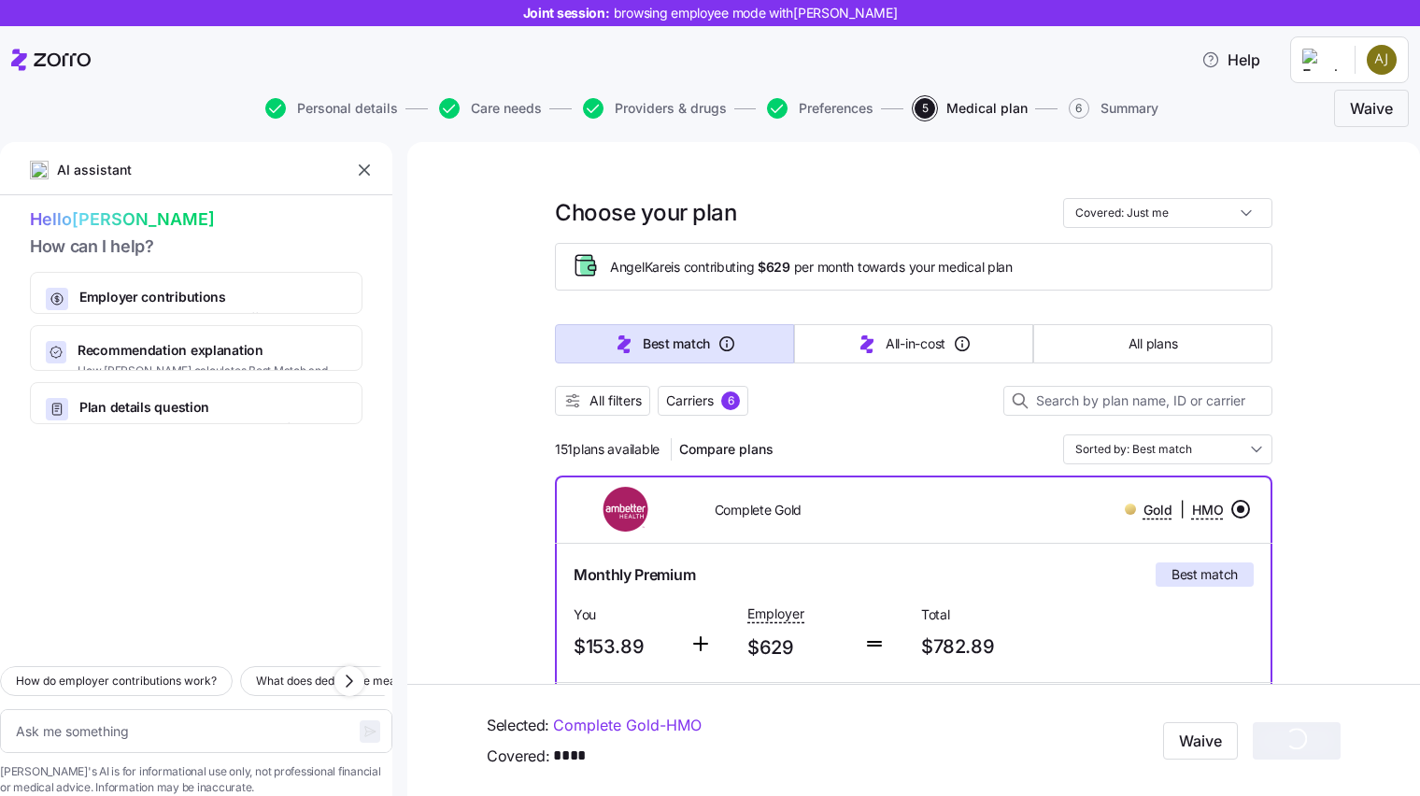
type textarea "x"
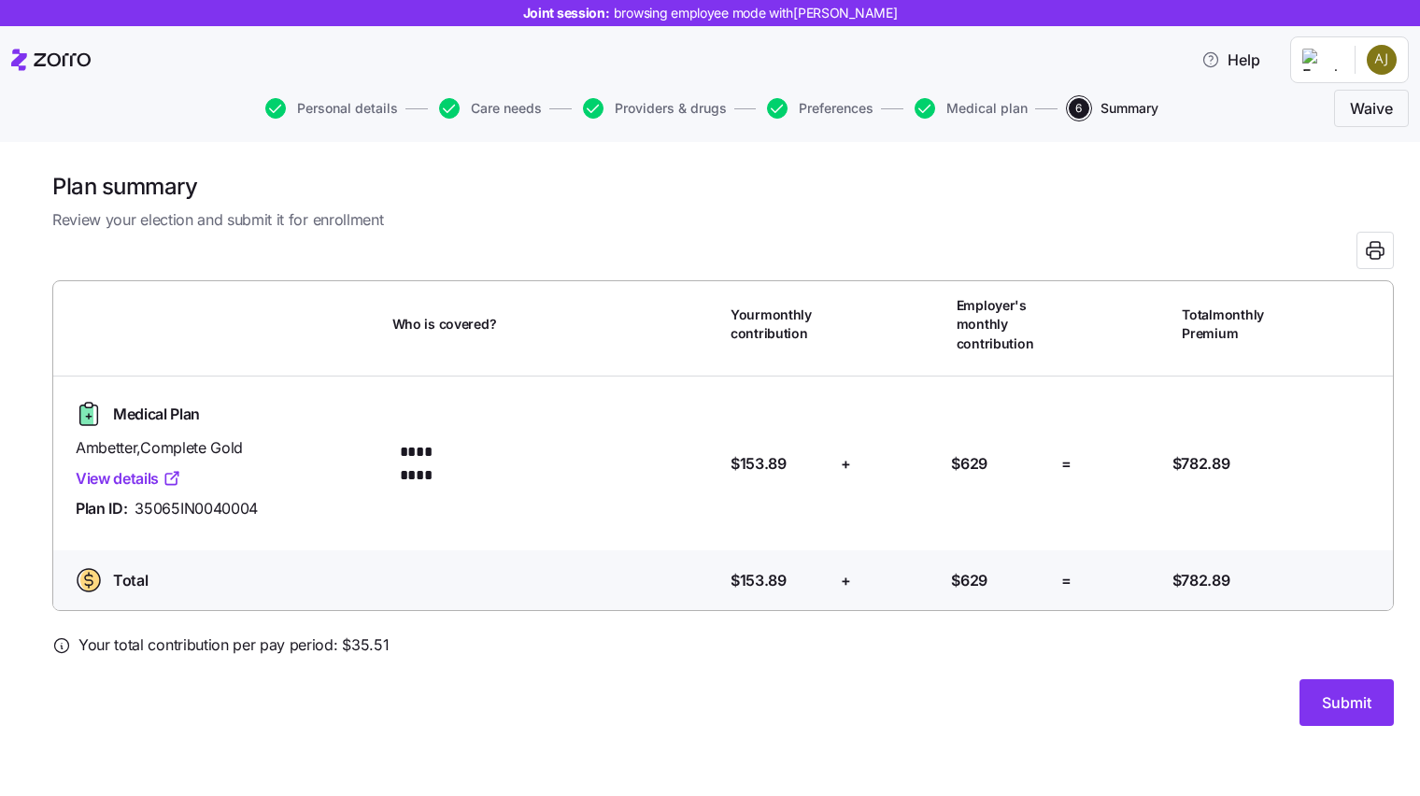
click at [964, 657] on div at bounding box center [723, 668] width 1342 height 22
click at [1277, 708] on span "Submit" at bounding box center [1347, 702] width 50 height 22
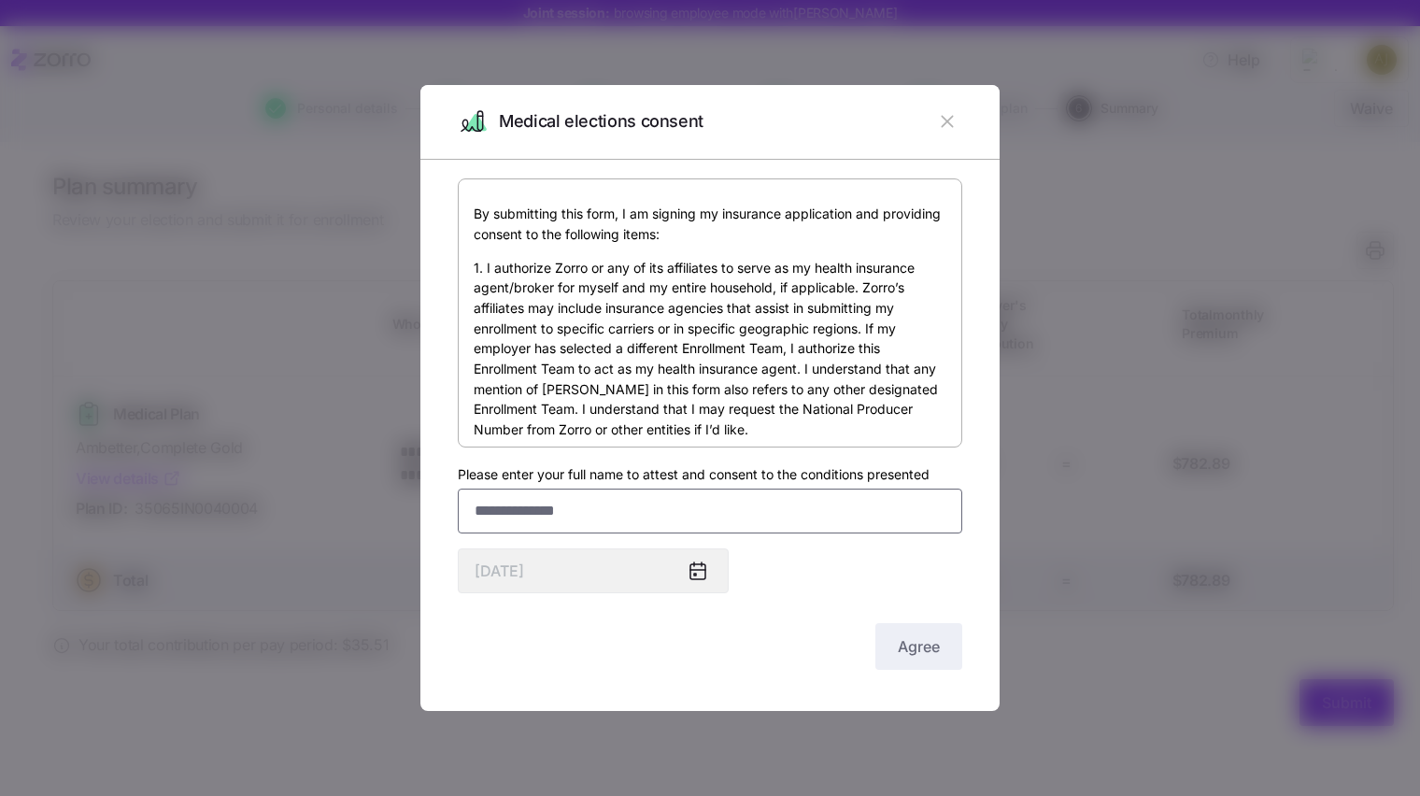
click at [604, 520] on input "Please enter your full name to attest and consent to the conditions presented" at bounding box center [710, 511] width 505 height 45
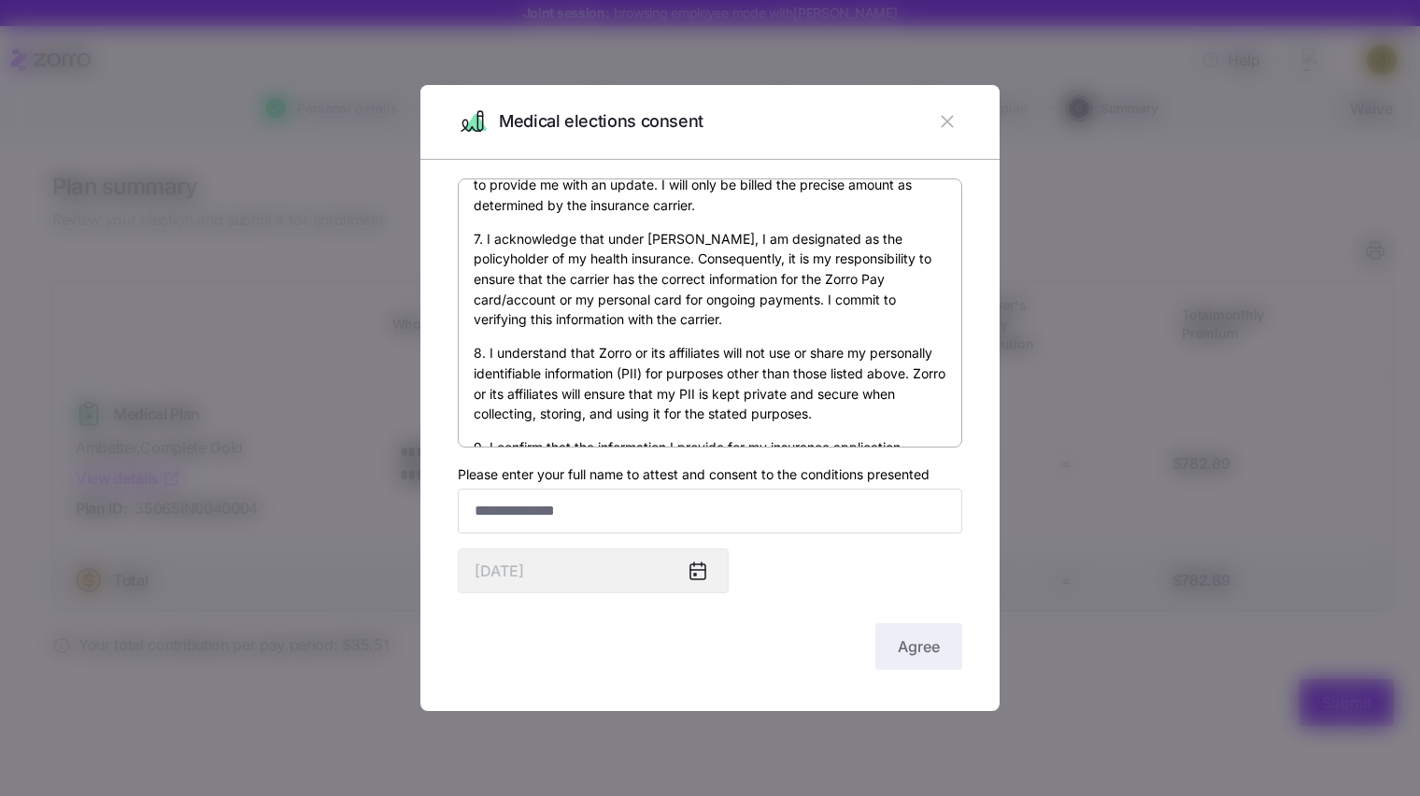
scroll to position [1113, 0]
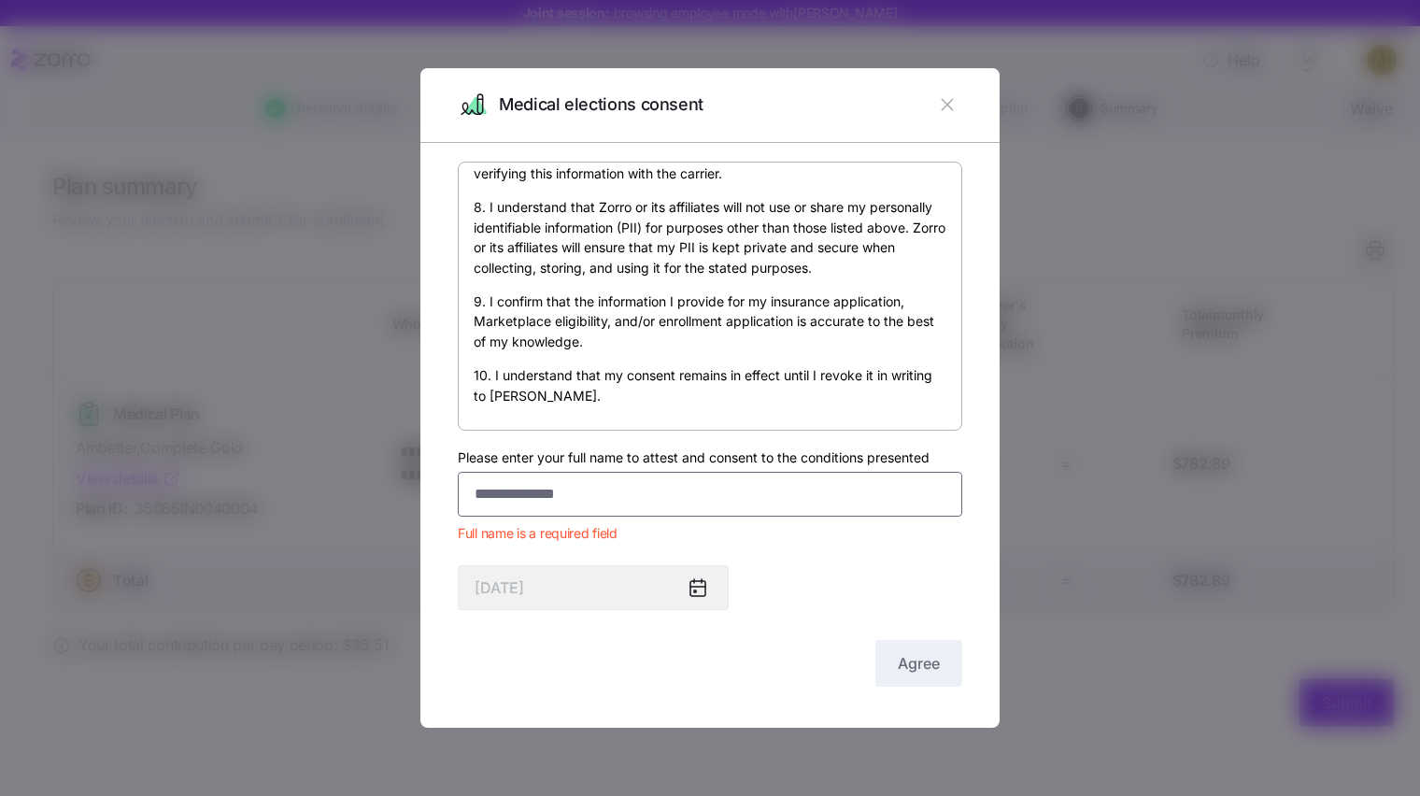
click at [627, 509] on input "Please enter your full name to attest and consent to the conditions presented" at bounding box center [710, 494] width 505 height 45
paste input "*********"
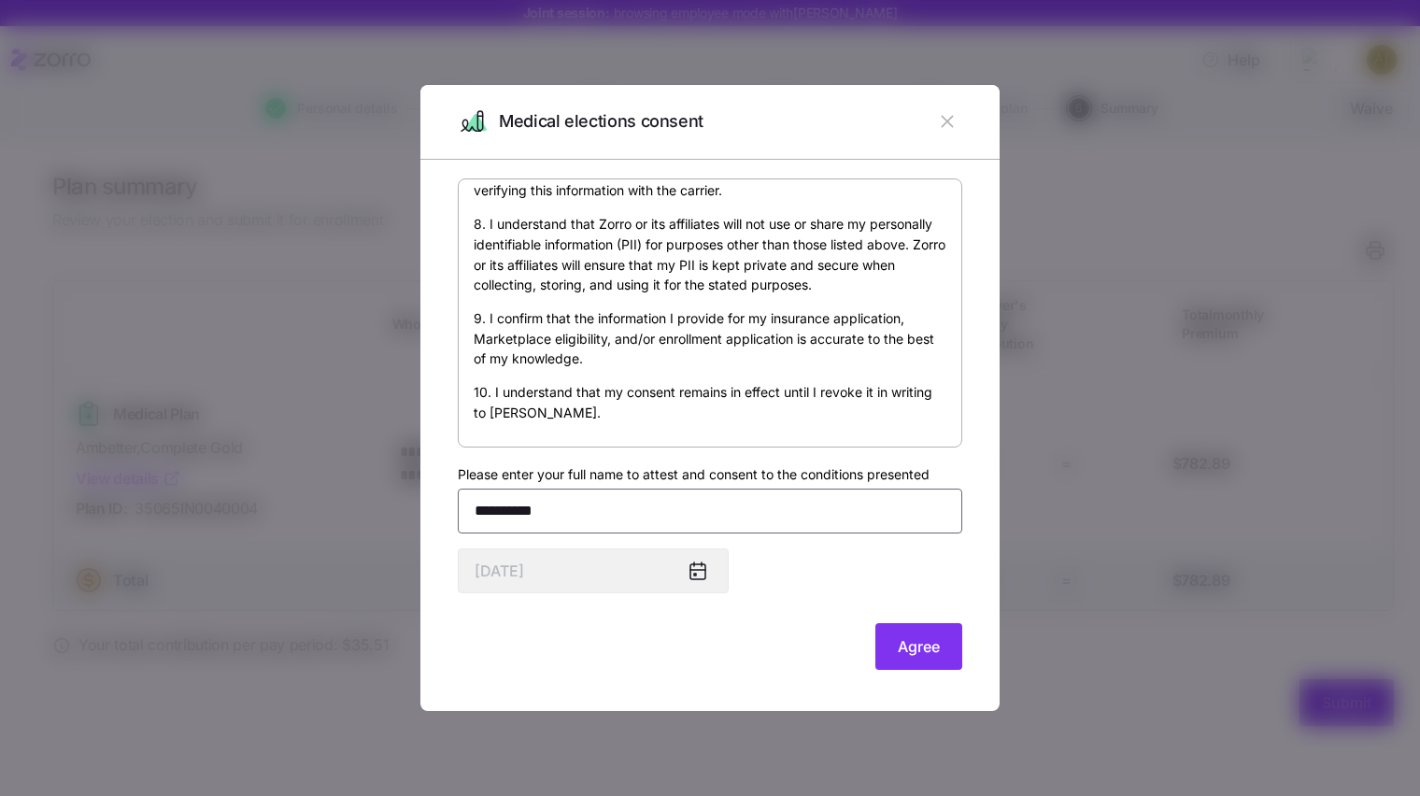
paste input "********"
type input "**********"
click at [914, 634] on button "Agree" at bounding box center [919, 646] width 87 height 47
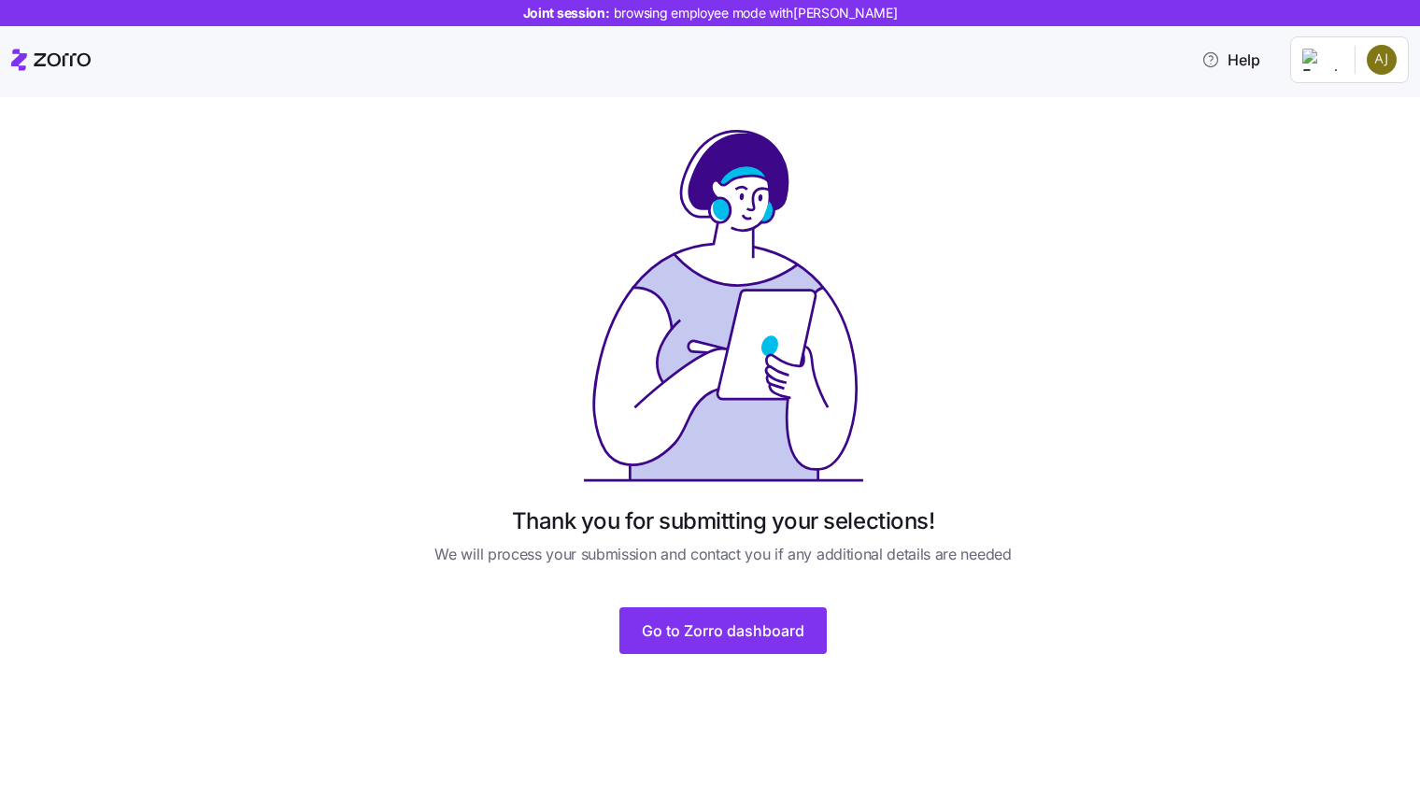
click at [914, 634] on div "Thank you for submitting your selections! We will process your submission and c…" at bounding box center [723, 390] width 624 height 527
click at [731, 632] on span "Go to Zorro dashboard" at bounding box center [723, 630] width 163 height 22
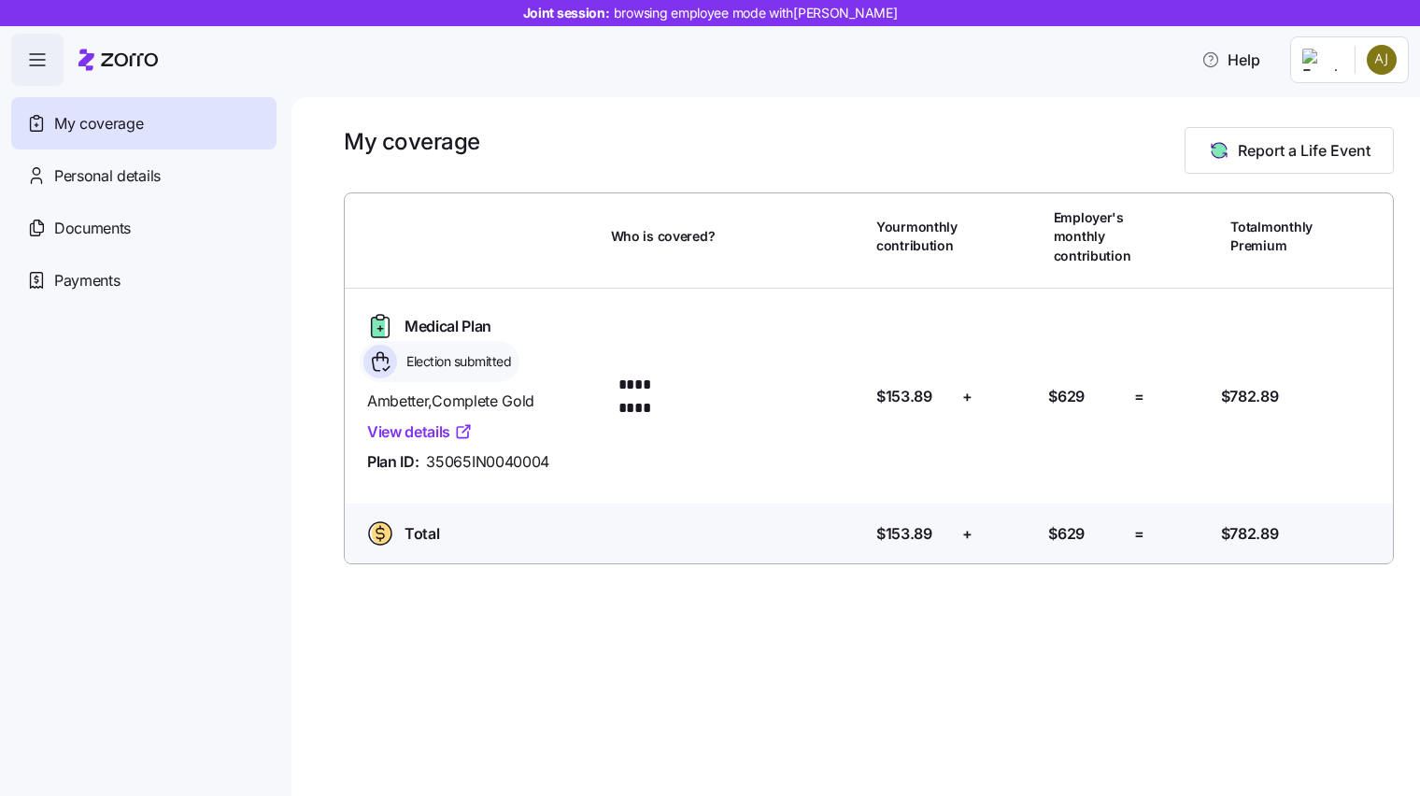
click at [188, 118] on div "My coverage" at bounding box center [143, 123] width 265 height 52
click at [142, 52] on icon at bounding box center [117, 60] width 79 height 22
click at [108, 177] on span "Personal details" at bounding box center [107, 175] width 107 height 23
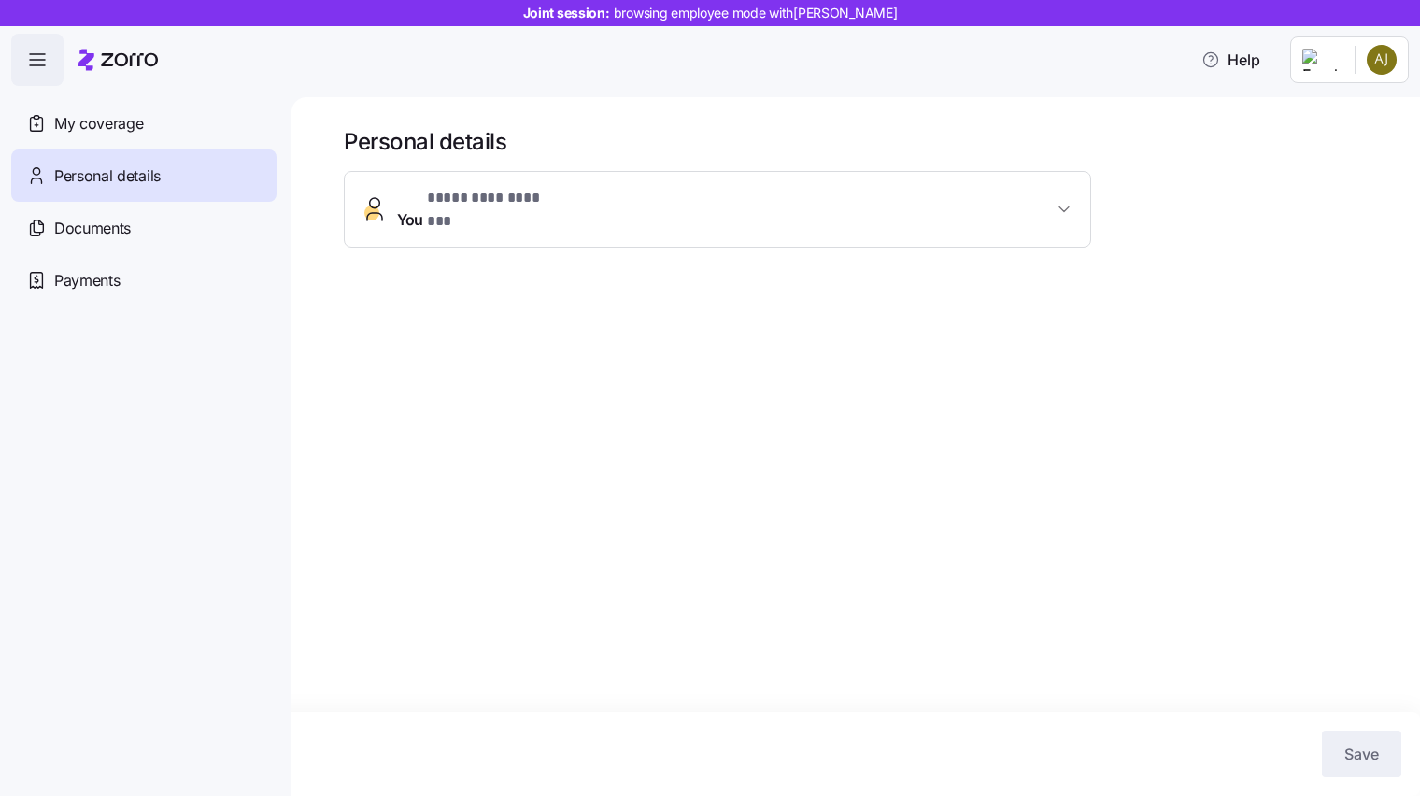
click at [525, 192] on span "* ********* ******* *" at bounding box center [492, 198] width 131 height 23
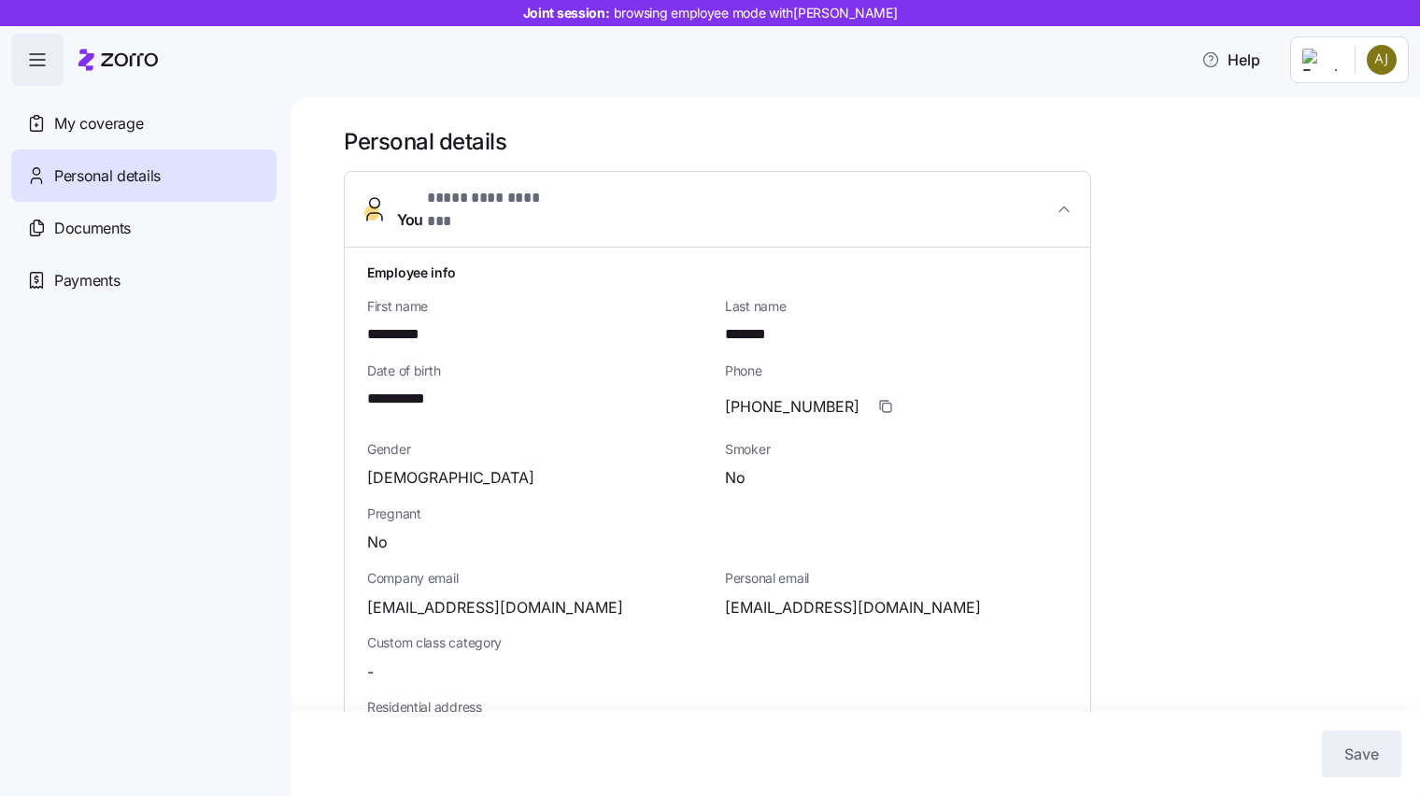
click at [420, 538] on div "Pregnant No" at bounding box center [718, 529] width 716 height 64
click at [24, 63] on span "button" at bounding box center [37, 60] width 50 height 50
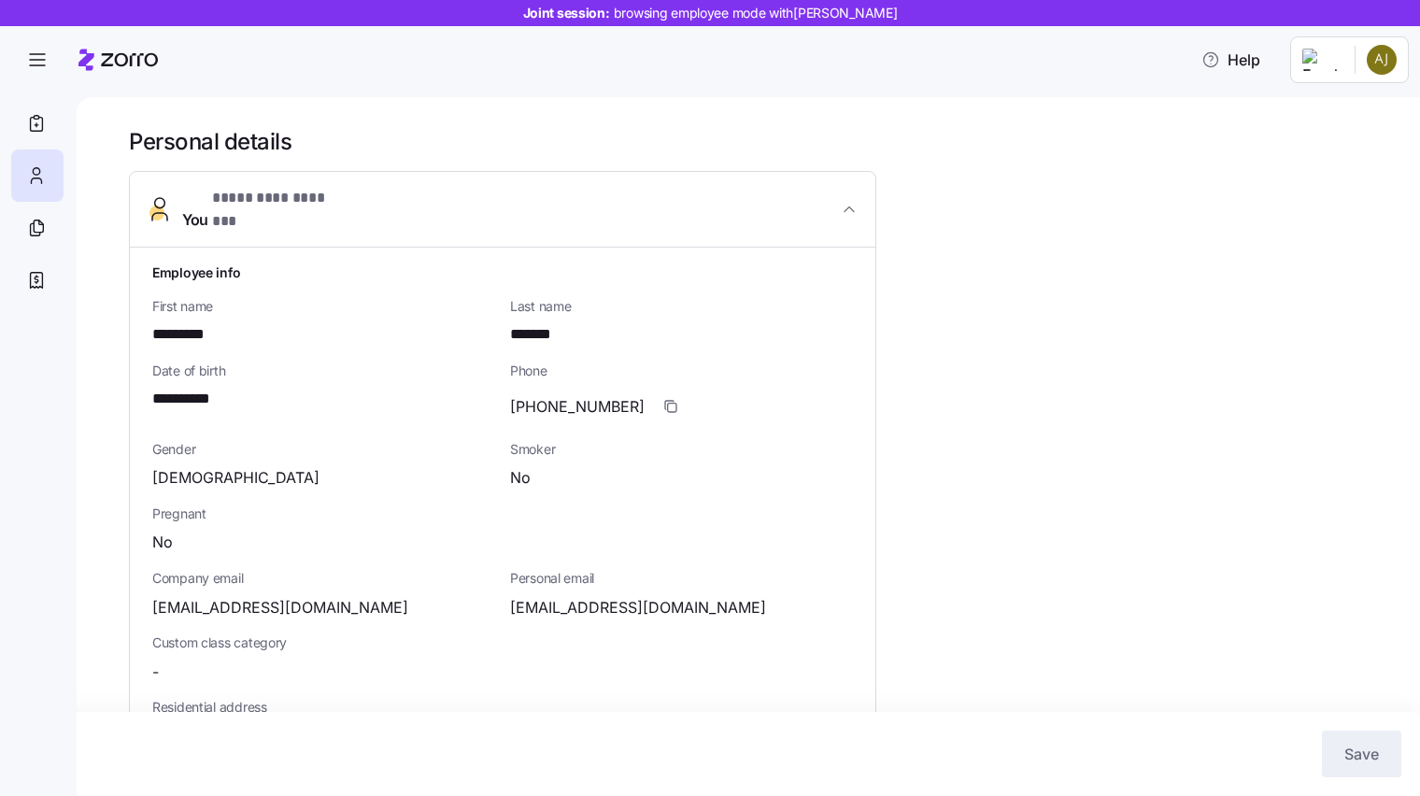
click at [134, 43] on div at bounding box center [117, 60] width 79 height 52
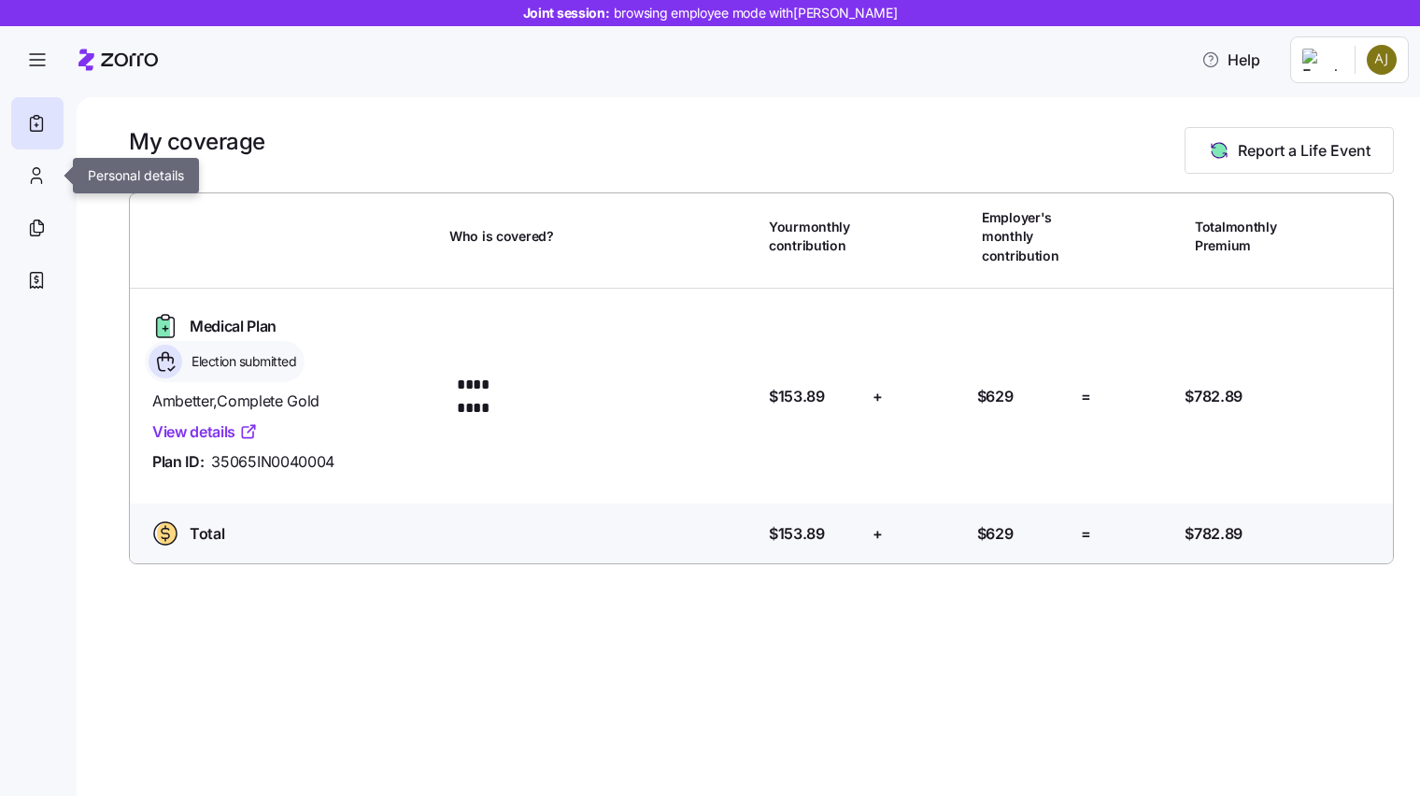
click at [54, 180] on div at bounding box center [37, 176] width 52 height 52
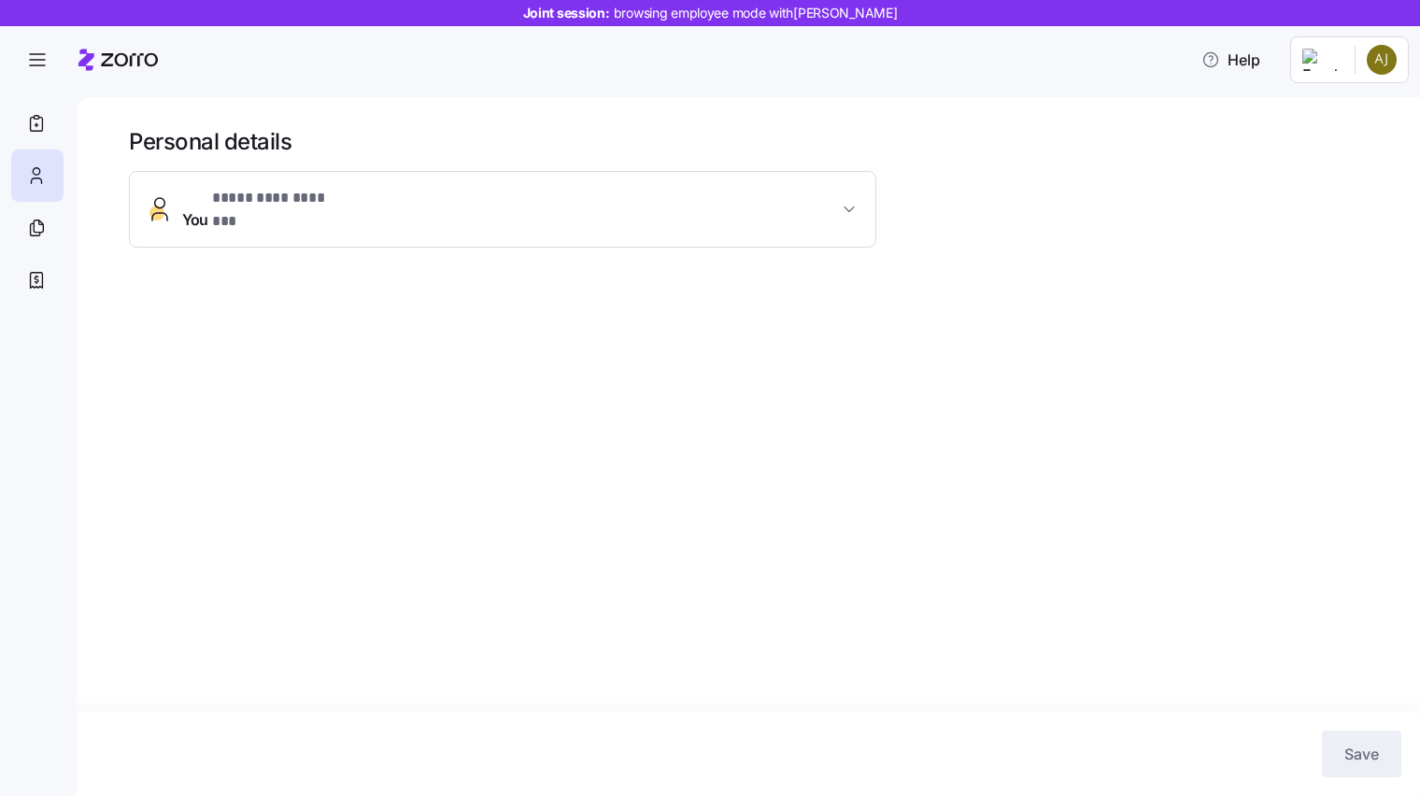
click at [174, 14] on div "Joint session: browsing employee mode with [PERSON_NAME]" at bounding box center [710, 13] width 1420 height 26
click at [124, 66] on icon at bounding box center [117, 60] width 79 height 22
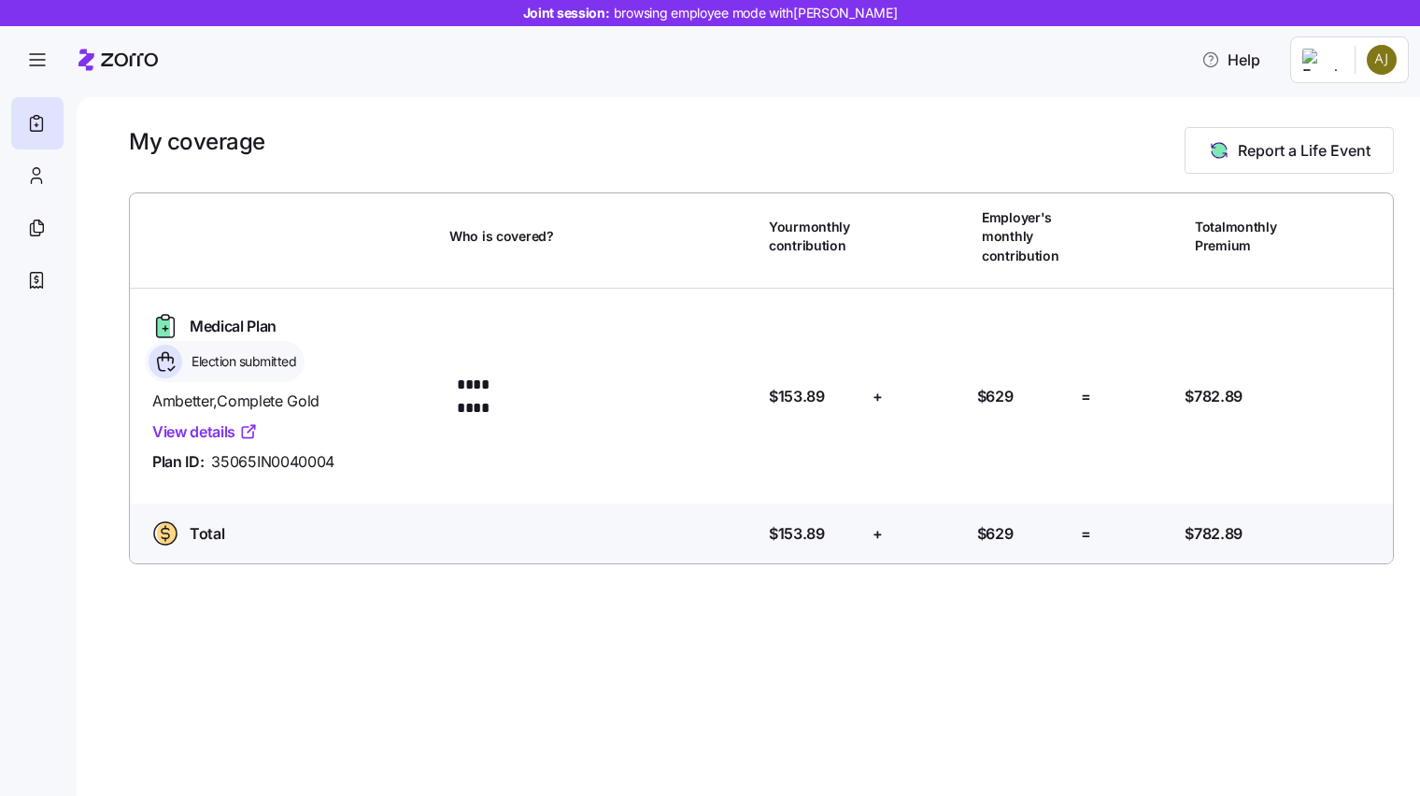
click at [28, 52] on icon "button" at bounding box center [37, 60] width 22 height 22
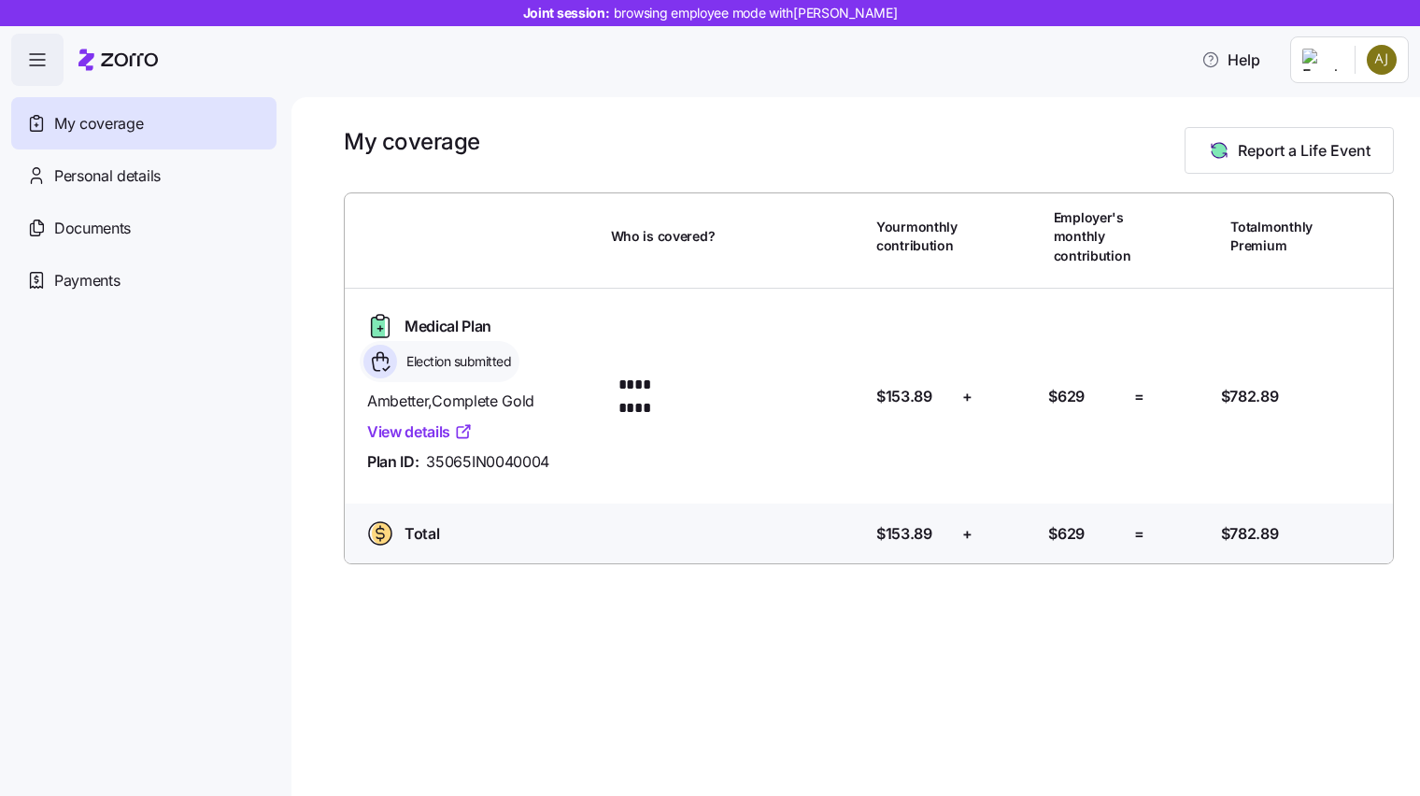
click at [133, 124] on span "My coverage" at bounding box center [98, 123] width 89 height 23
